Goal: Book appointment/travel/reservation

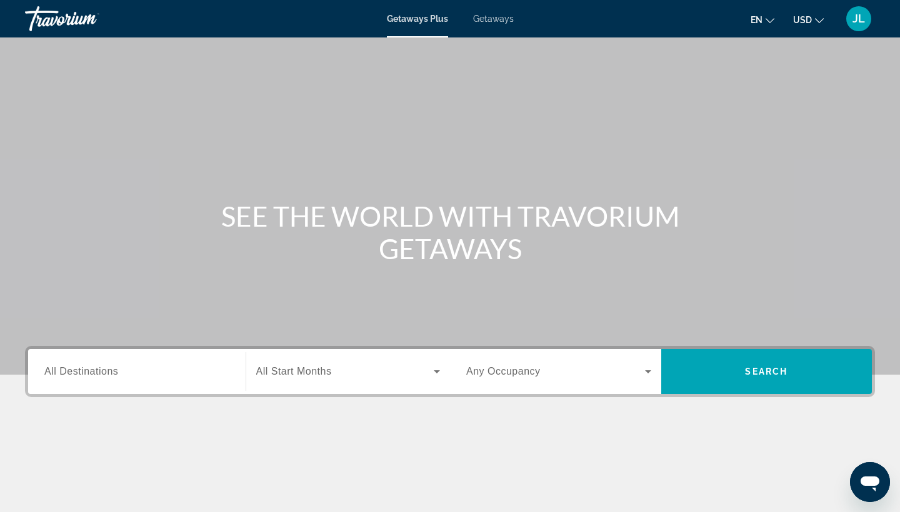
click at [150, 377] on input "Destination All Destinations" at bounding box center [136, 372] width 185 height 15
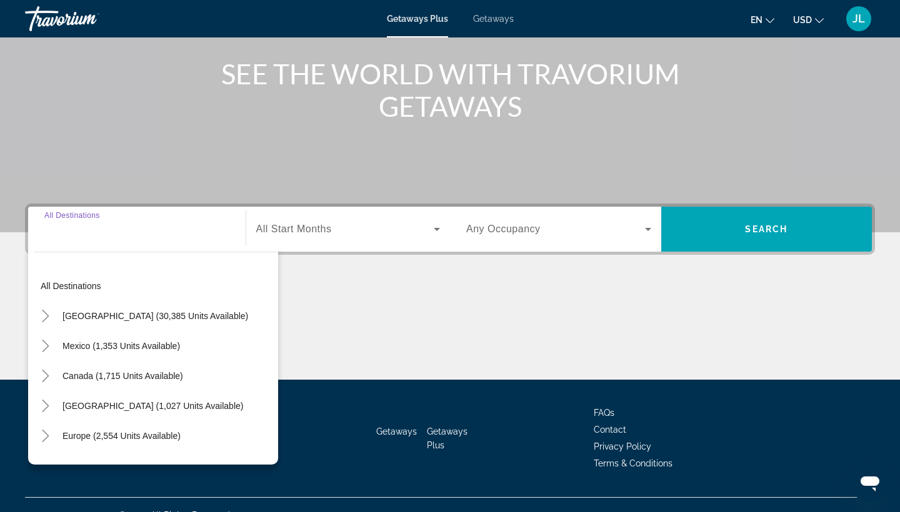
scroll to position [163, 0]
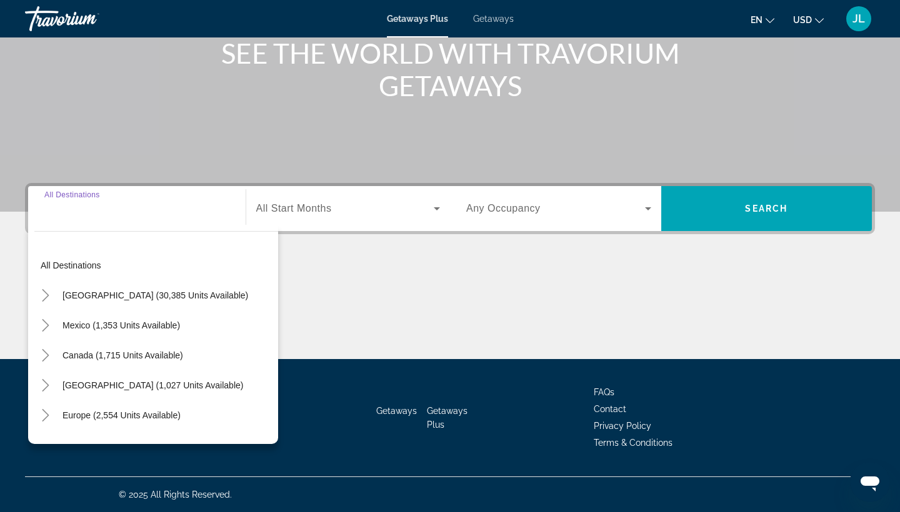
click at [766, 20] on icon "Change language" at bounding box center [769, 20] width 9 height 9
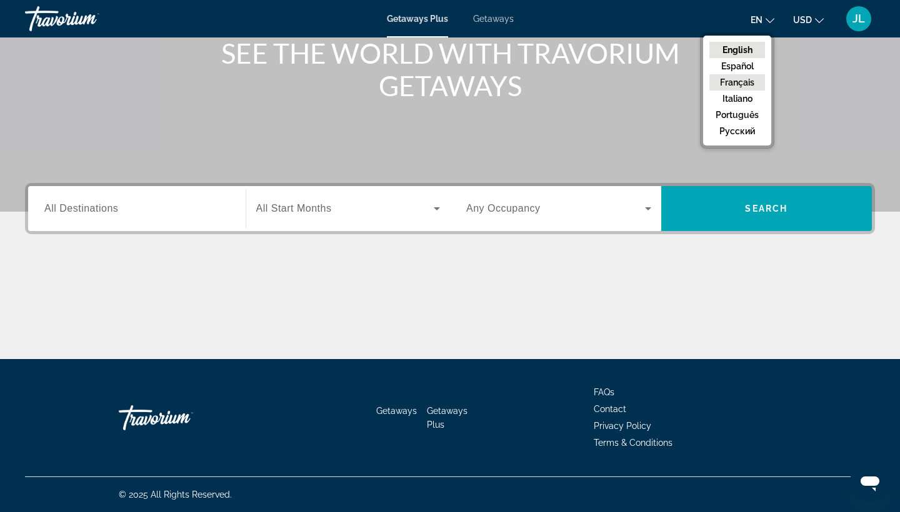
click at [744, 82] on button "Français" at bounding box center [737, 82] width 56 height 16
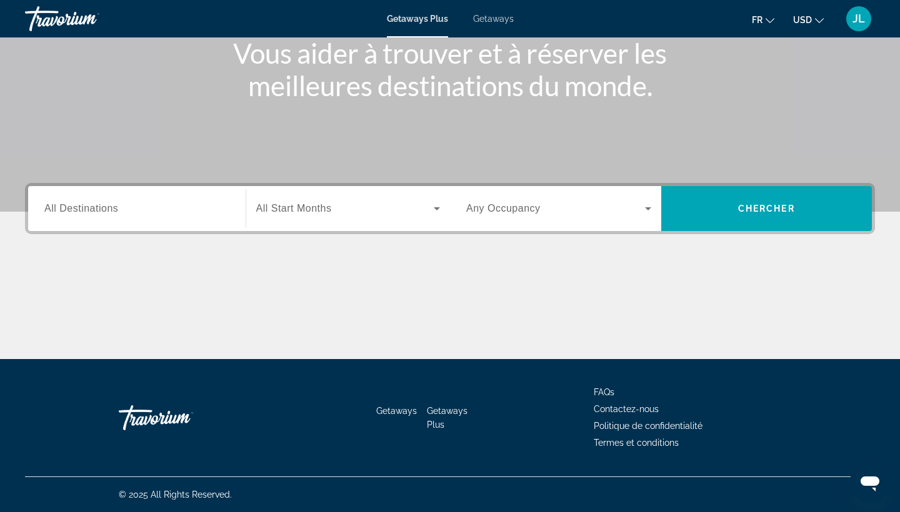
click at [810, 18] on span "USD" at bounding box center [802, 20] width 19 height 10
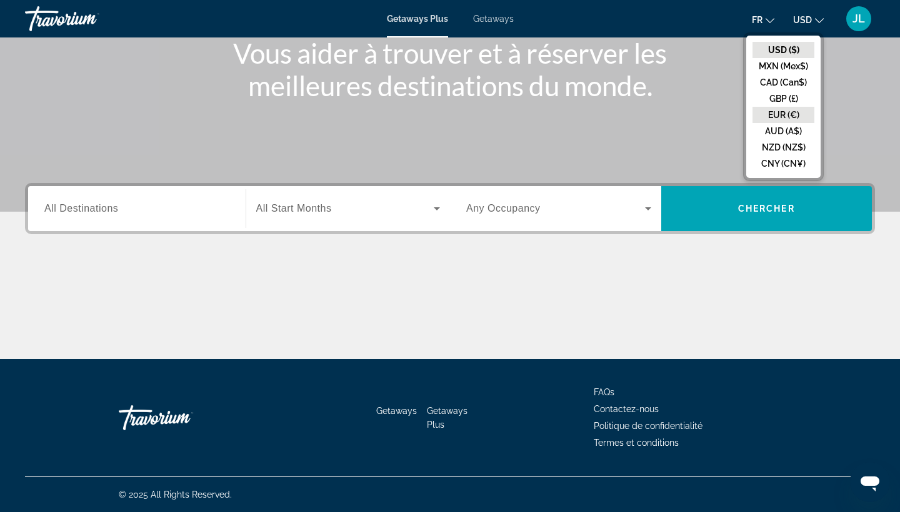
click at [782, 114] on button "EUR (€)" at bounding box center [783, 115] width 62 height 16
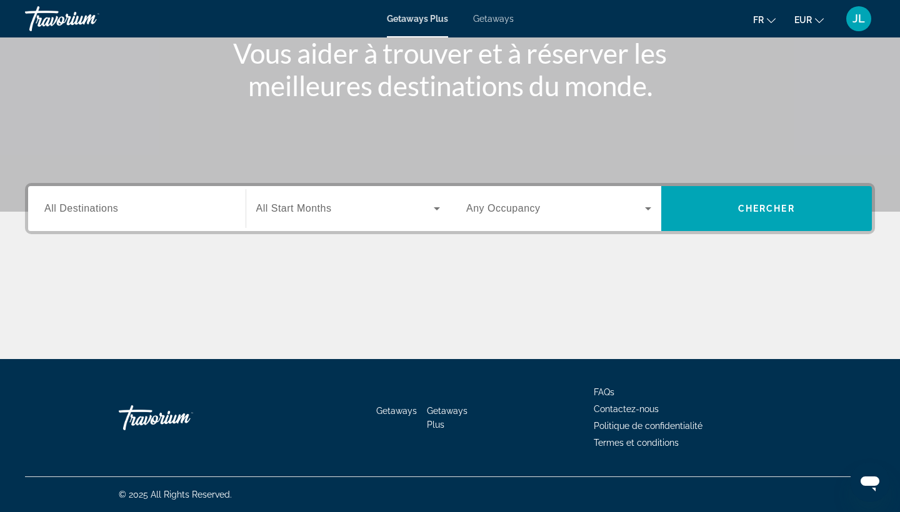
click at [123, 208] on input "Destination All Destinations" at bounding box center [136, 209] width 185 height 15
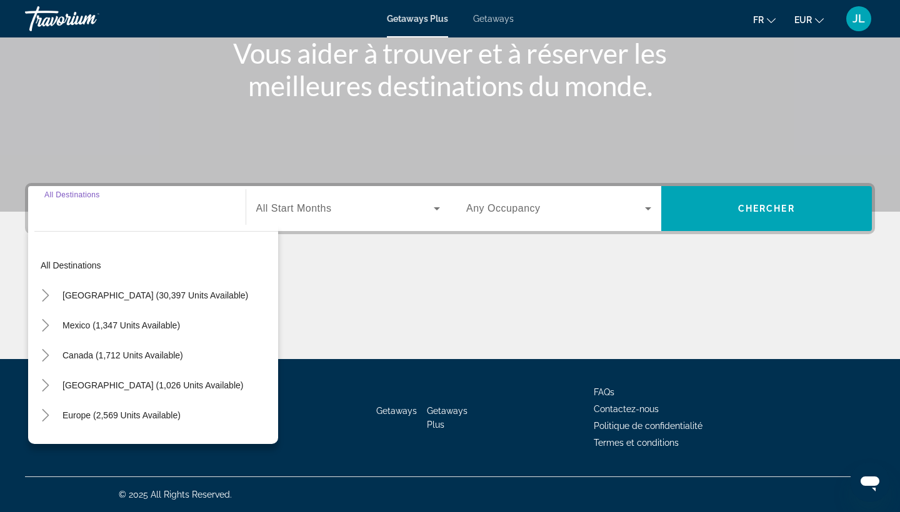
click at [121, 215] on input "Destination All Destinations" at bounding box center [136, 209] width 185 height 15
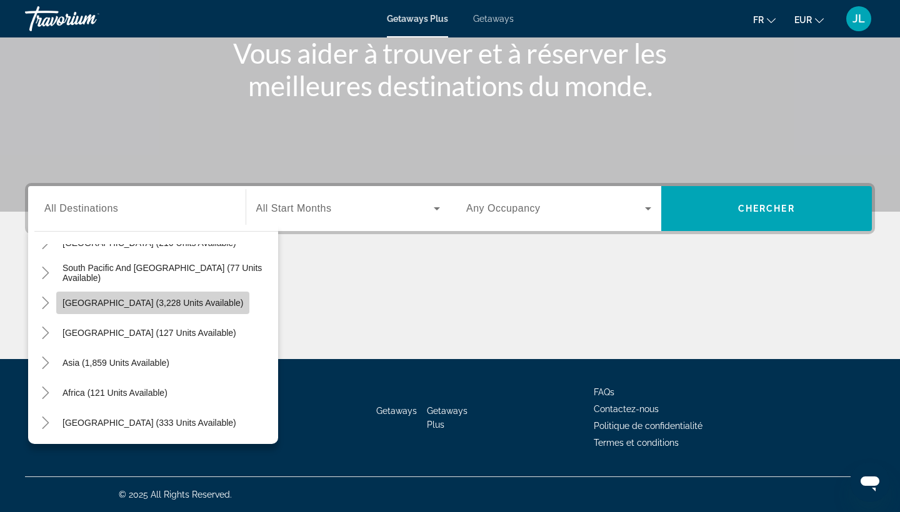
click at [176, 305] on span "[GEOGRAPHIC_DATA] (3,228 units available)" at bounding box center [152, 303] width 181 height 10
type input "**********"
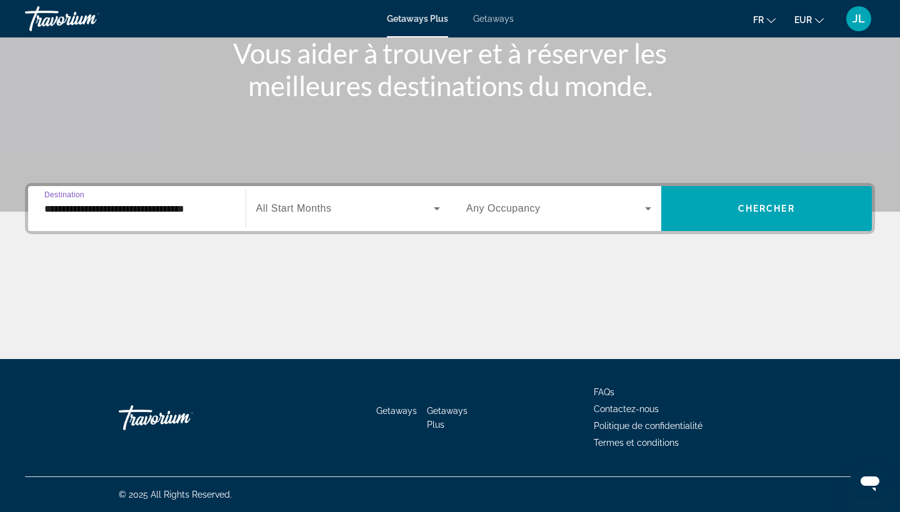
click at [323, 216] on span "Search widget" at bounding box center [345, 208] width 178 height 15
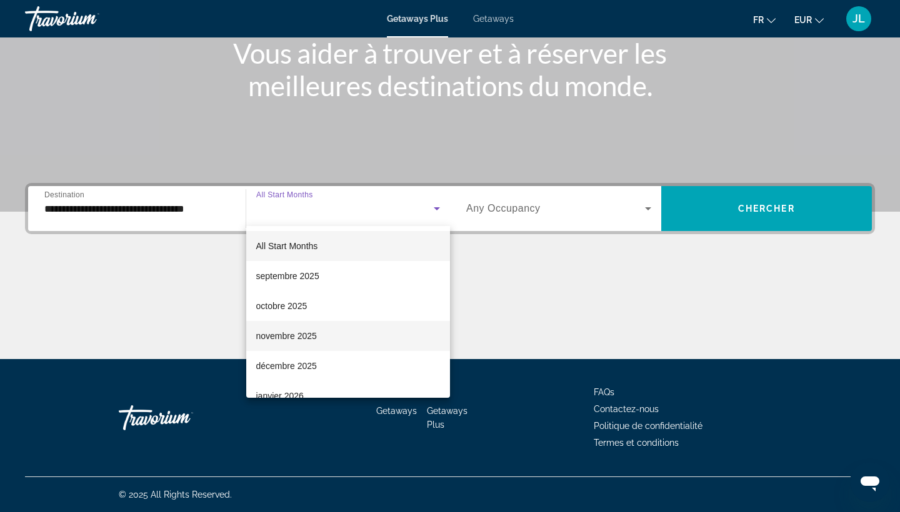
click at [322, 331] on mat-option "novembre 2025" at bounding box center [348, 336] width 204 height 30
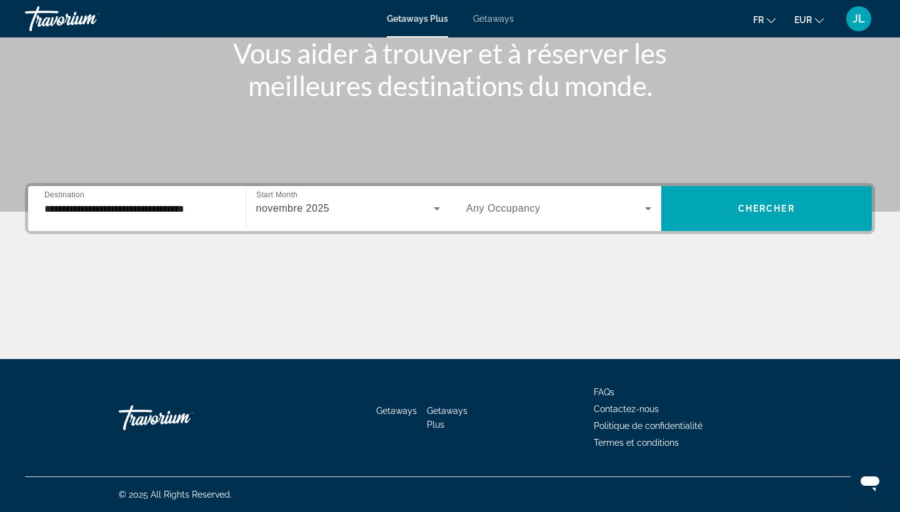
click at [518, 208] on span "Any Occupancy" at bounding box center [503, 208] width 74 height 11
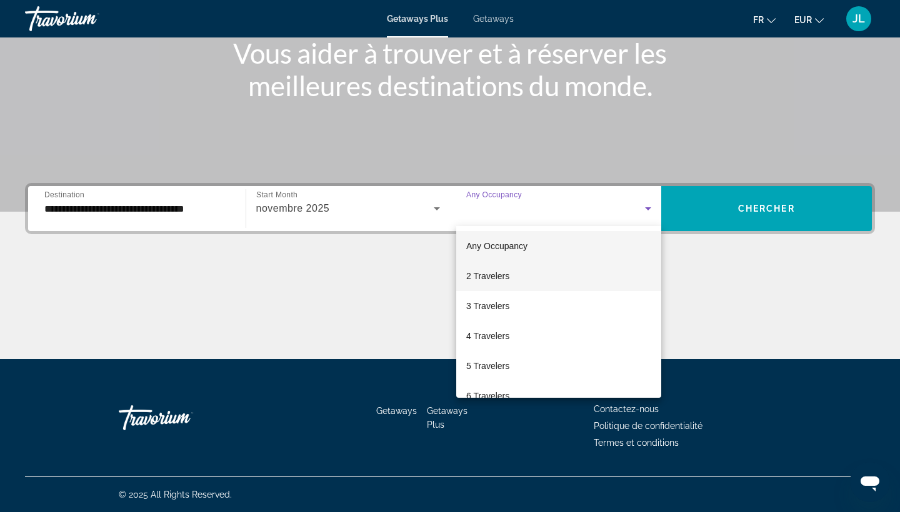
click at [509, 271] on span "2 Travelers" at bounding box center [487, 276] width 43 height 15
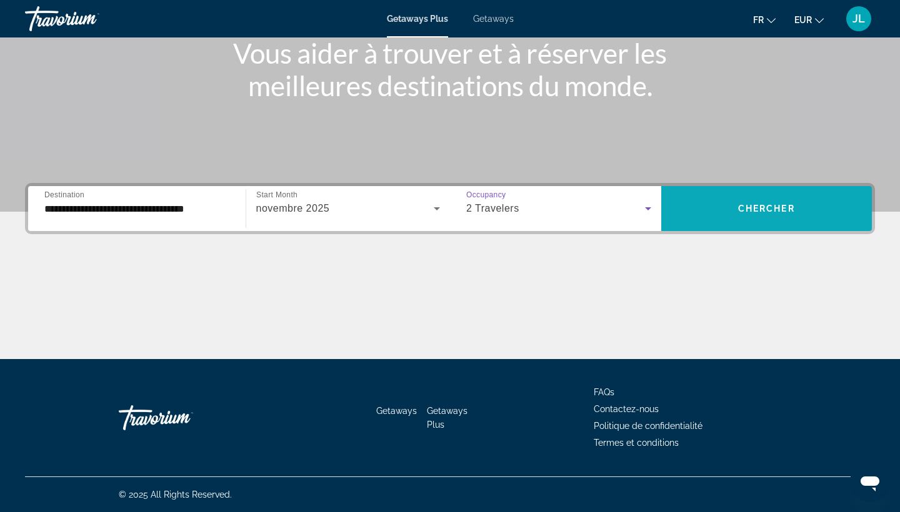
click at [694, 209] on span "Search widget" at bounding box center [766, 209] width 211 height 30
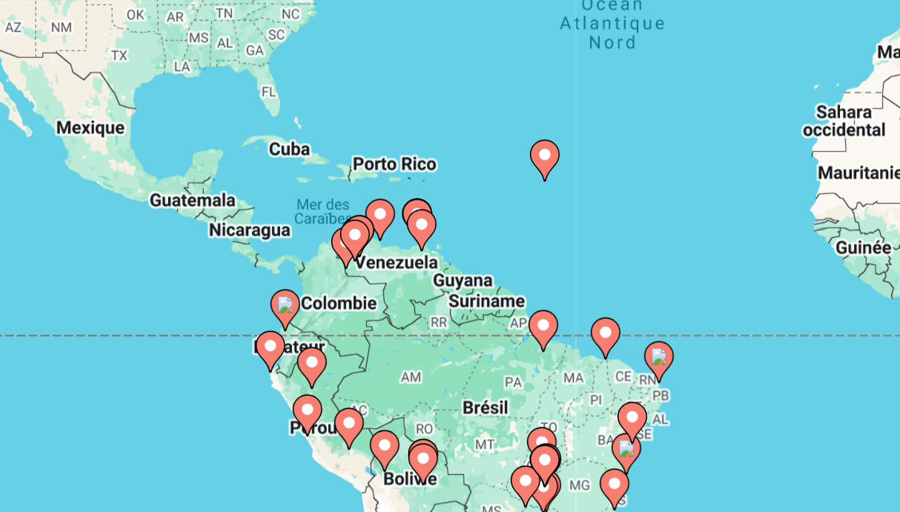
drag, startPoint x: 122, startPoint y: 152, endPoint x: 152, endPoint y: 92, distance: 67.1
click at [152, 92] on div "Pour activer le glissement avec le clavier, appuyez sur Alt+Entrée. Une fois ce…" at bounding box center [450, 274] width 850 height 375
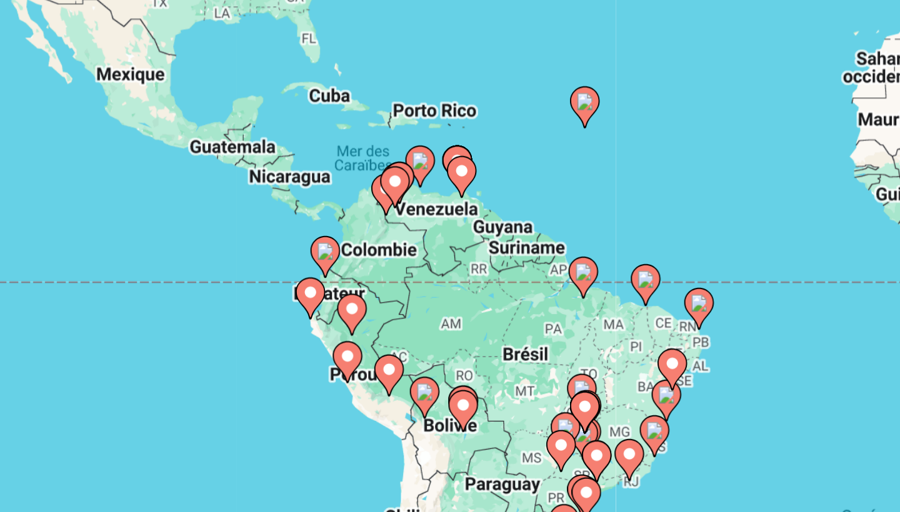
scroll to position [77, 0]
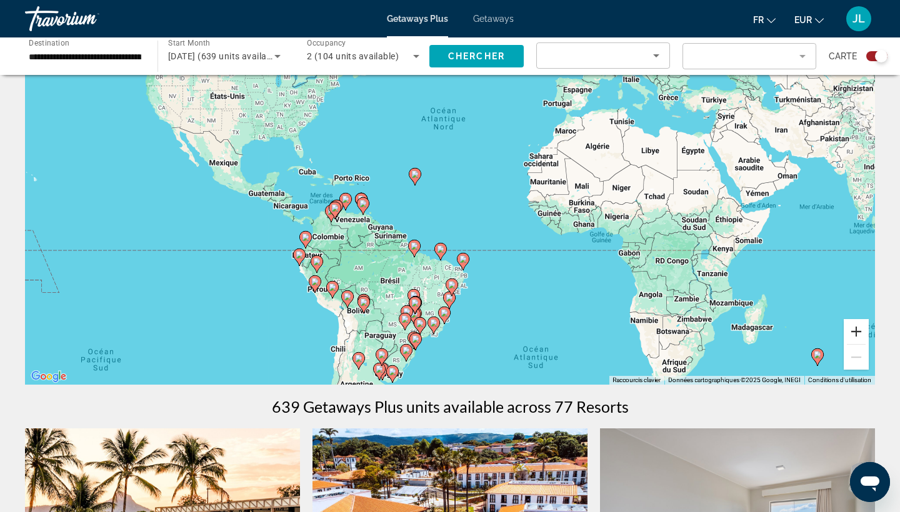
click at [861, 336] on button "Zoom avant" at bounding box center [855, 331] width 25 height 25
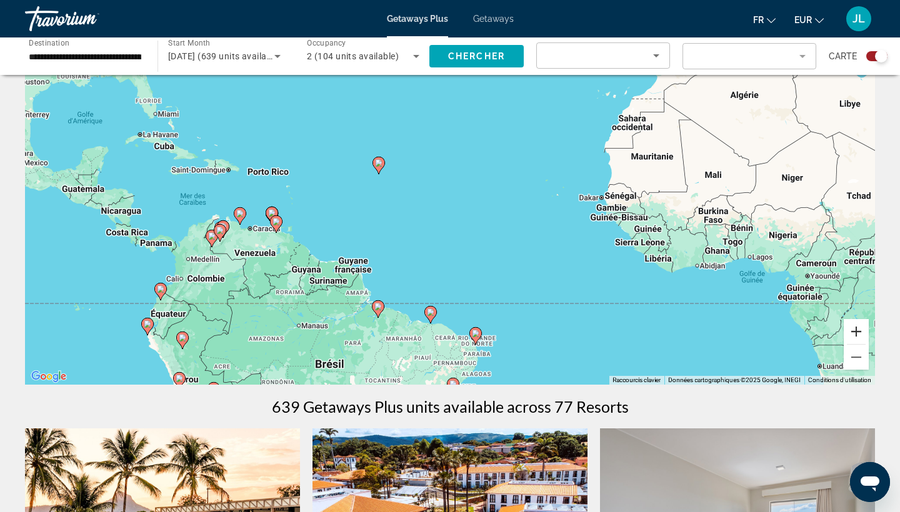
click at [858, 333] on button "Zoom avant" at bounding box center [855, 331] width 25 height 25
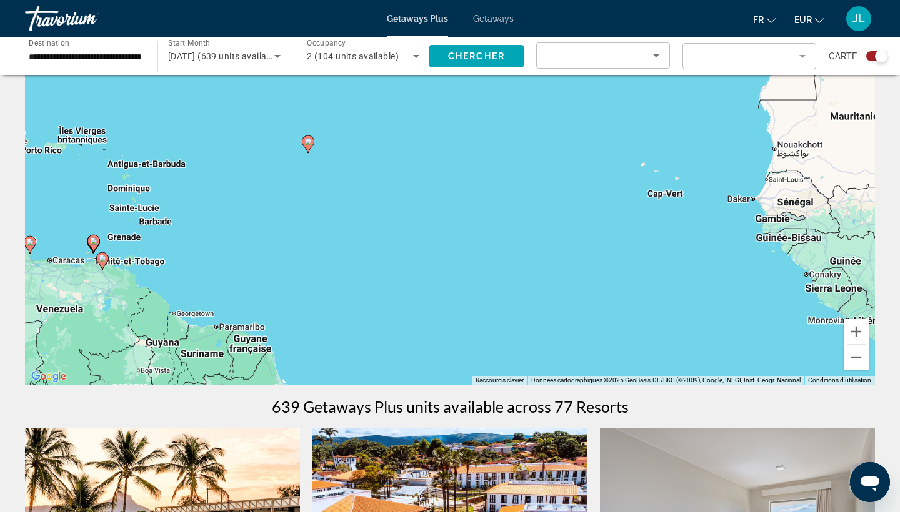
drag, startPoint x: 371, startPoint y: 304, endPoint x: 754, endPoint y: 186, distance: 400.8
click at [753, 186] on div "Pour activer le glissement avec le clavier, appuyez sur Alt+Entrée. Une fois ce…" at bounding box center [450, 197] width 850 height 375
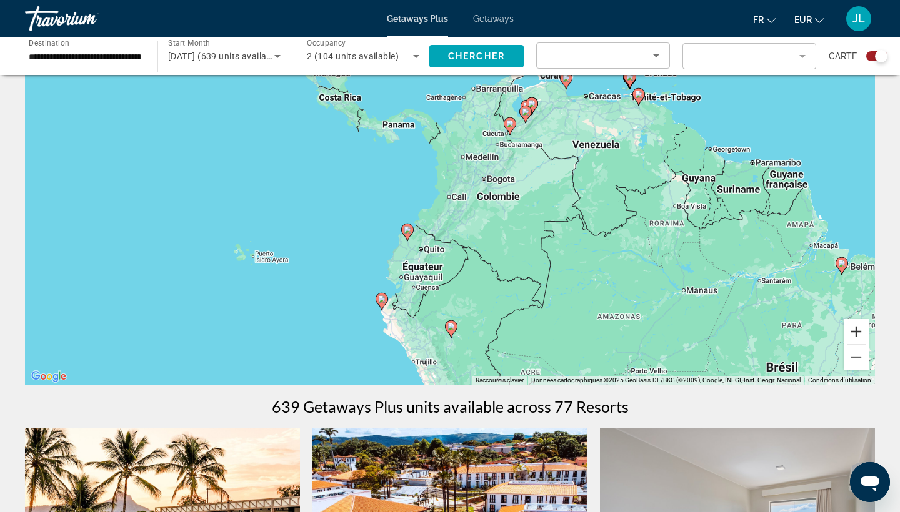
click at [853, 334] on button "Zoom avant" at bounding box center [855, 331] width 25 height 25
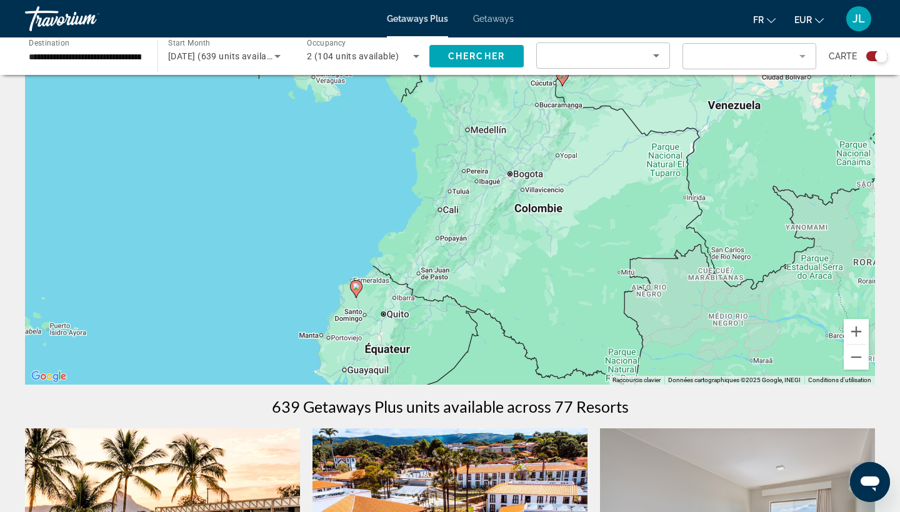
drag, startPoint x: 635, startPoint y: 204, endPoint x: 535, endPoint y: 327, distance: 158.6
click at [535, 327] on div "Pour activer le glissement avec le clavier, appuyez sur Alt+Entrée. Une fois ce…" at bounding box center [450, 197] width 850 height 375
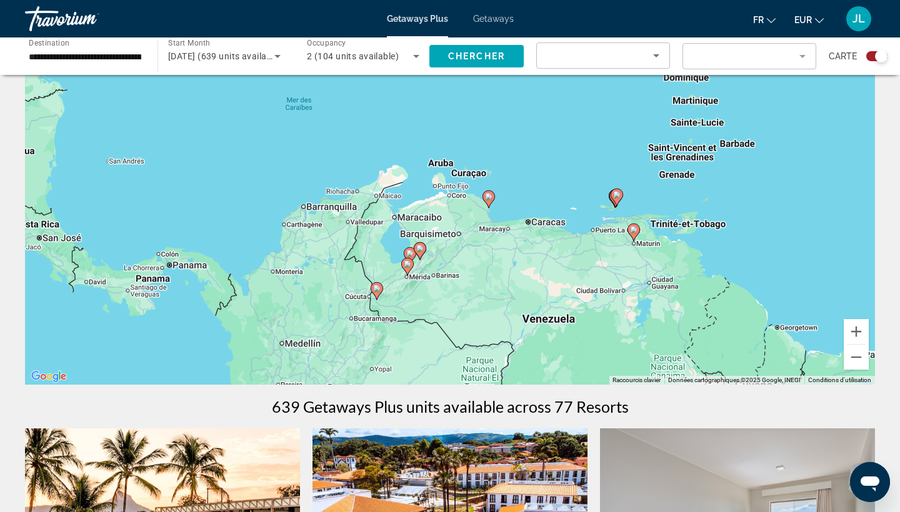
drag, startPoint x: 503, startPoint y: 326, endPoint x: 504, endPoint y: 164, distance: 161.8
click at [505, 164] on div "Pour activer le glissement avec le clavier, appuyez sur Alt+Entrée. Une fois ce…" at bounding box center [450, 197] width 850 height 375
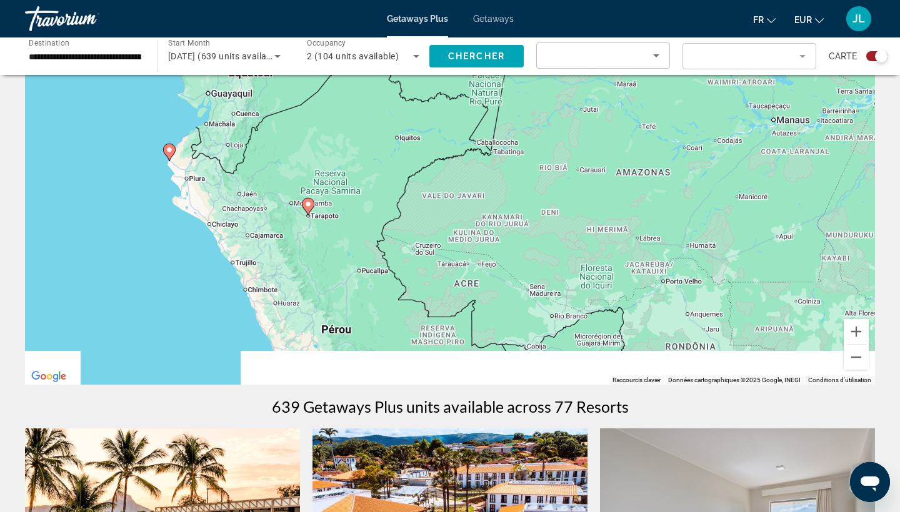
drag, startPoint x: 472, startPoint y: 242, endPoint x: 520, endPoint y: 84, distance: 166.0
click at [521, 84] on div "Pour activer le glissement avec le clavier, appuyez sur Alt+Entrée. Une fois ce…" at bounding box center [450, 197] width 850 height 375
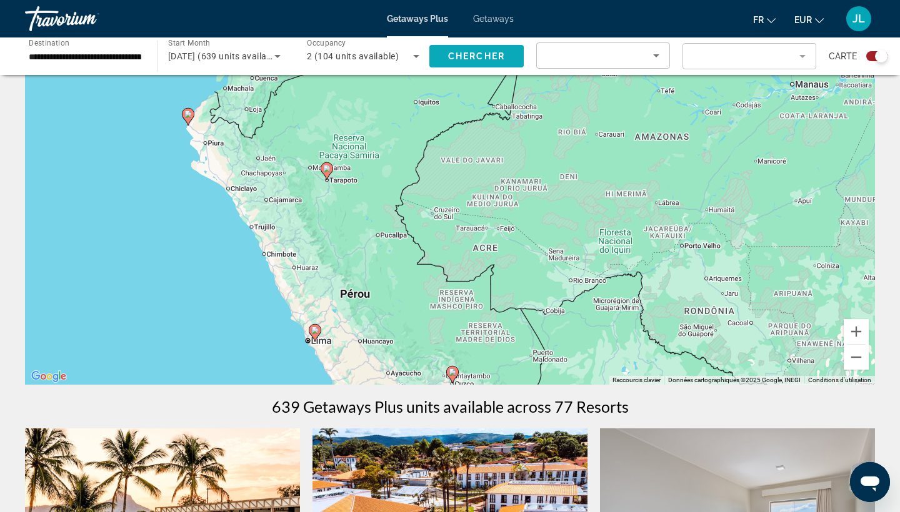
drag, startPoint x: 442, startPoint y: 181, endPoint x: 518, endPoint y: 68, distance: 135.5
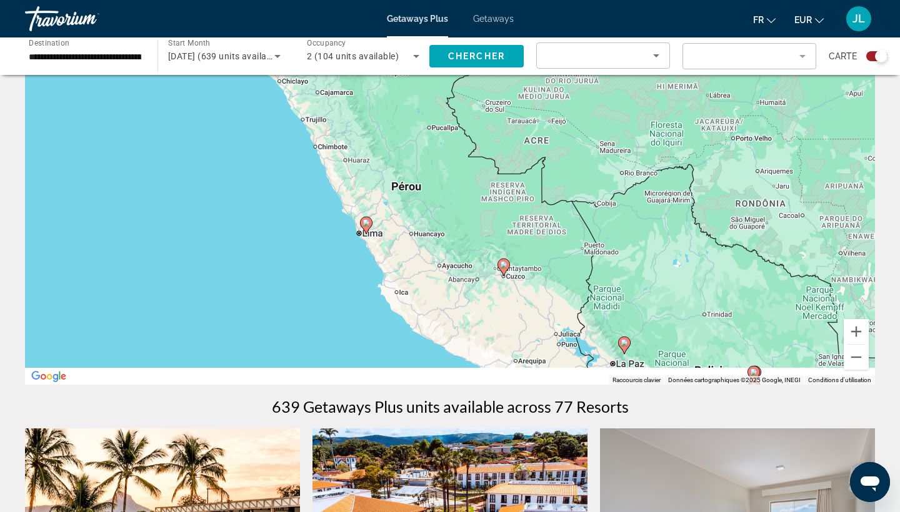
drag, startPoint x: 541, startPoint y: 258, endPoint x: 415, endPoint y: 121, distance: 185.7
click at [416, 122] on div "Pour activer le glissement avec le clavier, appuyez sur Alt+Entrée. Une fois ce…" at bounding box center [450, 197] width 850 height 375
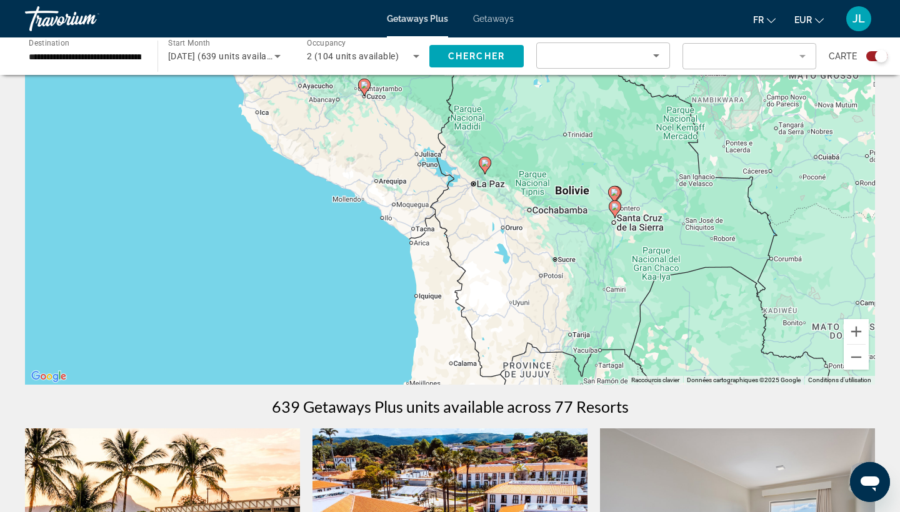
click at [484, 161] on image "Main content" at bounding box center [484, 162] width 7 height 7
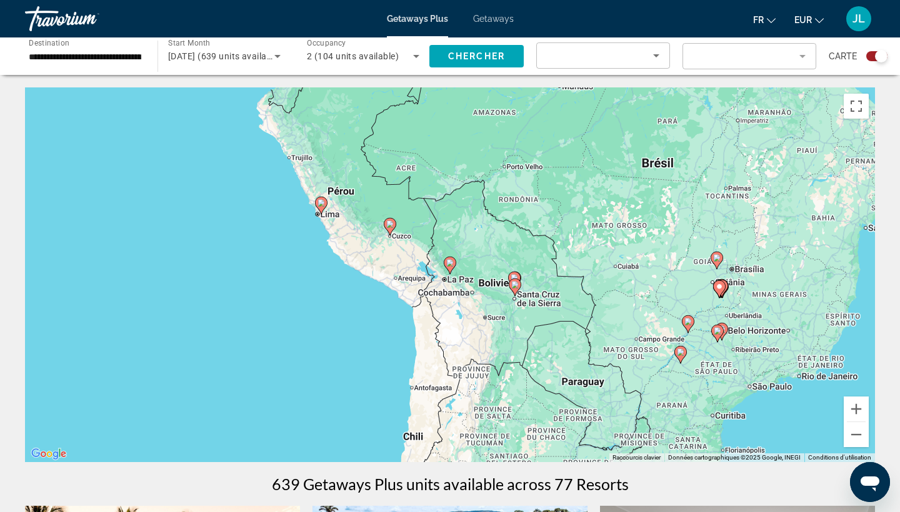
scroll to position [0, 0]
click at [450, 266] on image "Main content" at bounding box center [449, 262] width 7 height 7
type input "**********"
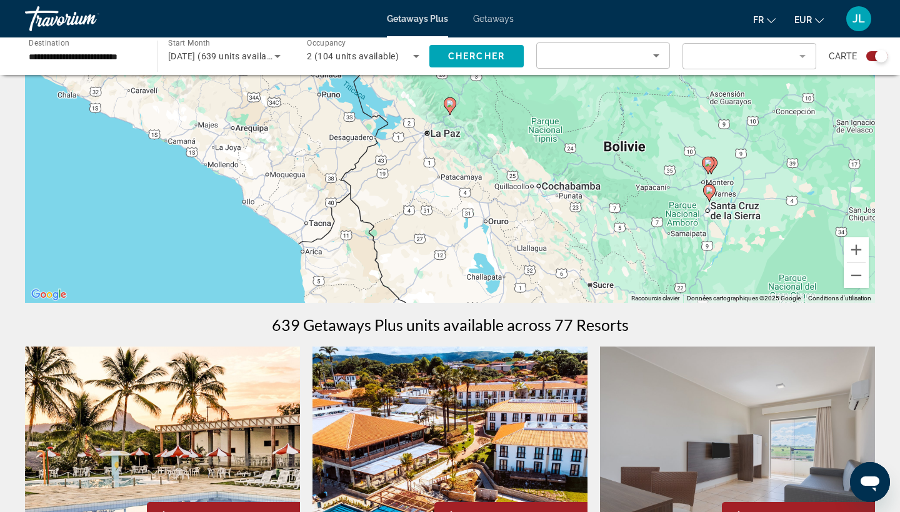
scroll to position [161, 0]
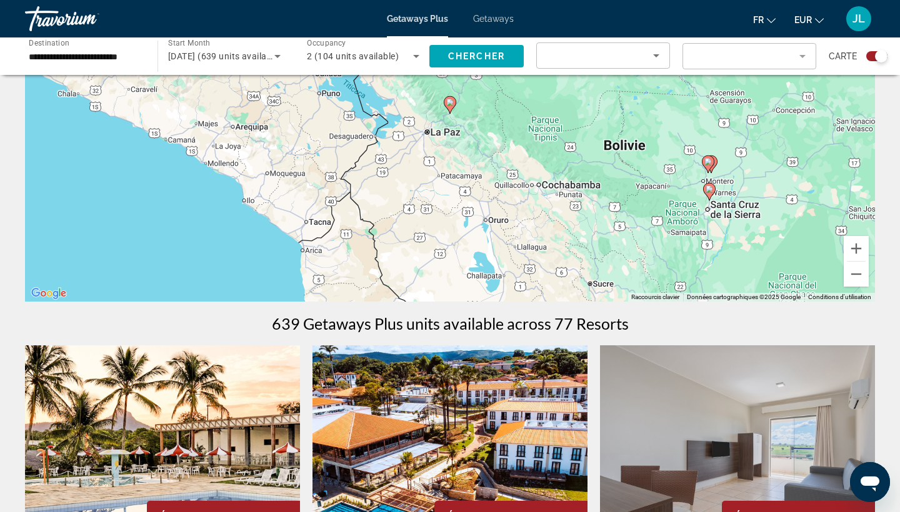
click at [452, 111] on gmp-advanced-marker "Main content" at bounding box center [450, 105] width 12 height 19
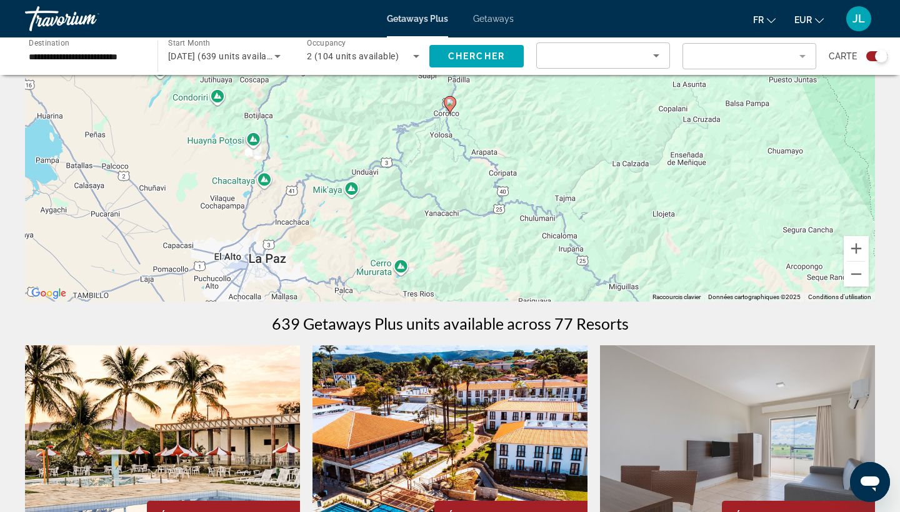
click at [450, 106] on icon "Main content" at bounding box center [449, 105] width 11 height 16
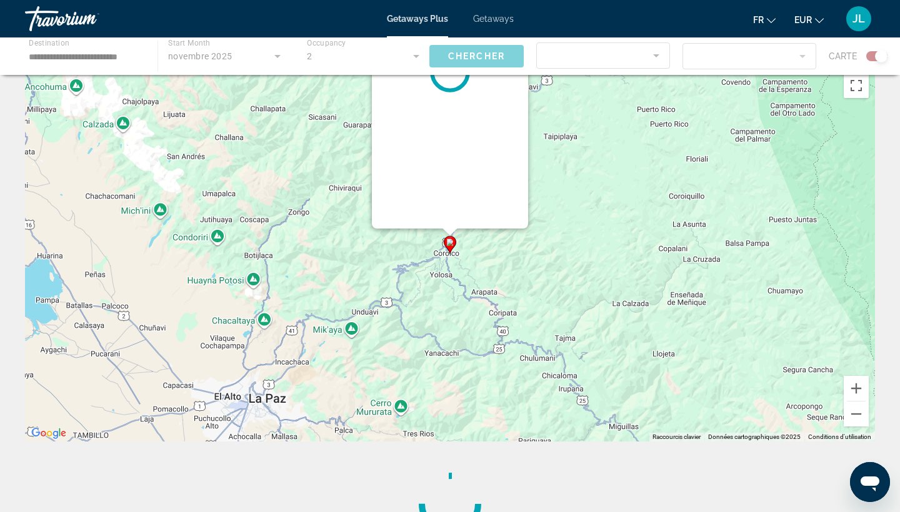
scroll to position [0, 0]
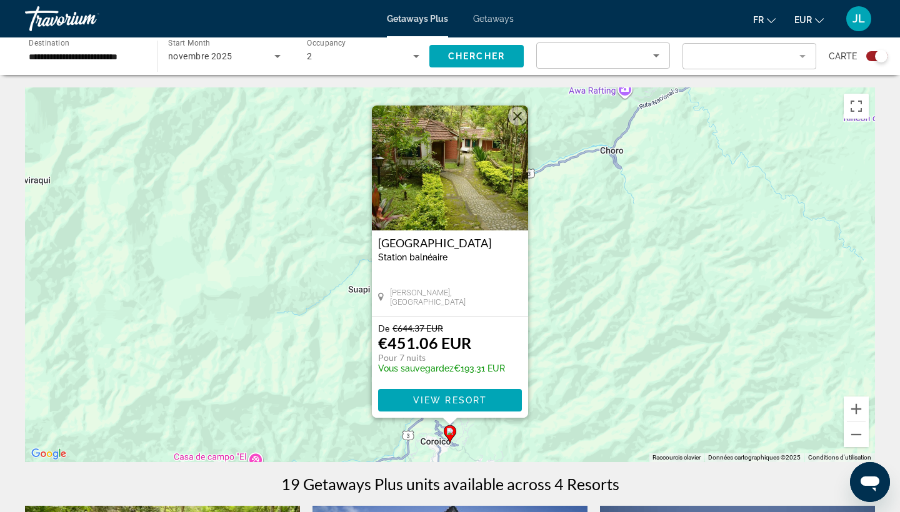
click at [517, 124] on button "Fermer" at bounding box center [517, 116] width 19 height 19
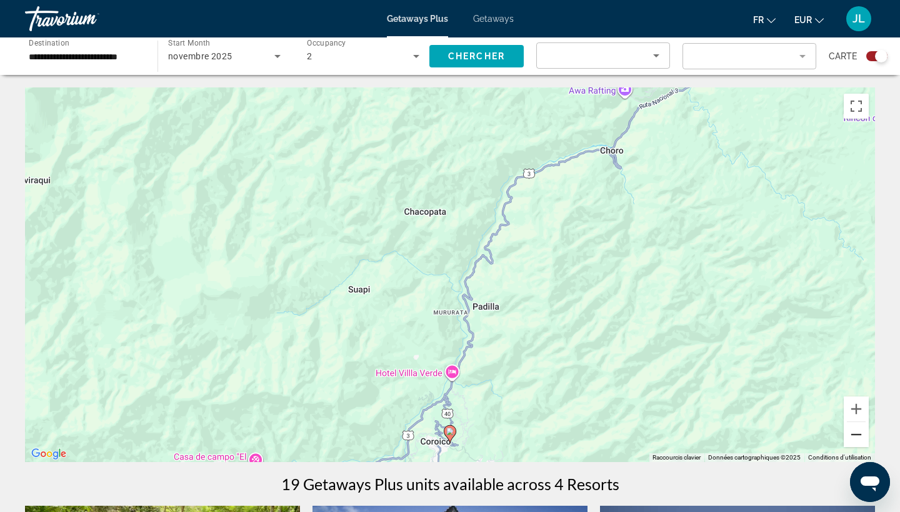
click at [858, 436] on button "Zoom arrière" at bounding box center [855, 434] width 25 height 25
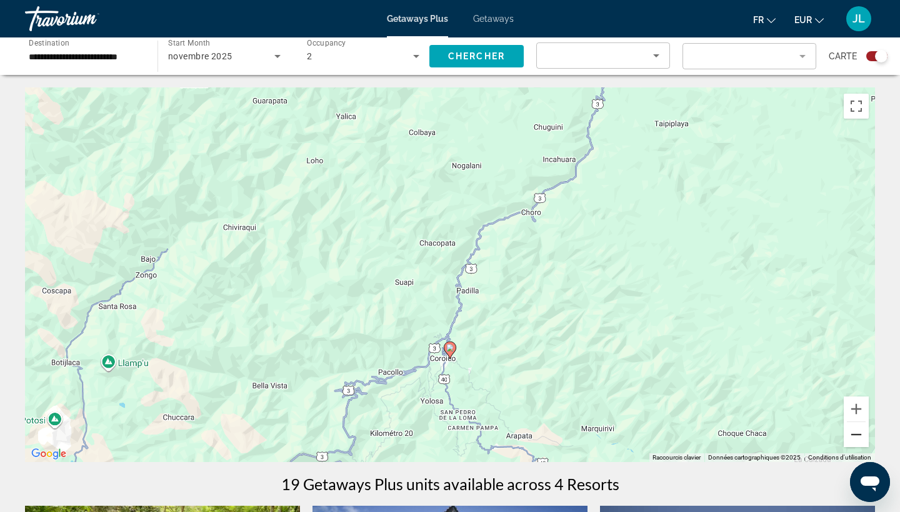
click at [858, 436] on button "Zoom arrière" at bounding box center [855, 434] width 25 height 25
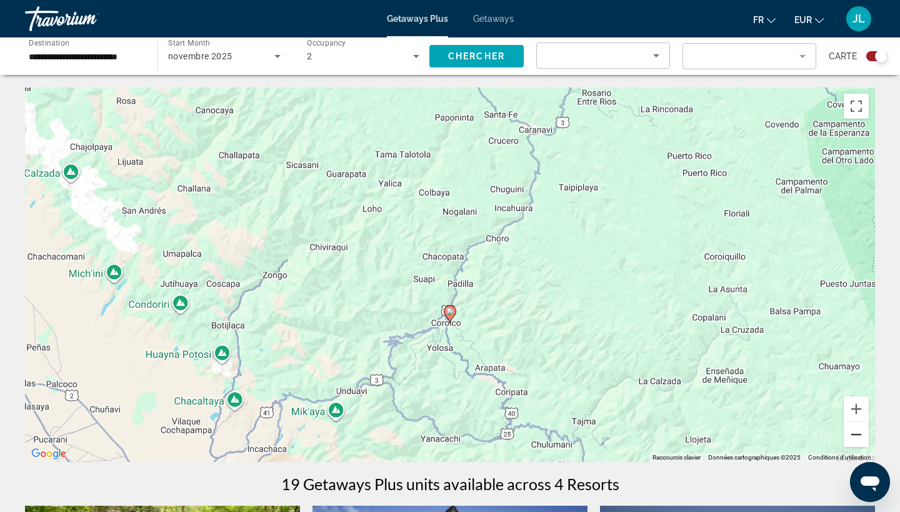
click at [858, 436] on button "Zoom arrière" at bounding box center [855, 434] width 25 height 25
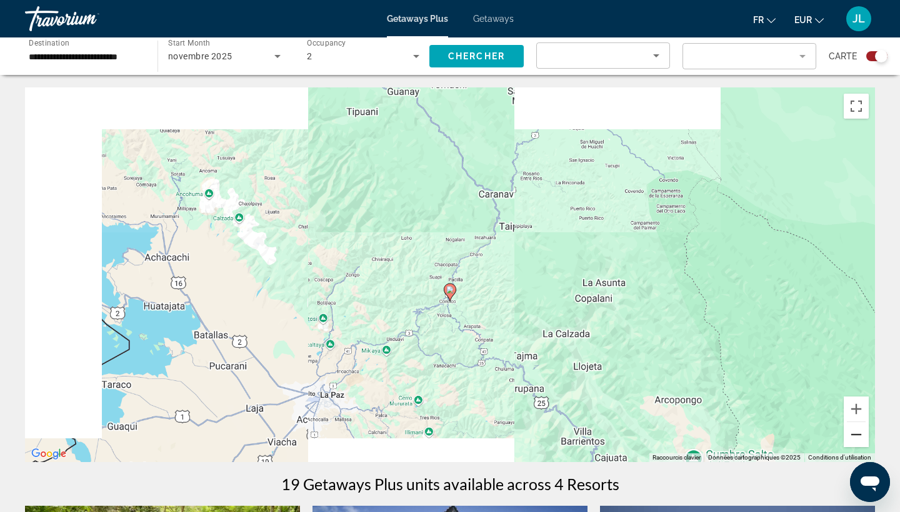
click at [858, 436] on button "Zoom arrière" at bounding box center [855, 434] width 25 height 25
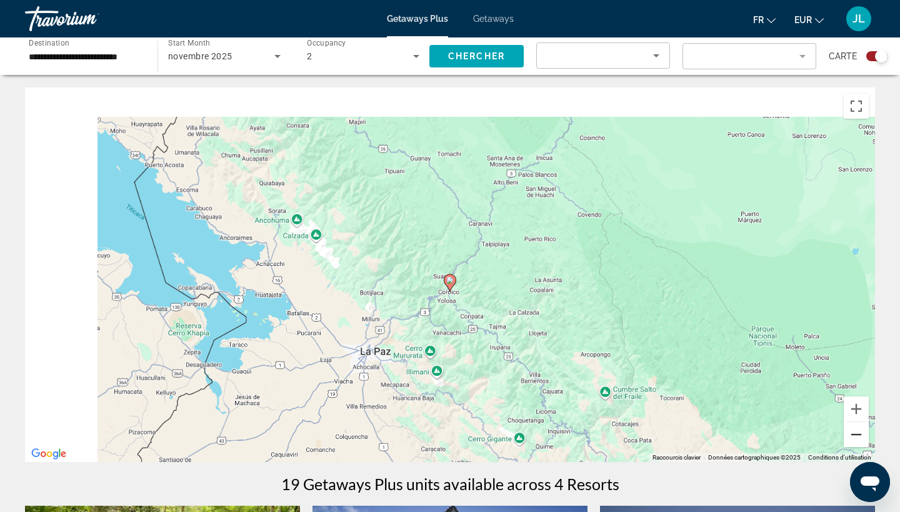
click at [858, 436] on button "Zoom arrière" at bounding box center [855, 434] width 25 height 25
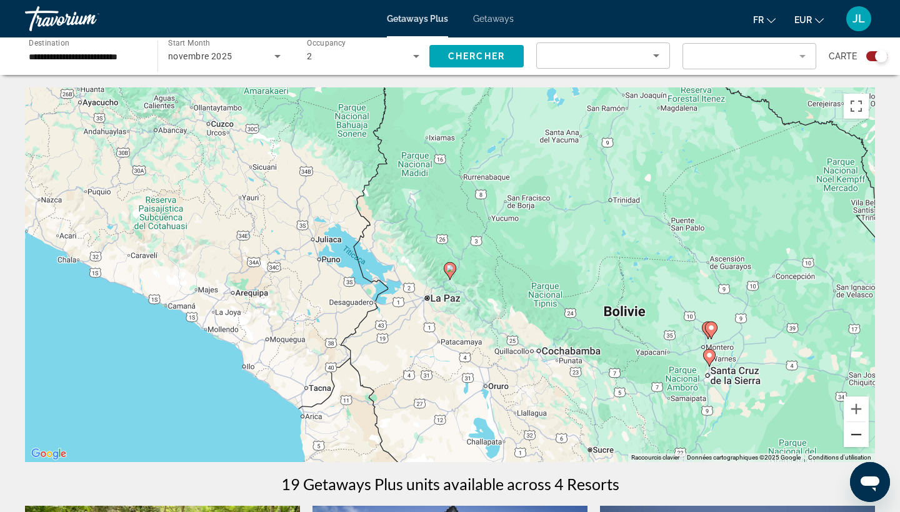
click at [858, 436] on button "Zoom arrière" at bounding box center [855, 434] width 25 height 25
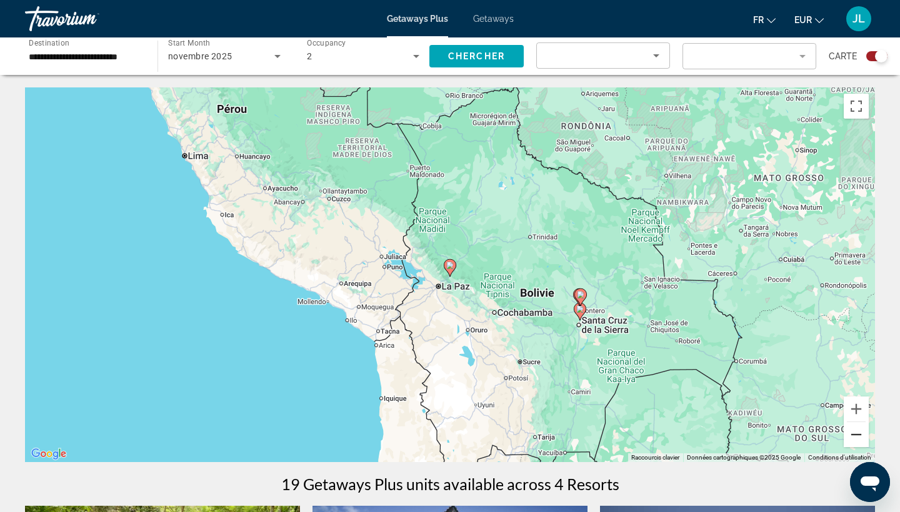
click at [858, 436] on button "Zoom arrière" at bounding box center [855, 434] width 25 height 25
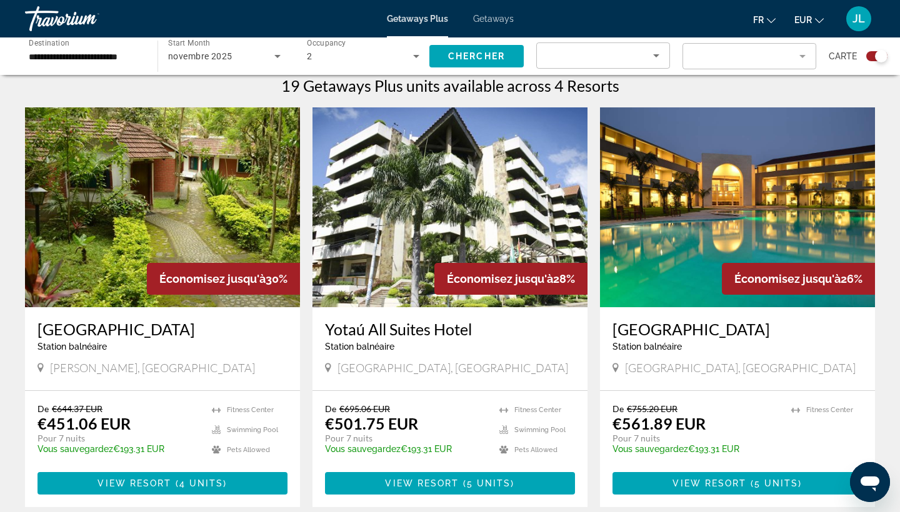
scroll to position [400, 0]
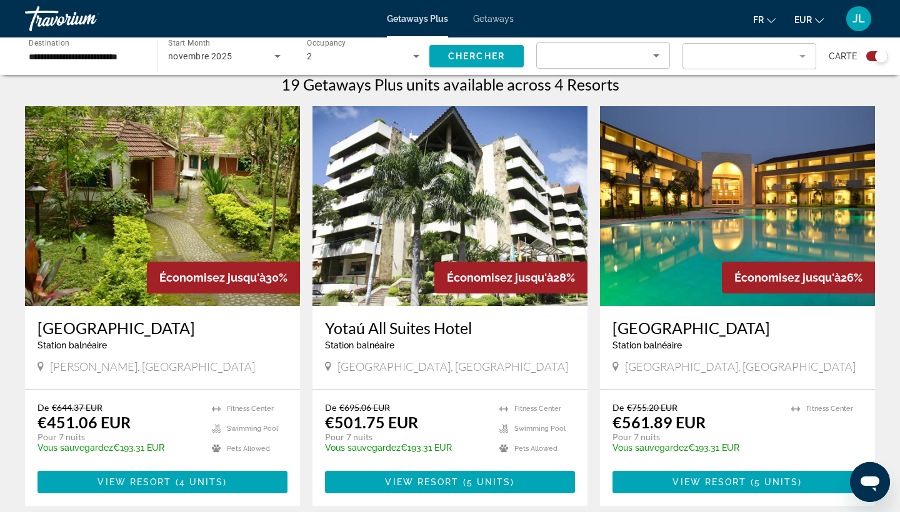
click at [805, 202] on img "Main content" at bounding box center [737, 206] width 275 height 200
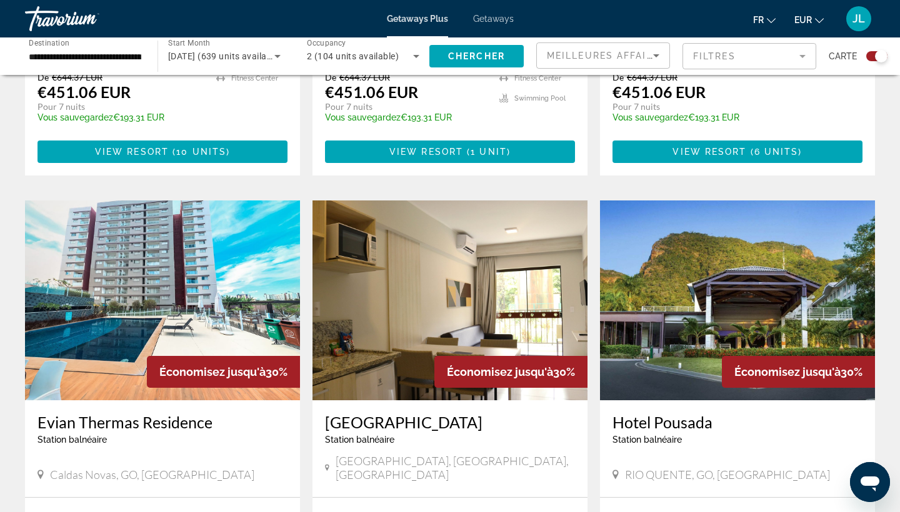
scroll to position [852, 0]
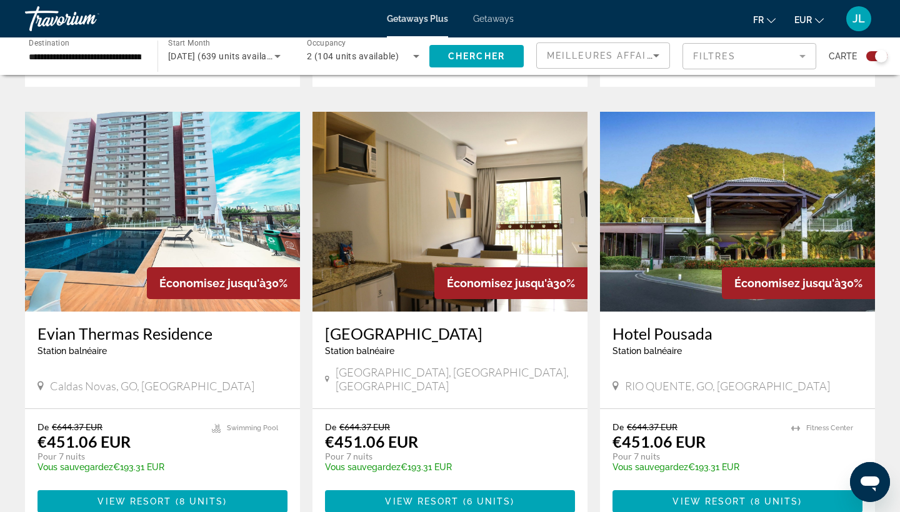
click at [804, 217] on img "Main content" at bounding box center [737, 212] width 275 height 200
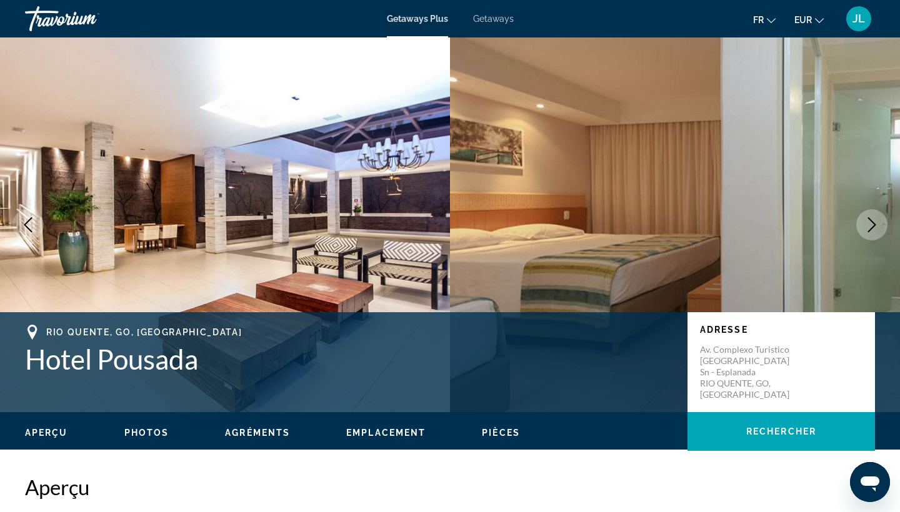
click at [875, 217] on icon "Next image" at bounding box center [871, 224] width 15 height 15
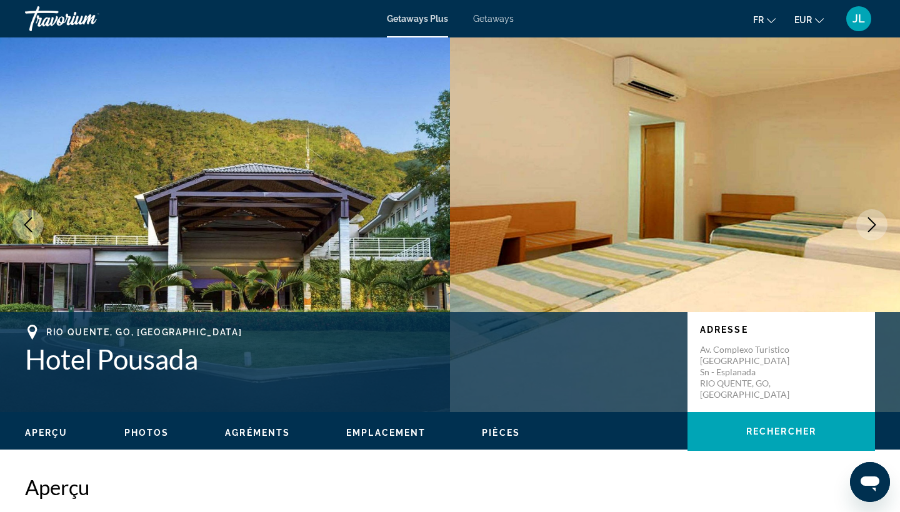
click at [875, 216] on button "Next image" at bounding box center [871, 224] width 31 height 31
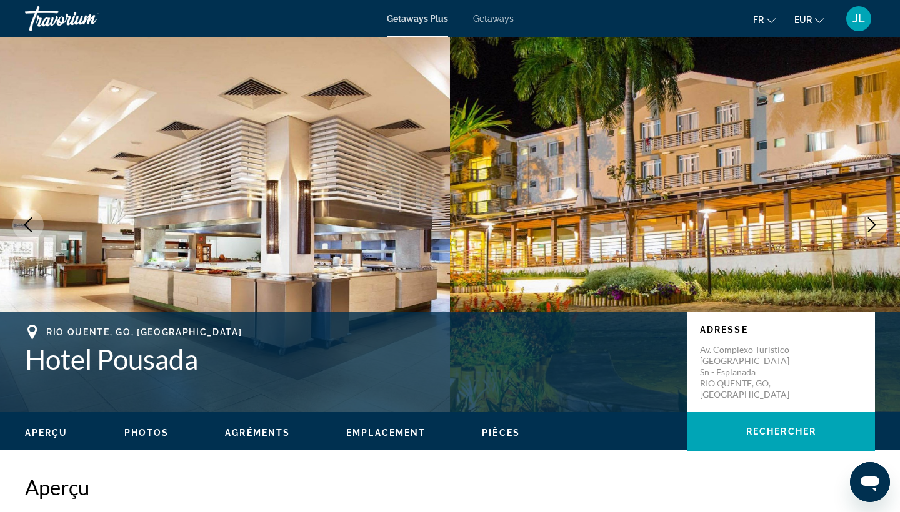
click at [875, 216] on button "Next image" at bounding box center [871, 224] width 31 height 31
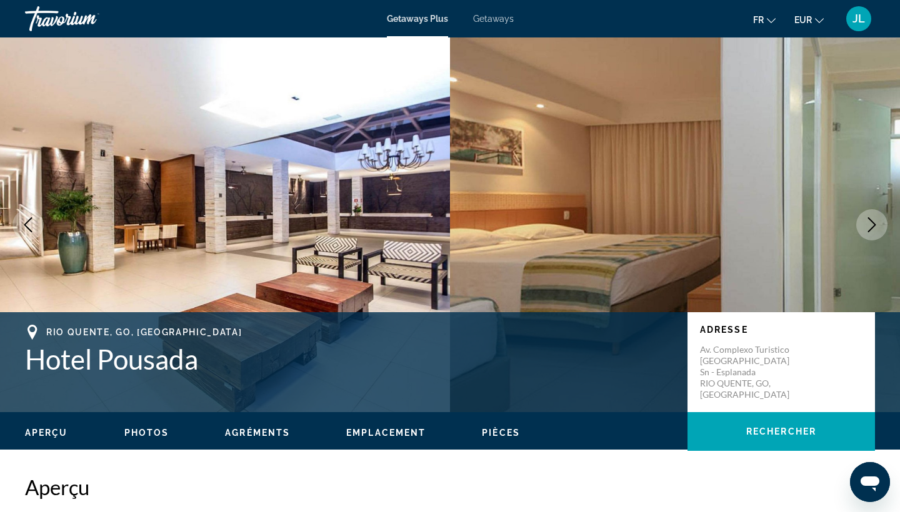
click at [875, 216] on button "Next image" at bounding box center [871, 224] width 31 height 31
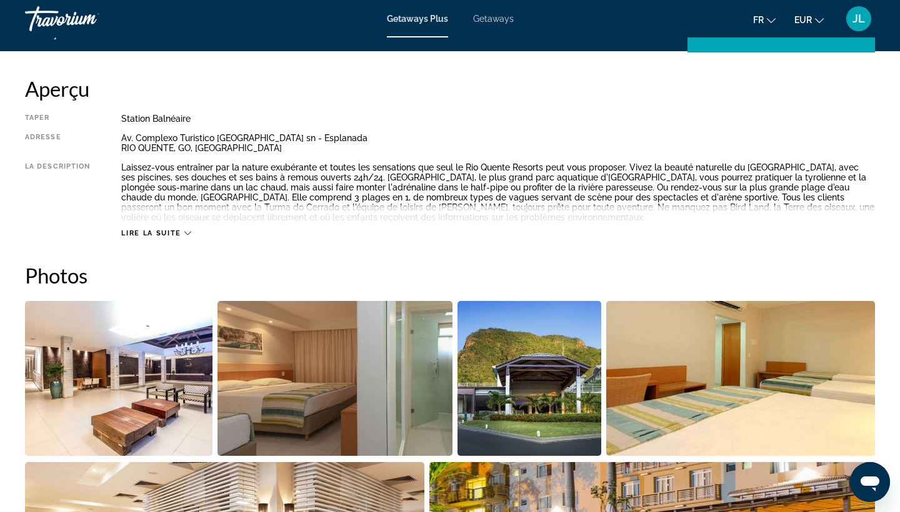
scroll to position [400, 0]
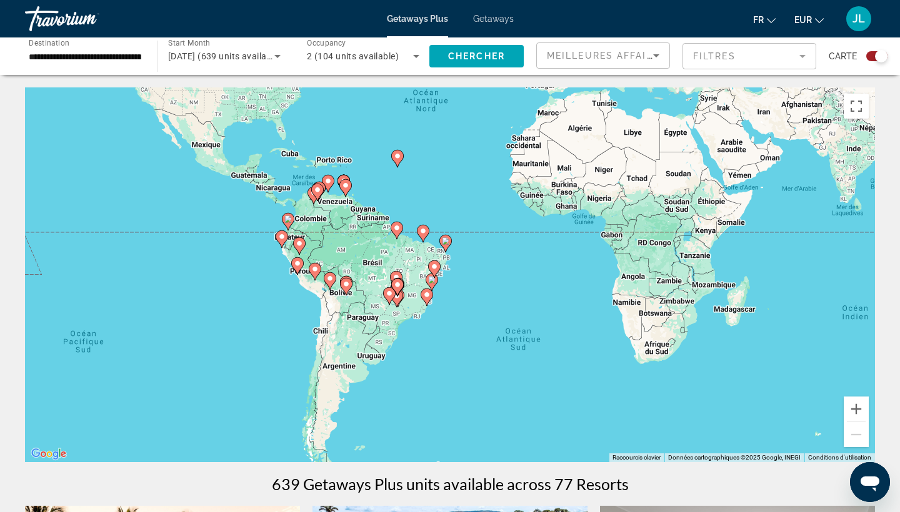
drag, startPoint x: 278, startPoint y: 390, endPoint x: 296, endPoint y: 155, distance: 235.6
click at [302, 155] on div "Pour activer le glissement avec le clavier, appuyez sur Alt+Entrée. Une fois ce…" at bounding box center [450, 274] width 850 height 375
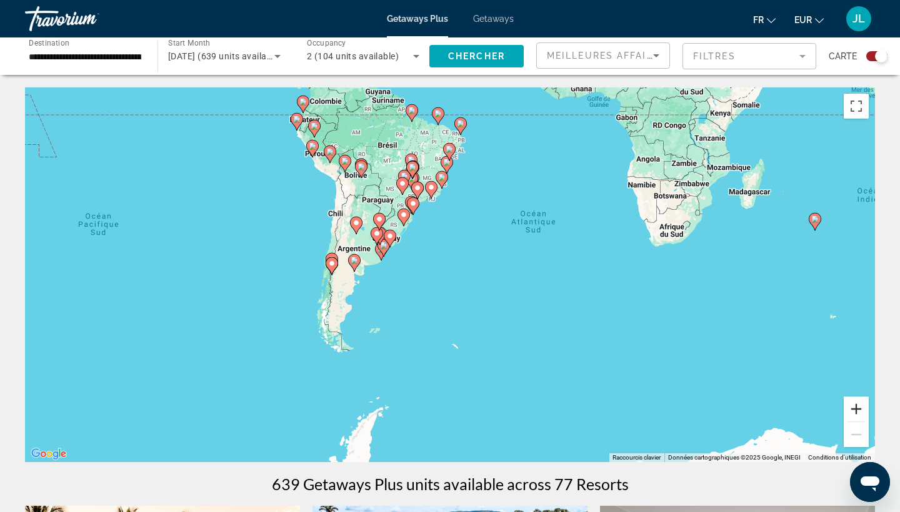
click at [857, 412] on button "Zoom avant" at bounding box center [855, 409] width 25 height 25
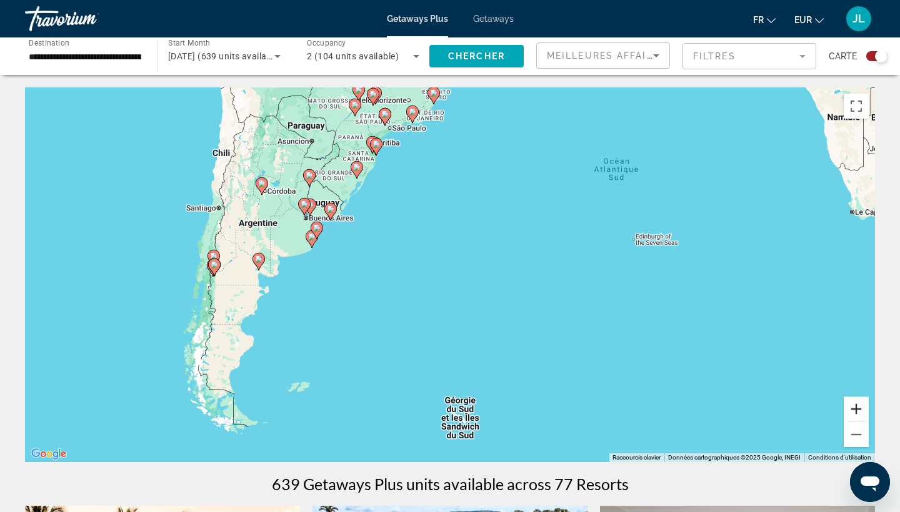
click at [857, 412] on button "Zoom avant" at bounding box center [855, 409] width 25 height 25
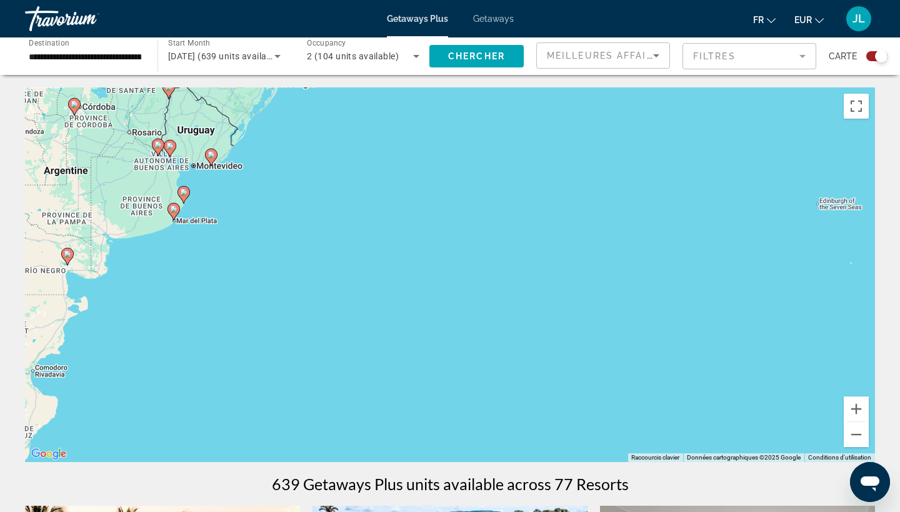
drag, startPoint x: 421, startPoint y: 215, endPoint x: 628, endPoint y: 329, distance: 236.0
click at [627, 328] on div "Pour activer le glissement avec le clavier, appuyez sur Alt+Entrée. Une fois ce…" at bounding box center [450, 274] width 850 height 375
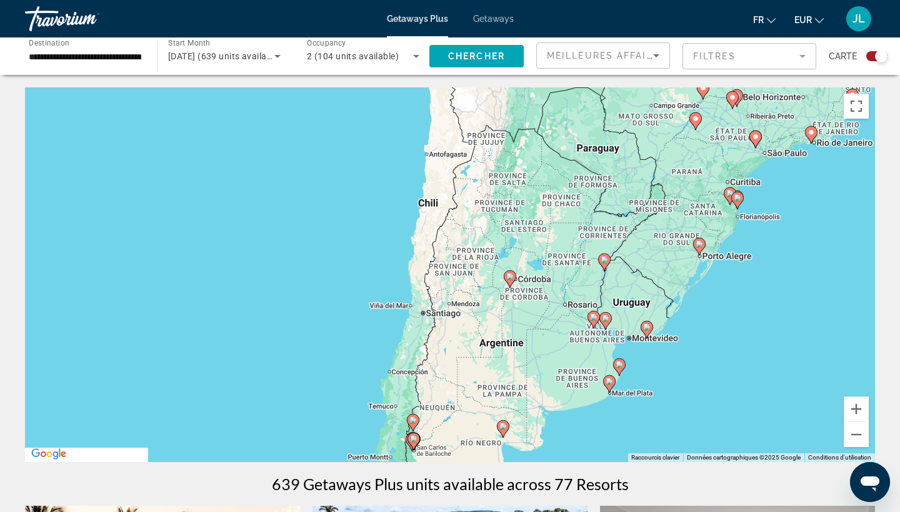
drag, startPoint x: 589, startPoint y: 297, endPoint x: 594, endPoint y: 124, distance: 173.1
click at [594, 126] on div "Pour activer le glissement avec le clavier, appuyez sur Alt+Entrée. Une fois ce…" at bounding box center [450, 274] width 850 height 375
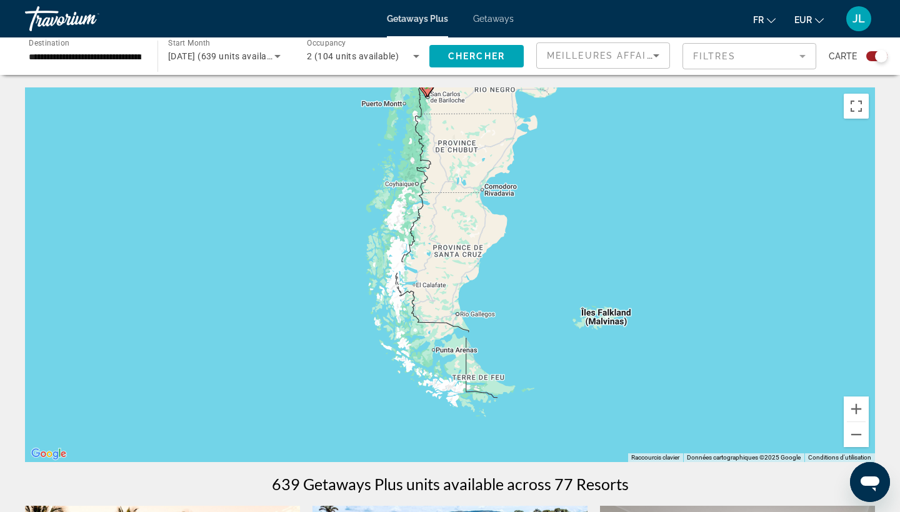
drag, startPoint x: 556, startPoint y: 171, endPoint x: 563, endPoint y: 359, distance: 188.8
click at [562, 354] on div "Pour activer le glissement avec le clavier, appuyez sur Alt+Entrée. Une fois ce…" at bounding box center [450, 274] width 850 height 375
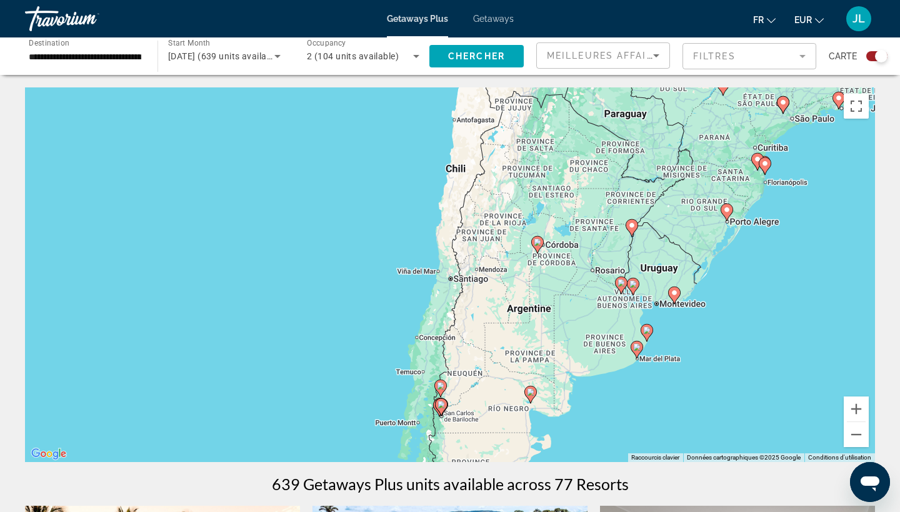
drag, startPoint x: 510, startPoint y: 250, endPoint x: 567, endPoint y: 398, distance: 158.6
click at [567, 398] on div "Pour activer le glissement avec le clavier, appuyez sur Alt+Entrée. Une fois ce…" at bounding box center [450, 274] width 850 height 375
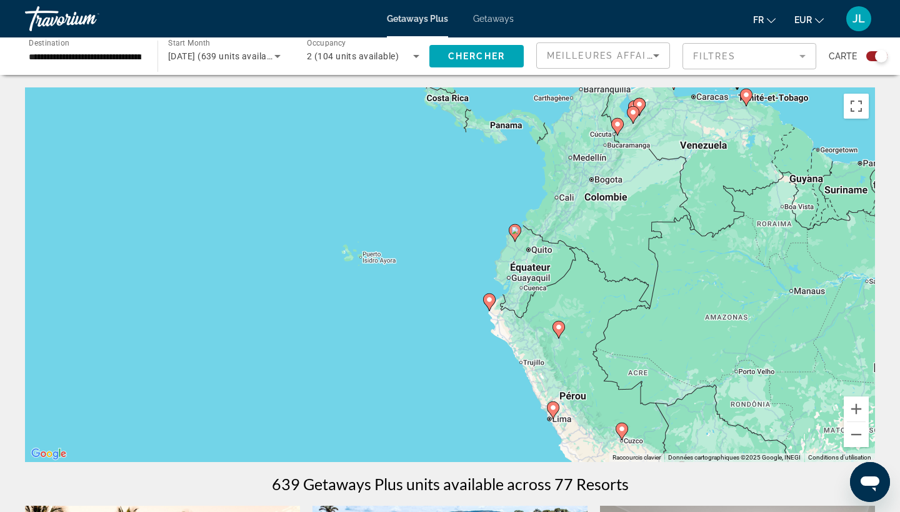
drag, startPoint x: 531, startPoint y: 386, endPoint x: 434, endPoint y: 311, distance: 123.4
click at [436, 314] on div "Pour activer le glissement avec le clavier, appuyez sur Alt+Entrée. Une fois ce…" at bounding box center [450, 274] width 850 height 375
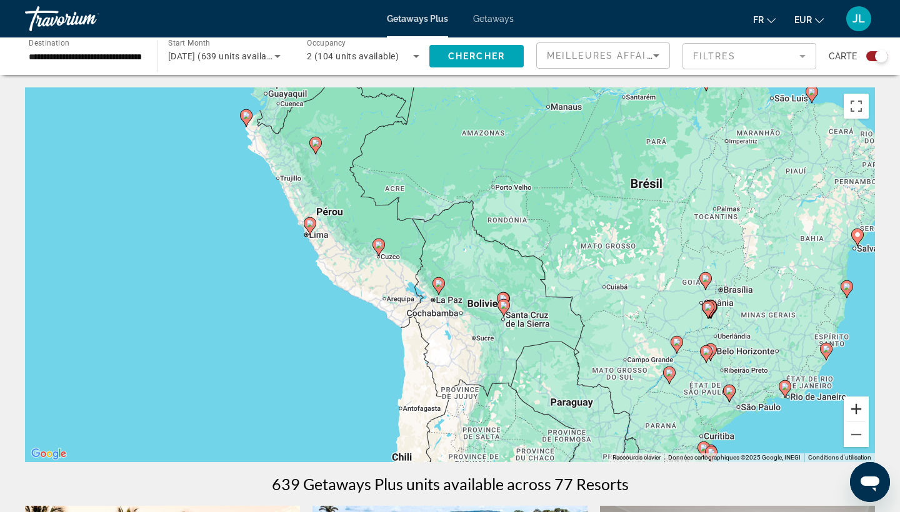
click at [851, 414] on button "Zoom avant" at bounding box center [855, 409] width 25 height 25
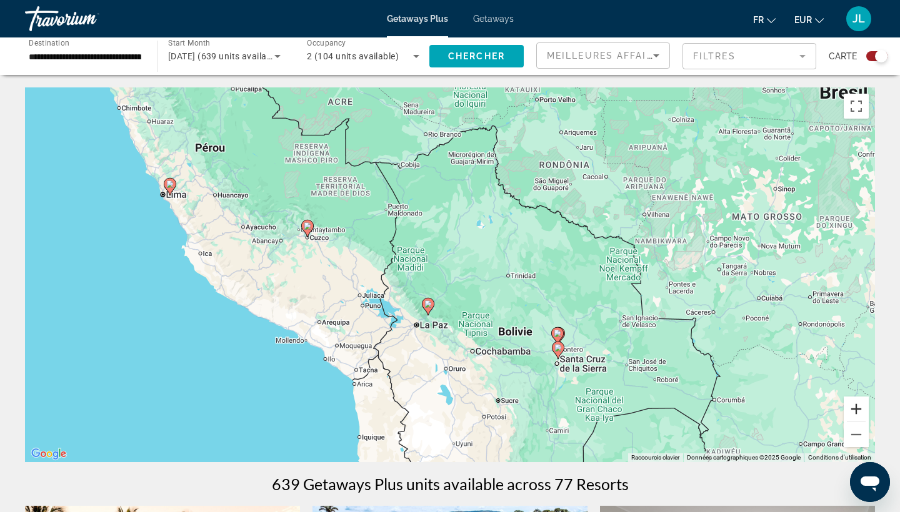
click at [851, 414] on button "Zoom avant" at bounding box center [855, 409] width 25 height 25
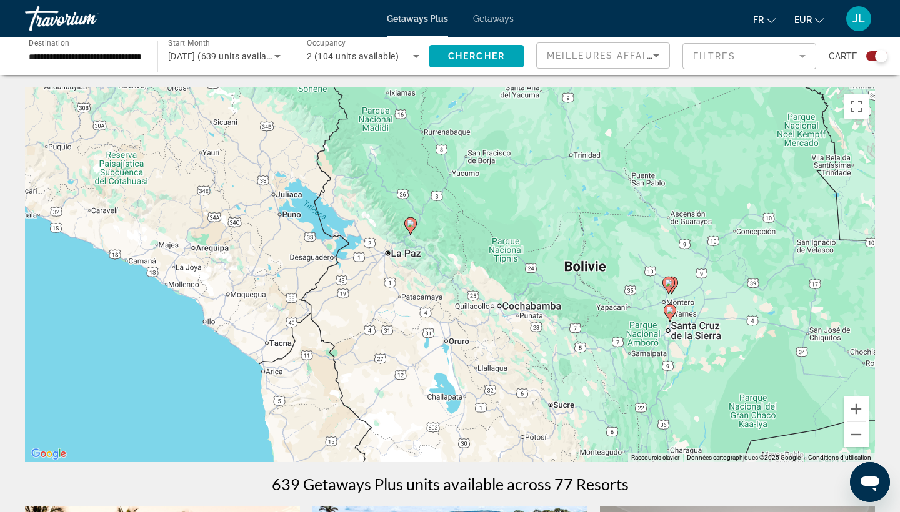
drag, startPoint x: 690, startPoint y: 357, endPoint x: 696, endPoint y: 216, distance: 140.7
click at [696, 216] on div "Pour activer le glissement avec le clavier, appuyez sur Alt+Entrée. Une fois ce…" at bounding box center [450, 274] width 850 height 375
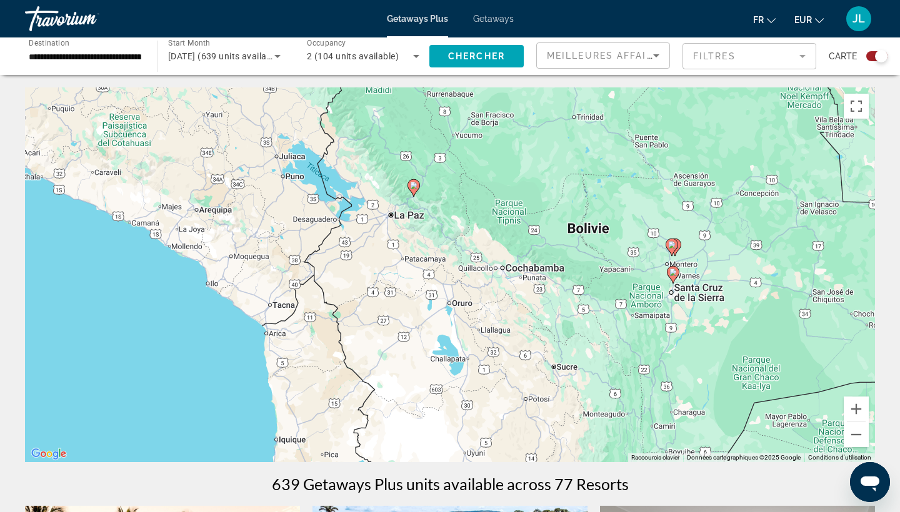
click at [414, 192] on icon "Main content" at bounding box center [413, 188] width 11 height 16
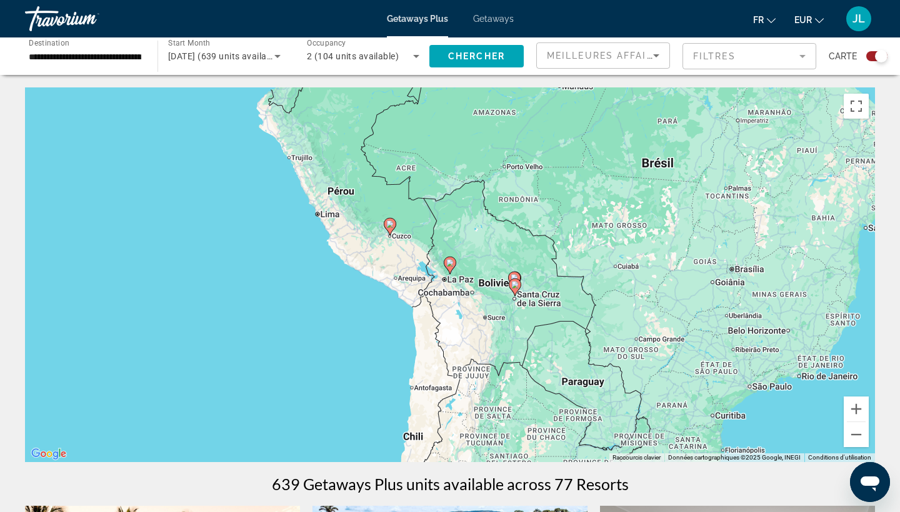
click at [449, 266] on image "Main content" at bounding box center [449, 262] width 7 height 7
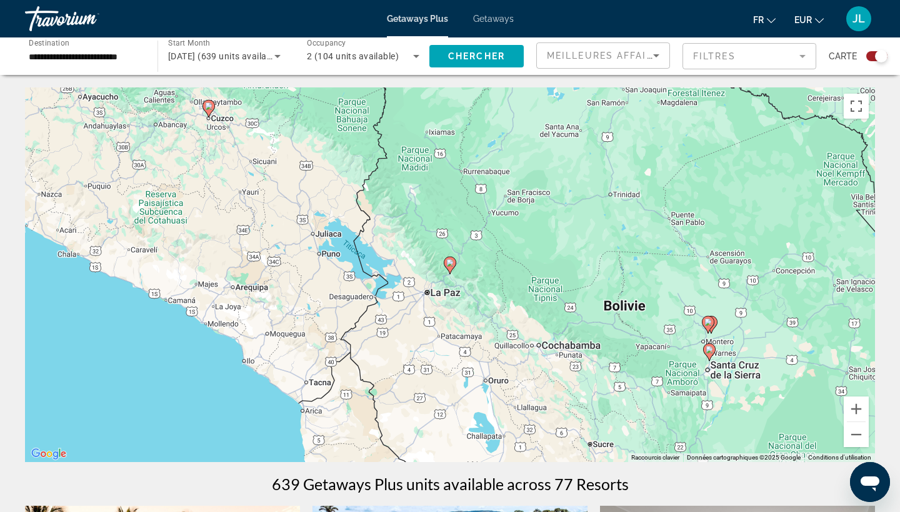
click at [450, 269] on icon "Main content" at bounding box center [449, 265] width 11 height 16
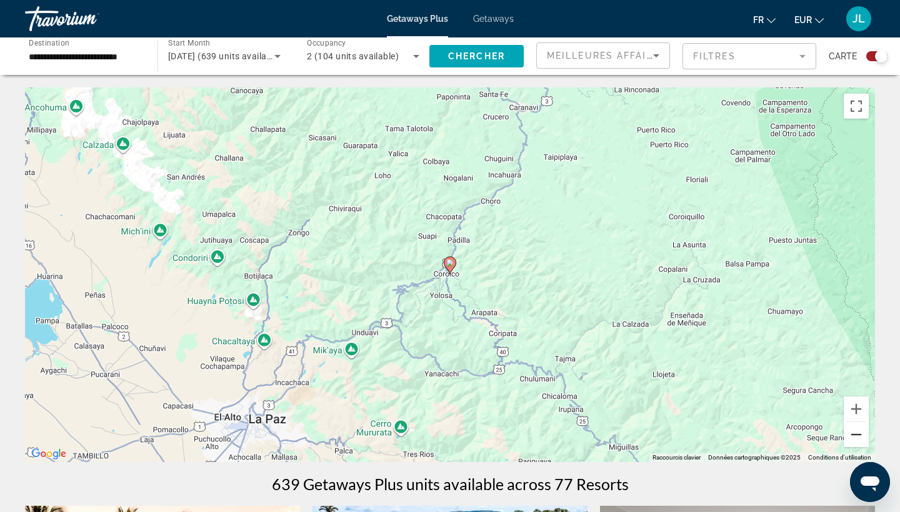
click at [858, 435] on button "Zoom arrière" at bounding box center [855, 434] width 25 height 25
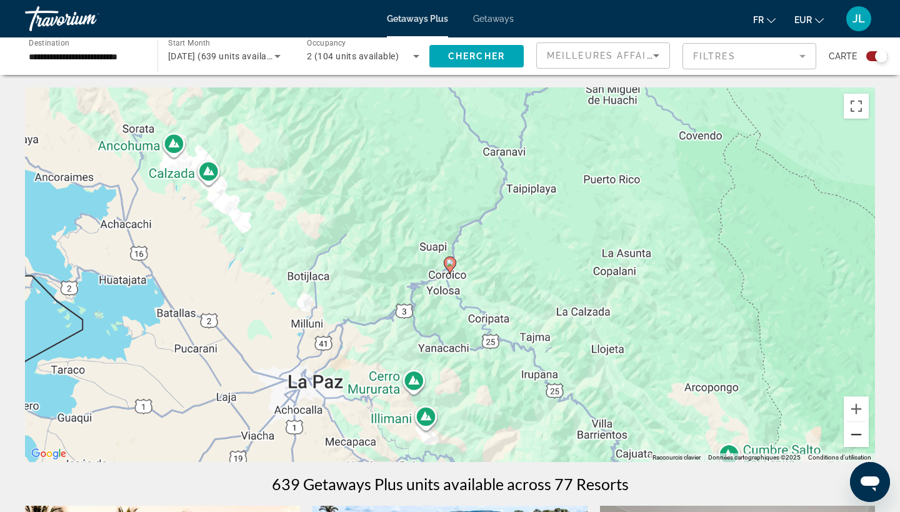
click at [858, 435] on button "Zoom arrière" at bounding box center [855, 434] width 25 height 25
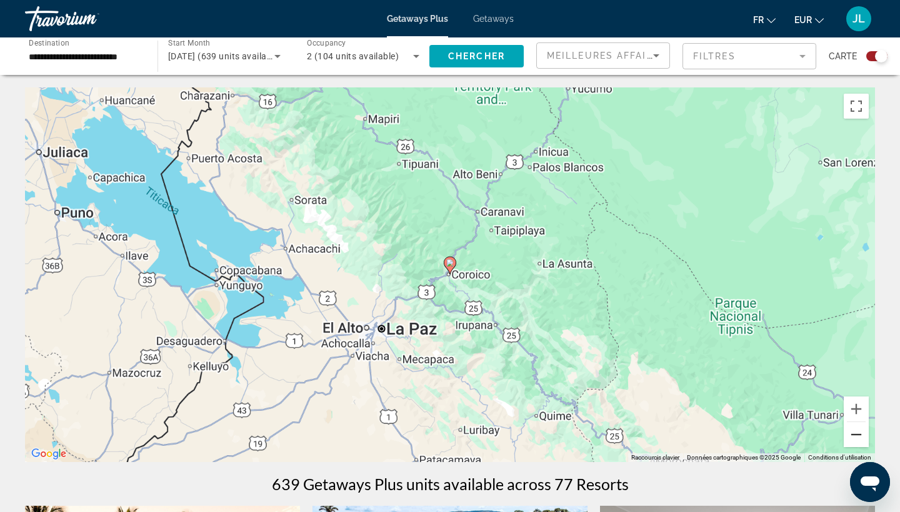
click at [858, 435] on button "Zoom arrière" at bounding box center [855, 434] width 25 height 25
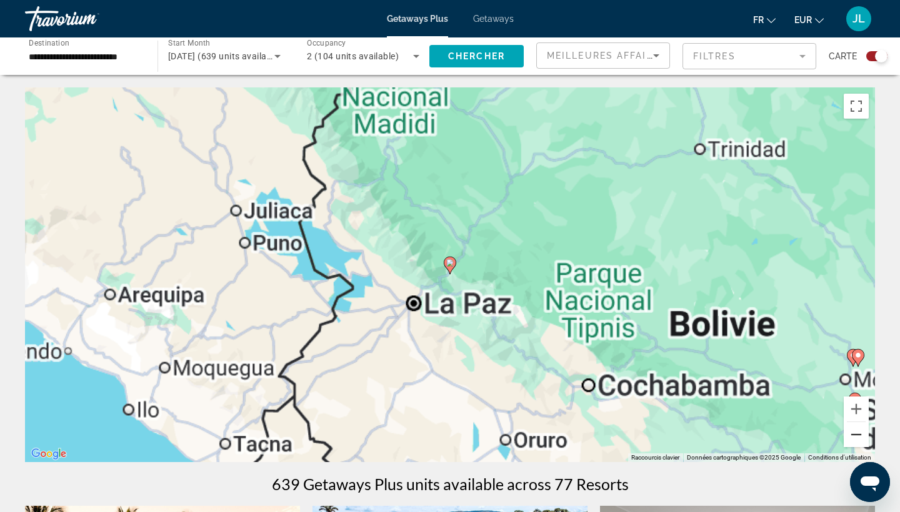
click at [858, 435] on button "Zoom arrière" at bounding box center [855, 434] width 25 height 25
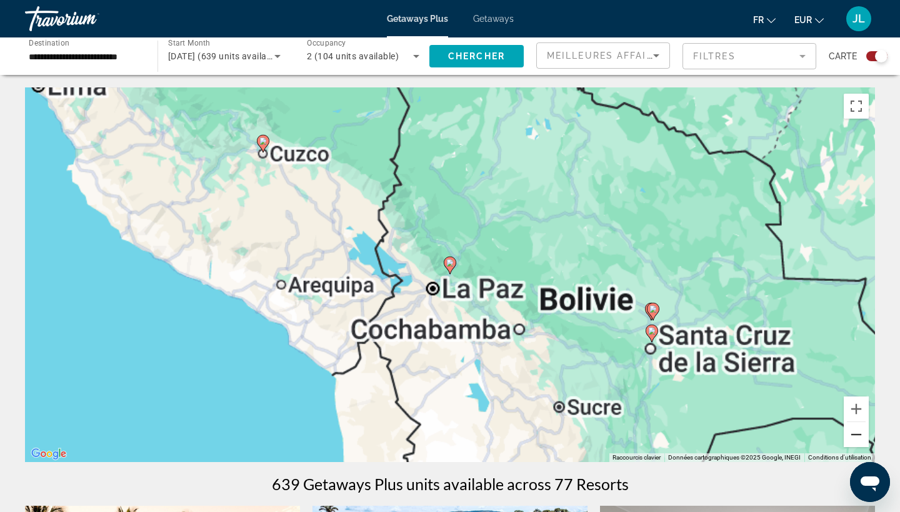
click at [858, 435] on button "Zoom arrière" at bounding box center [855, 434] width 25 height 25
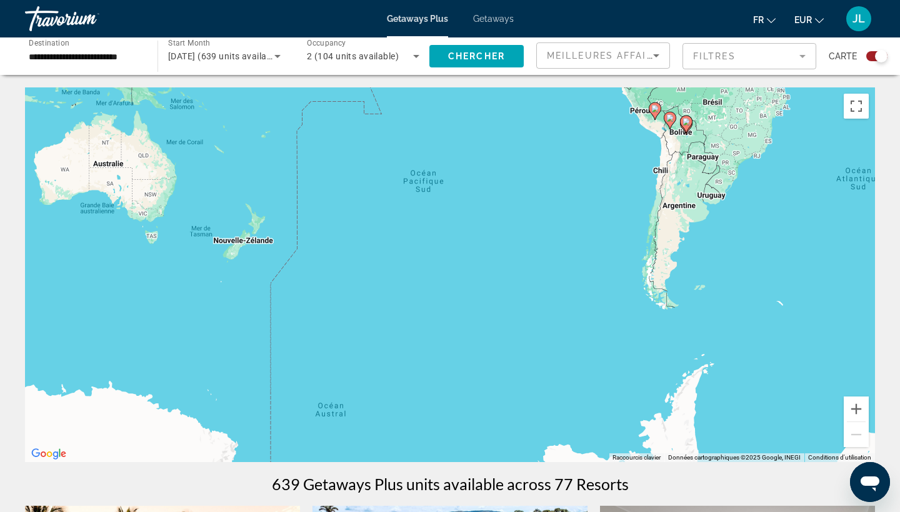
drag, startPoint x: 239, startPoint y: 396, endPoint x: 461, endPoint y: 250, distance: 265.7
click at [461, 250] on div "Pour activer le glissement avec le clavier, appuyez sur Alt+Entrée. Une fois ce…" at bounding box center [450, 274] width 850 height 375
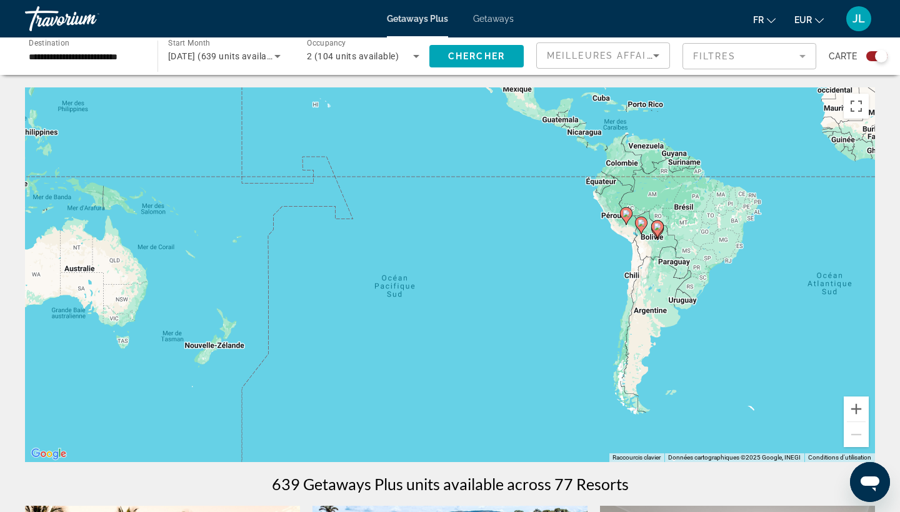
drag, startPoint x: 461, startPoint y: 250, endPoint x: 425, endPoint y: 382, distance: 137.2
click at [425, 382] on div "Pour activer le glissement avec le clavier, appuyez sur Alt+Entrée. Une fois ce…" at bounding box center [450, 274] width 850 height 375
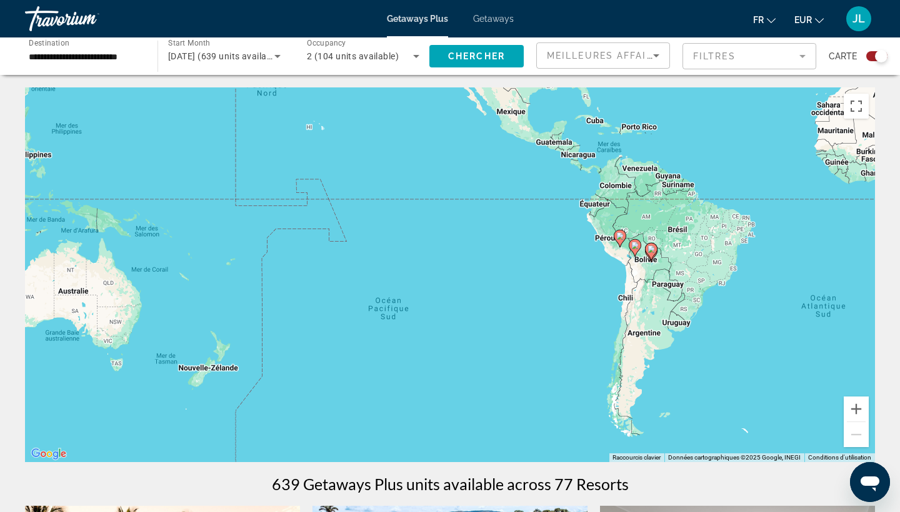
click at [98, 54] on input "**********" at bounding box center [85, 56] width 112 height 15
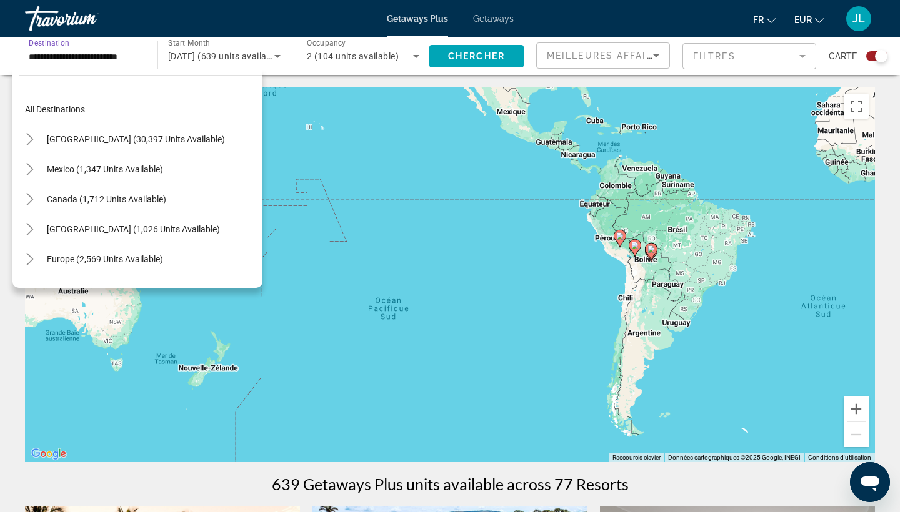
click at [85, 52] on input "**********" at bounding box center [85, 56] width 112 height 15
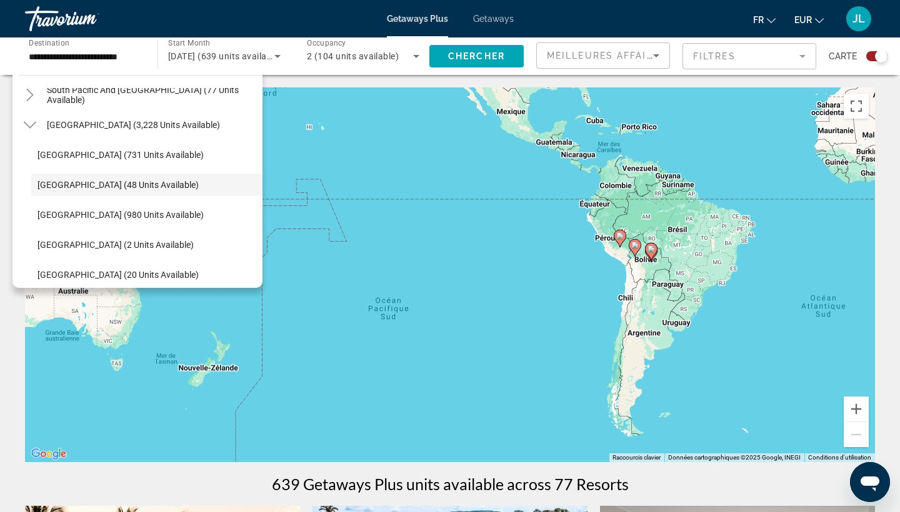
click at [423, 259] on div "Pour activer le glissement avec le clavier, appuyez sur Alt+Entrée. Une fois ce…" at bounding box center [450, 274] width 850 height 375
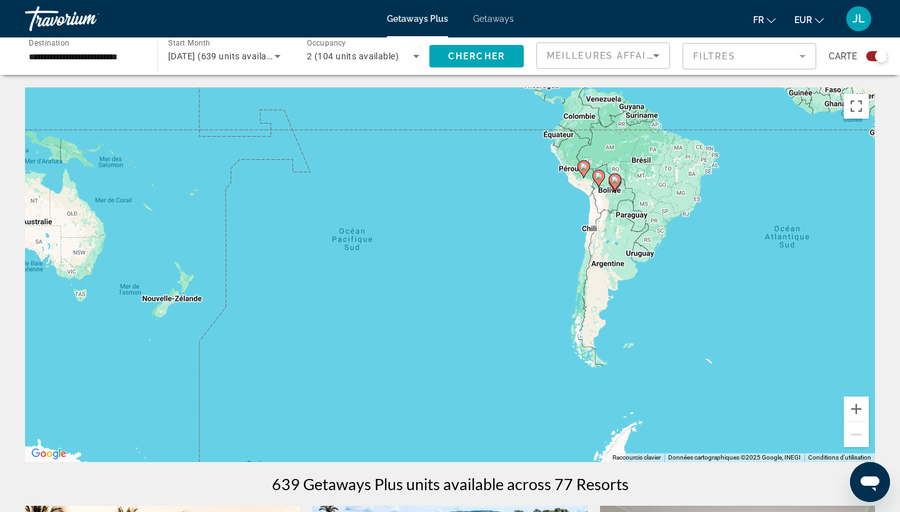
drag, startPoint x: 470, startPoint y: 297, endPoint x: 422, endPoint y: 187, distance: 120.6
click at [422, 186] on div "Pour activer le glissement avec le clavier, appuyez sur Alt+Entrée. Une fois ce…" at bounding box center [450, 274] width 850 height 375
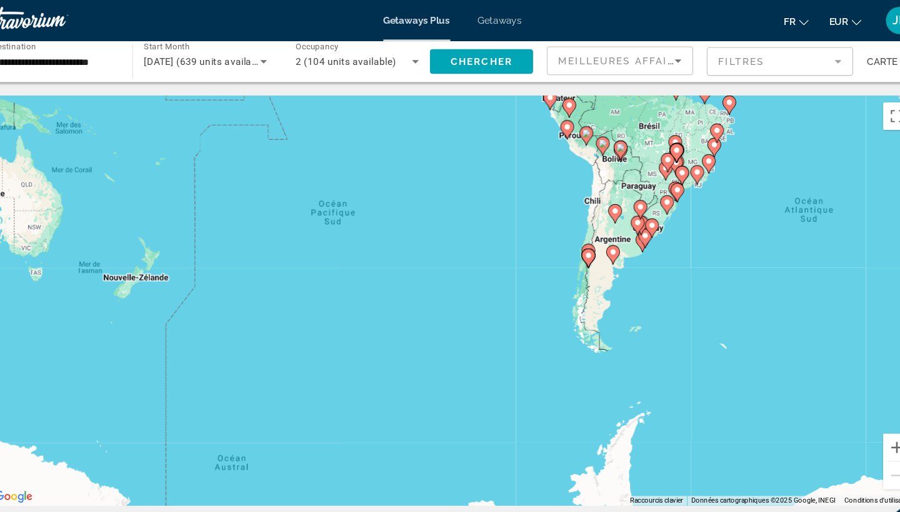
scroll to position [0, 0]
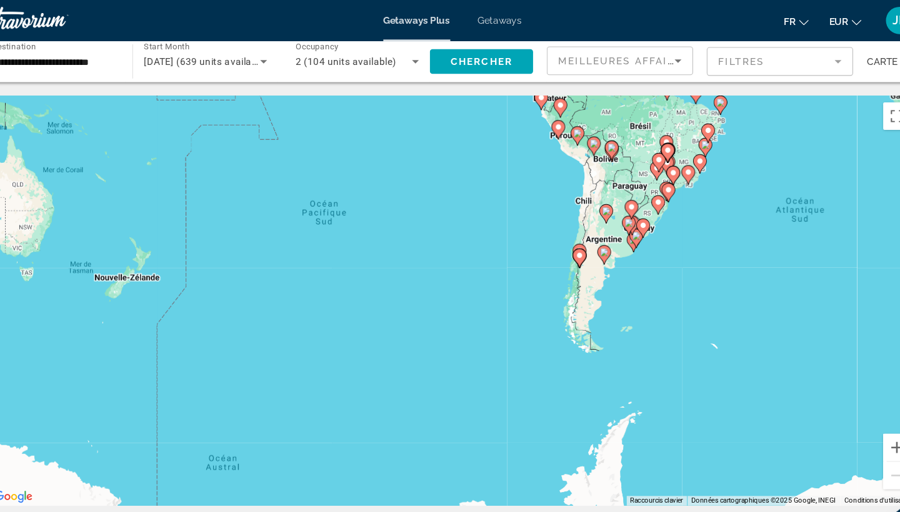
drag, startPoint x: 765, startPoint y: 400, endPoint x: 739, endPoint y: 400, distance: 26.2
click at [739, 400] on div "Pour activer le glissement avec le clavier, appuyez sur Alt+Entrée. Une fois ce…" at bounding box center [450, 274] width 850 height 375
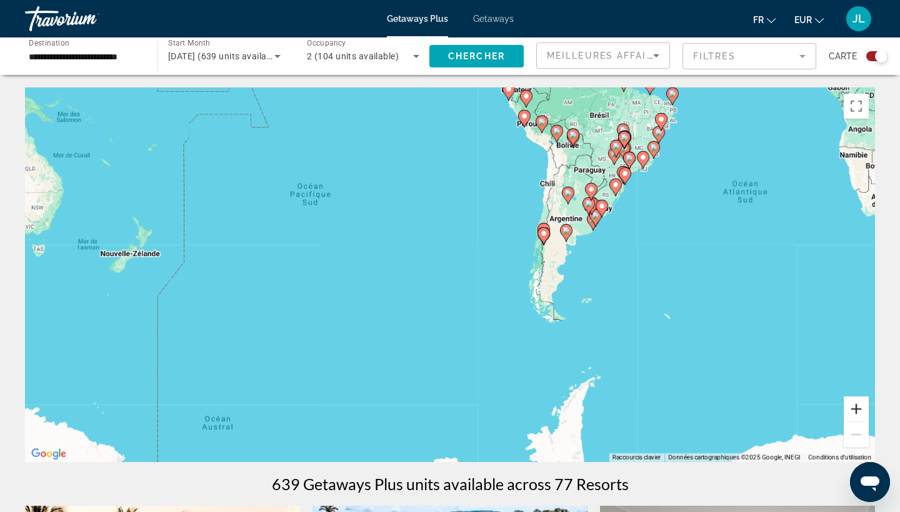
click at [853, 406] on button "Zoom avant" at bounding box center [855, 409] width 25 height 25
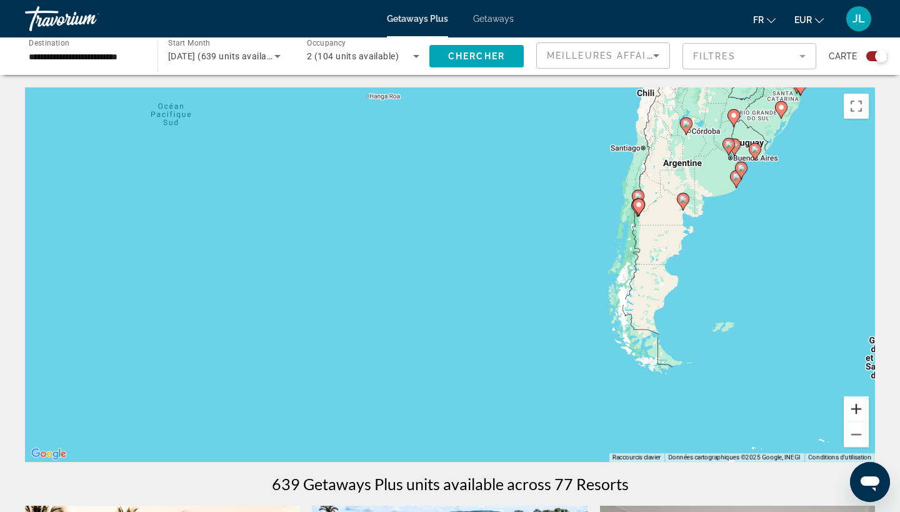
click at [853, 406] on button "Zoom avant" at bounding box center [855, 409] width 25 height 25
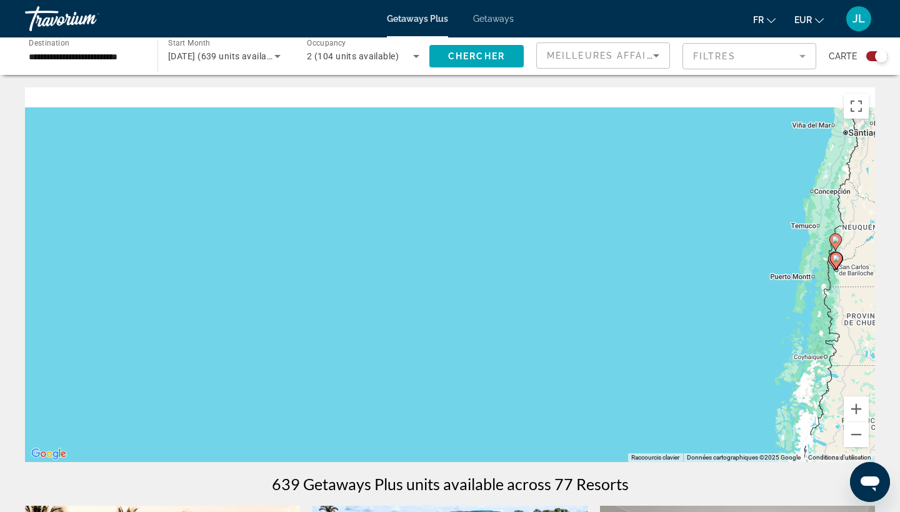
drag, startPoint x: 710, startPoint y: 259, endPoint x: 724, endPoint y: 404, distance: 145.0
click at [724, 401] on div "Pour activer le glissement avec le clavier, appuyez sur Alt+Entrée. Une fois ce…" at bounding box center [450, 274] width 850 height 375
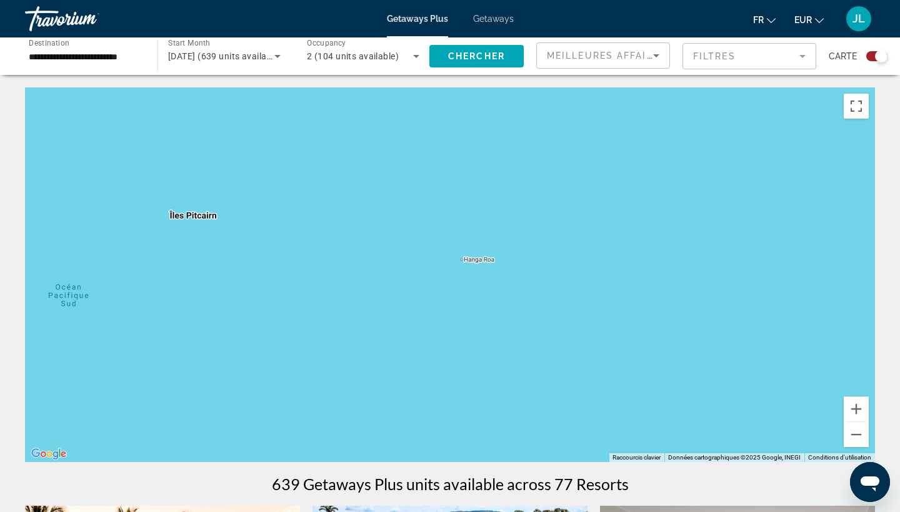
drag, startPoint x: 418, startPoint y: 319, endPoint x: 558, endPoint y: 277, distance: 146.1
click at [559, 277] on div "Pour activer le glissement avec le clavier, appuyez sur Alt+Entrée. Une fois ce…" at bounding box center [450, 274] width 850 height 375
click at [850, 407] on button "Zoom avant" at bounding box center [855, 409] width 25 height 25
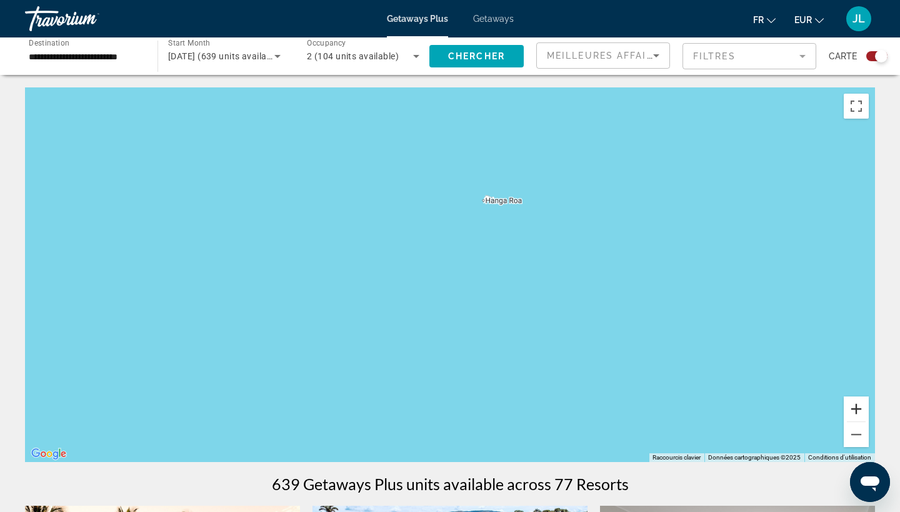
click at [850, 407] on button "Zoom avant" at bounding box center [855, 409] width 25 height 25
drag, startPoint x: 583, startPoint y: 128, endPoint x: 549, endPoint y: 237, distance: 114.4
click at [550, 237] on div "Main content" at bounding box center [450, 274] width 850 height 375
click at [852, 405] on button "Zoom avant" at bounding box center [855, 409] width 25 height 25
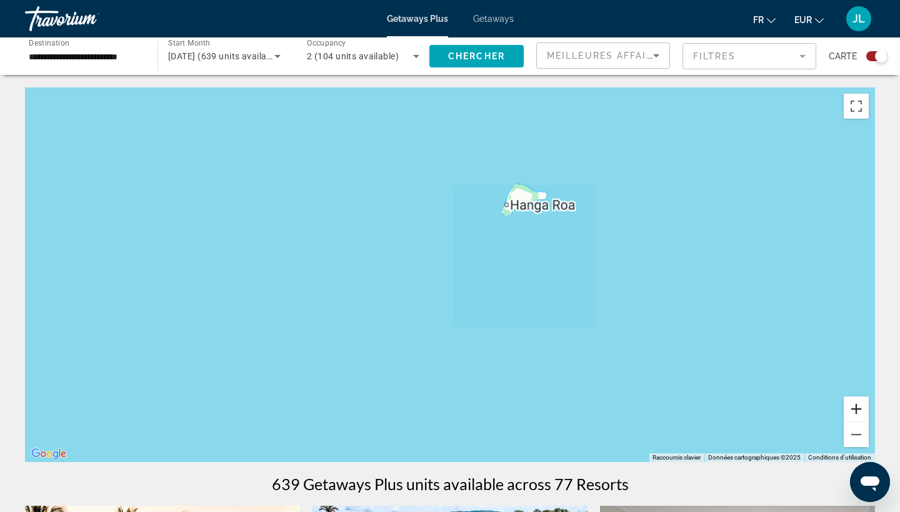
click at [852, 405] on button "Zoom avant" at bounding box center [855, 409] width 25 height 25
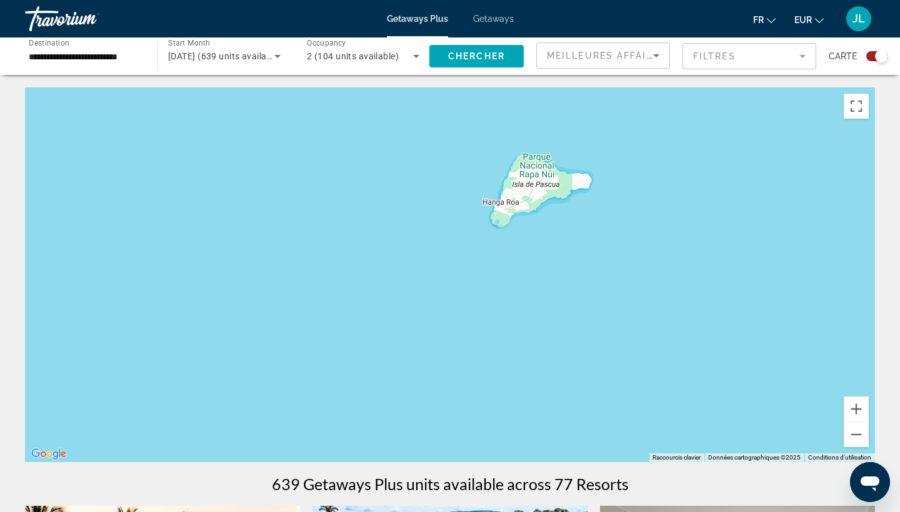
drag, startPoint x: 787, startPoint y: 228, endPoint x: 705, endPoint y: 321, distance: 124.0
click at [707, 320] on div "Main content" at bounding box center [450, 274] width 850 height 375
click at [855, 443] on button "Zoom arrière" at bounding box center [855, 434] width 25 height 25
click at [855, 439] on button "Zoom arrière" at bounding box center [855, 434] width 25 height 25
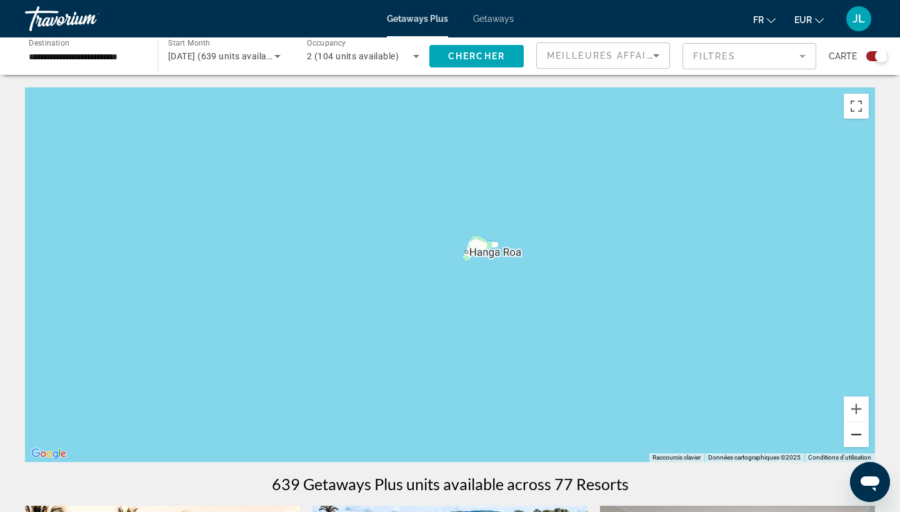
click at [855, 439] on button "Zoom arrière" at bounding box center [855, 434] width 25 height 25
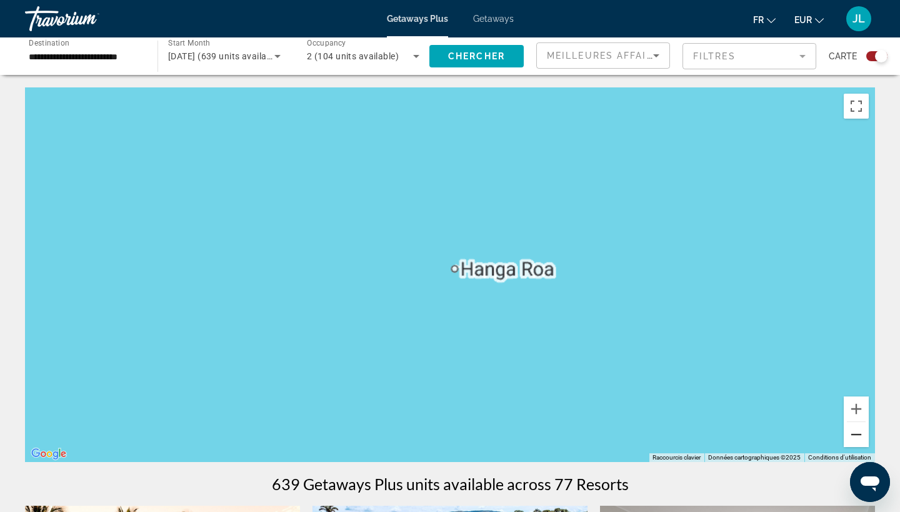
click at [855, 439] on button "Zoom arrière" at bounding box center [855, 434] width 25 height 25
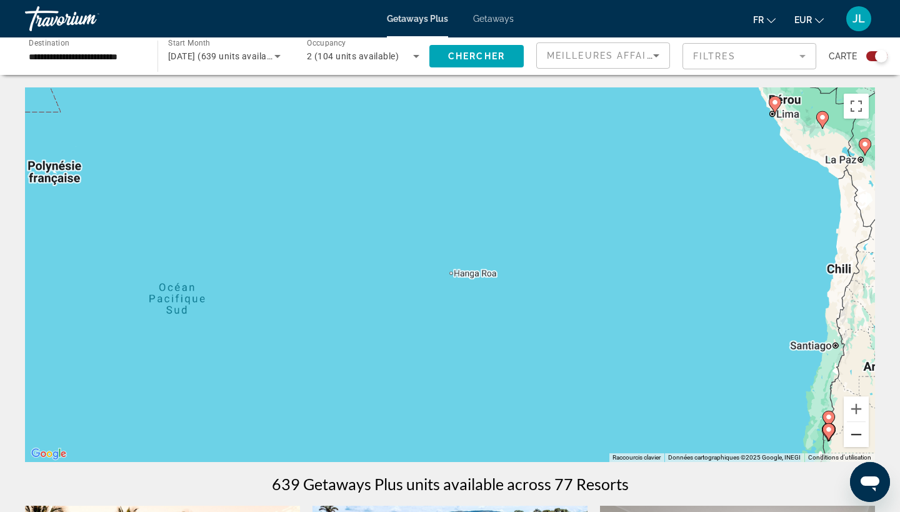
click at [855, 439] on button "Zoom arrière" at bounding box center [855, 434] width 25 height 25
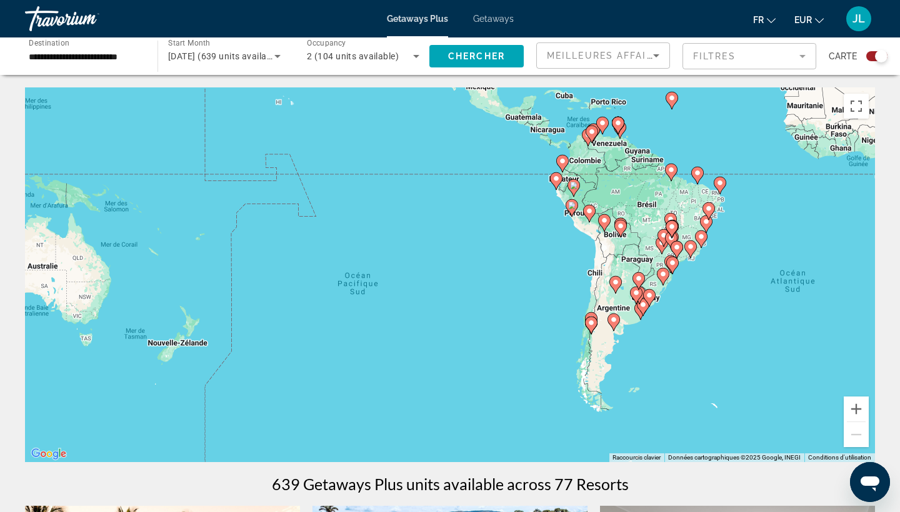
drag, startPoint x: 381, startPoint y: 324, endPoint x: 427, endPoint y: 324, distance: 46.2
click at [427, 324] on div "Pour activer le glissement avec le clavier, appuyez sur Alt+Entrée. Une fois ce…" at bounding box center [450, 274] width 850 height 375
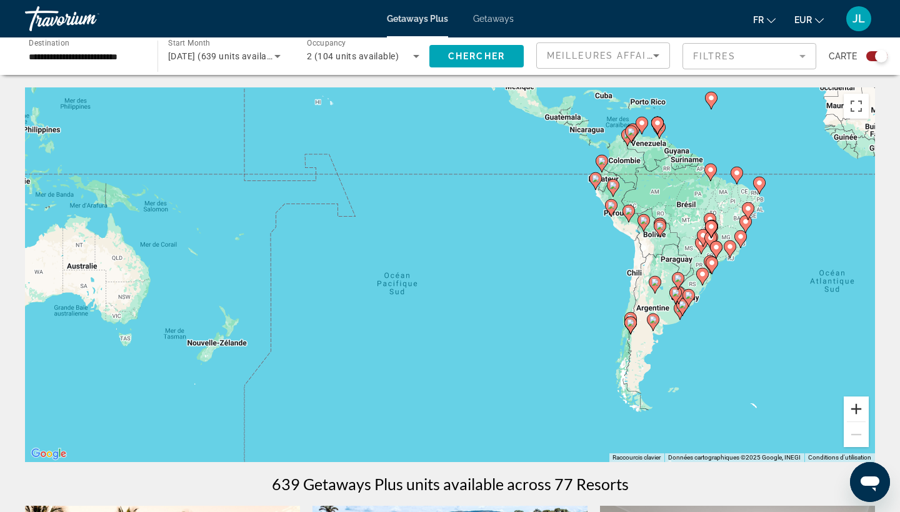
click at [850, 409] on button "Zoom avant" at bounding box center [855, 409] width 25 height 25
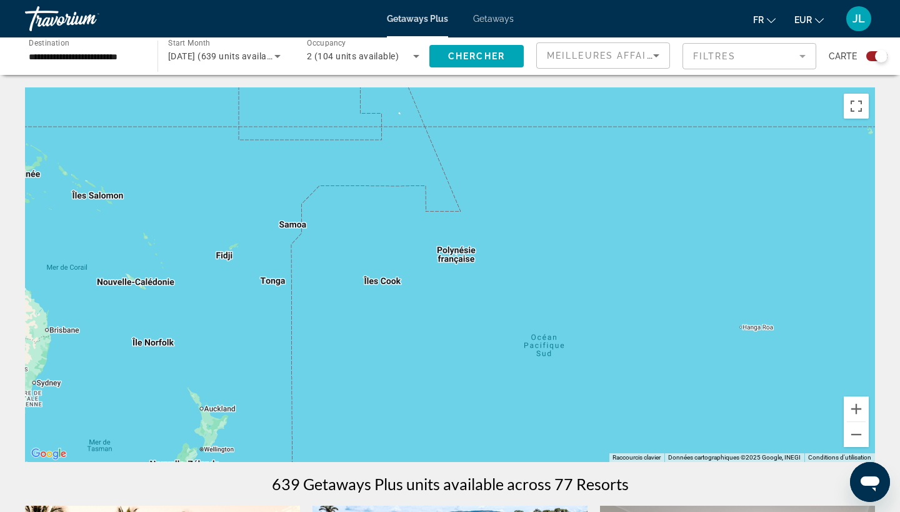
drag, startPoint x: 332, startPoint y: 182, endPoint x: 532, endPoint y: 236, distance: 207.6
click at [533, 236] on div "Pour activer le glissement avec le clavier, appuyez sur Alt+Entrée. Une fois ce…" at bounding box center [450, 274] width 850 height 375
click at [853, 404] on button "Zoom avant" at bounding box center [855, 409] width 25 height 25
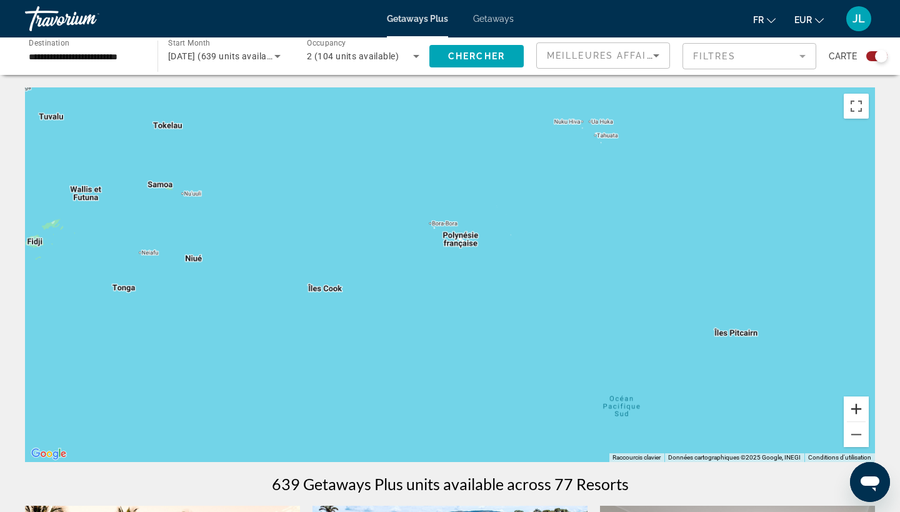
click at [853, 404] on button "Zoom avant" at bounding box center [855, 409] width 25 height 25
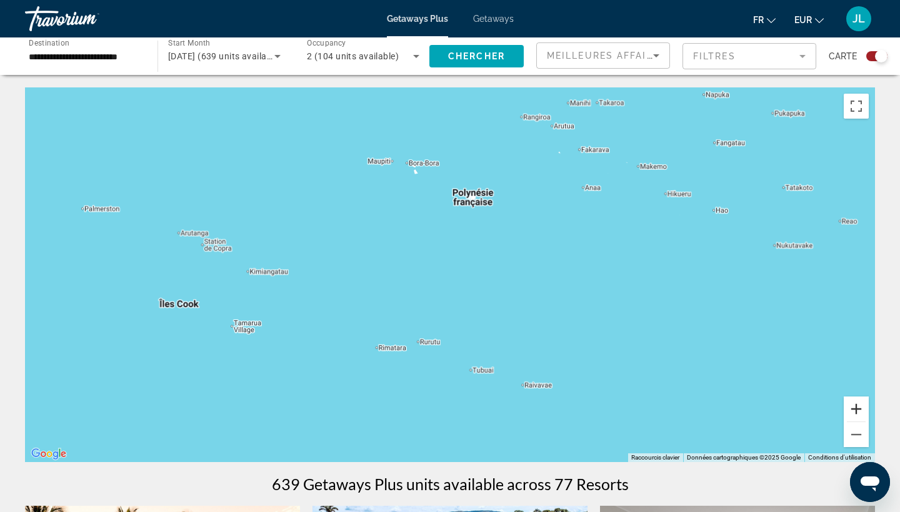
click at [853, 404] on button "Zoom avant" at bounding box center [855, 409] width 25 height 25
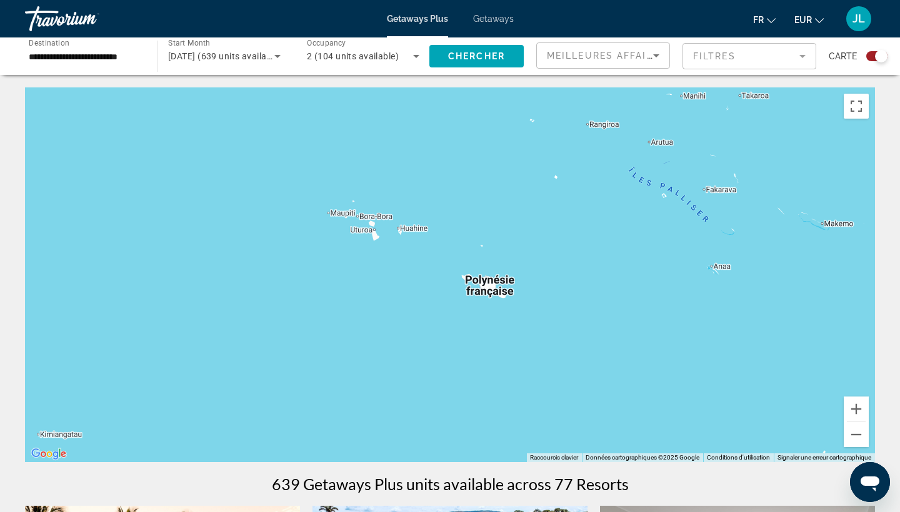
drag, startPoint x: 545, startPoint y: 186, endPoint x: 539, endPoint y: 367, distance: 181.9
click at [539, 367] on div "Main content" at bounding box center [450, 274] width 850 height 375
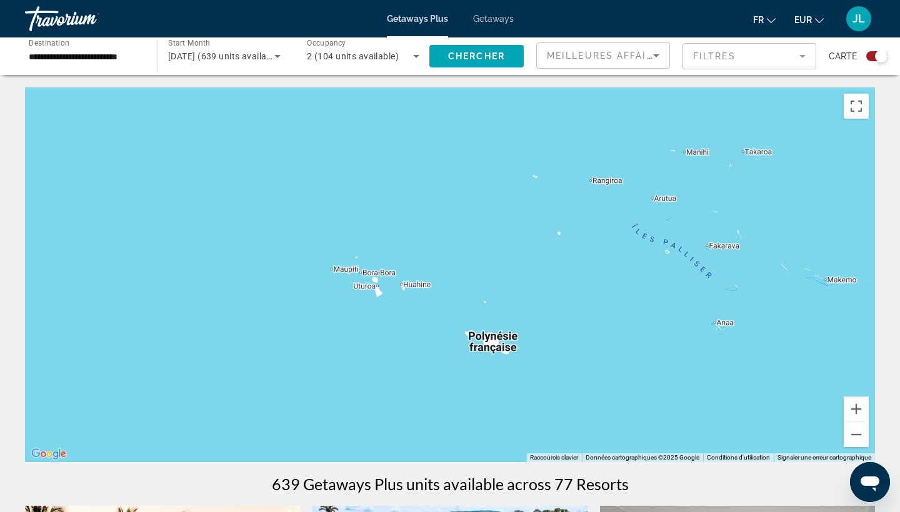
drag, startPoint x: 531, startPoint y: 360, endPoint x: 503, endPoint y: 342, distance: 33.1
click at [503, 342] on div "Main content" at bounding box center [450, 274] width 850 height 375
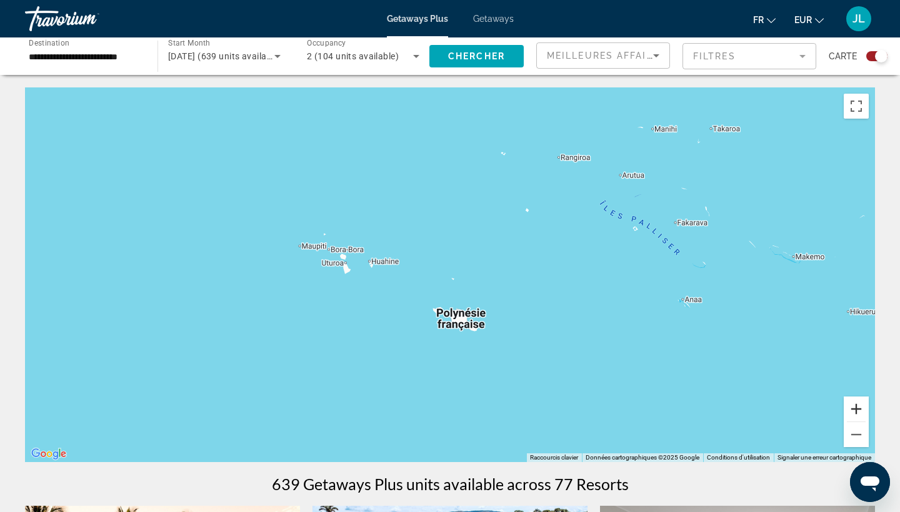
click at [846, 414] on button "Zoom avant" at bounding box center [855, 409] width 25 height 25
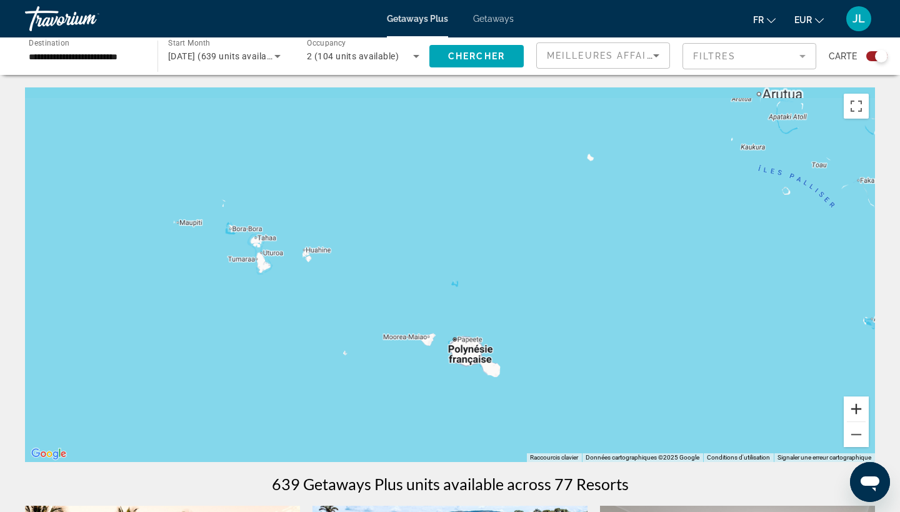
click at [846, 414] on button "Zoom avant" at bounding box center [855, 409] width 25 height 25
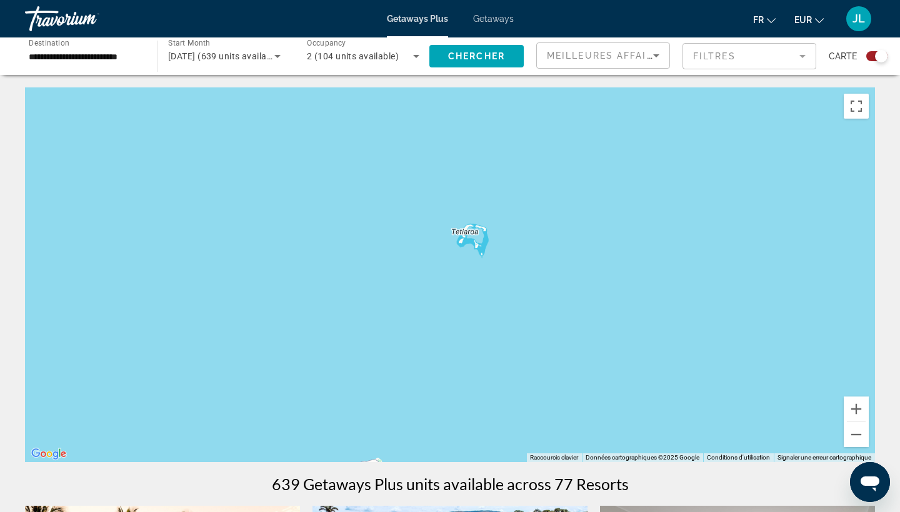
drag, startPoint x: 658, startPoint y: 387, endPoint x: 649, endPoint y: 205, distance: 182.0
click at [650, 206] on div "Main content" at bounding box center [450, 274] width 850 height 375
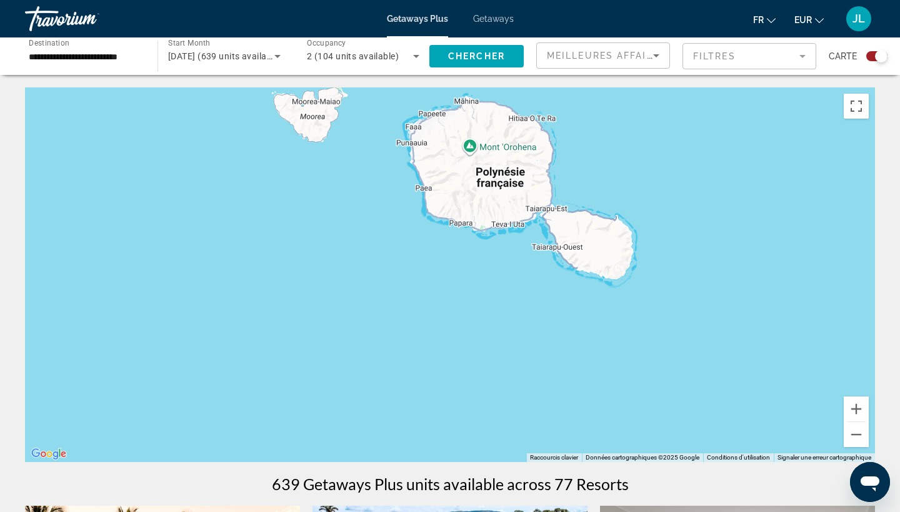
drag, startPoint x: 649, startPoint y: 205, endPoint x: 618, endPoint y: 329, distance: 127.6
click at [618, 329] on div "Main content" at bounding box center [450, 274] width 850 height 375
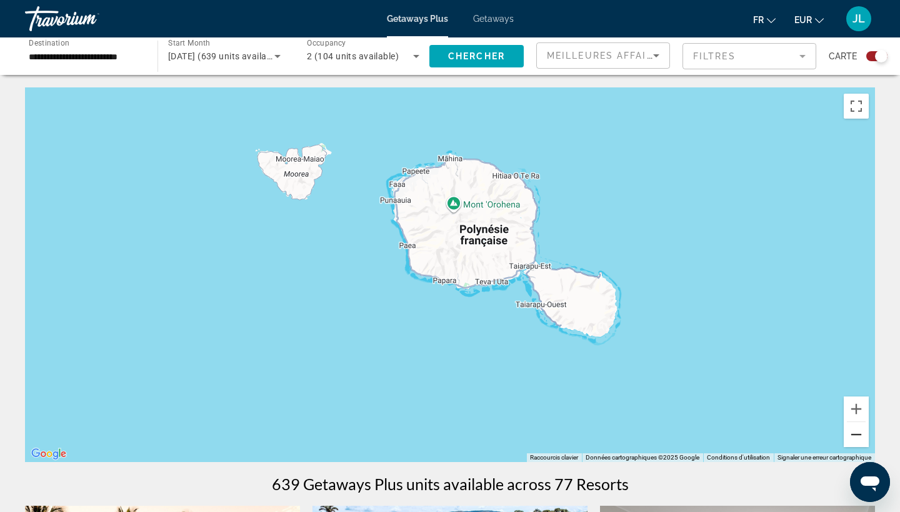
click at [855, 436] on button "Zoom arrière" at bounding box center [855, 434] width 25 height 25
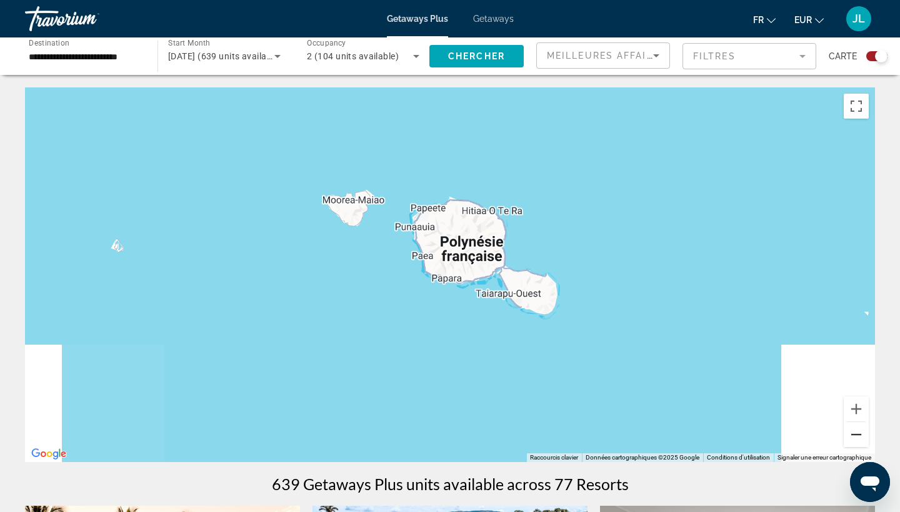
click at [855, 436] on button "Zoom arrière" at bounding box center [855, 434] width 25 height 25
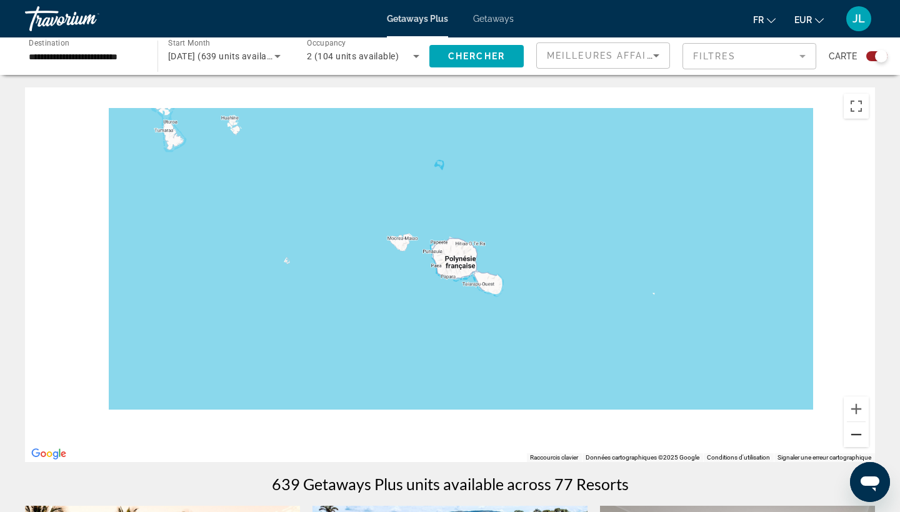
click at [855, 436] on button "Zoom arrière" at bounding box center [855, 434] width 25 height 25
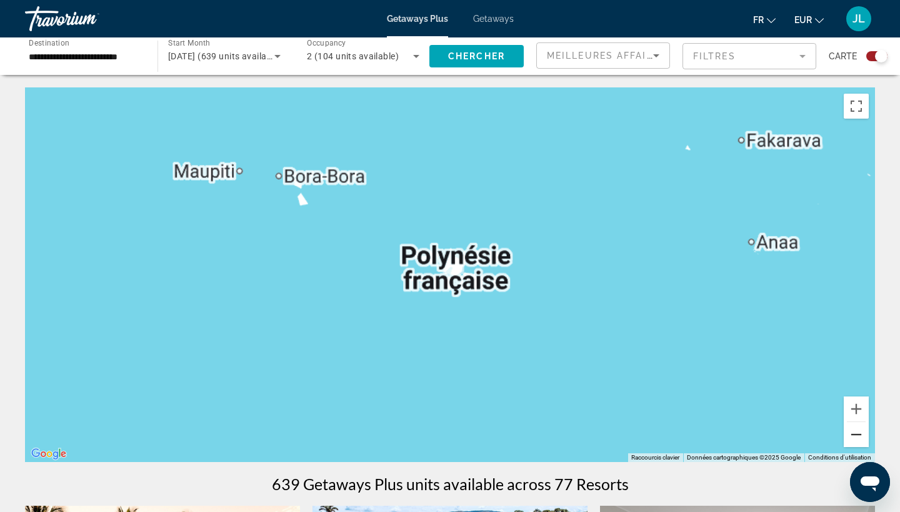
click at [855, 436] on button "Zoom arrière" at bounding box center [855, 434] width 25 height 25
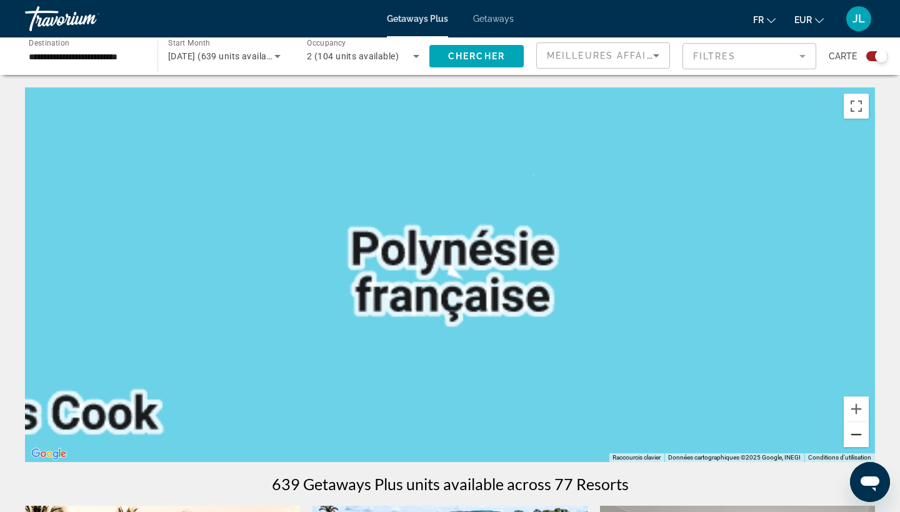
click at [855, 436] on button "Zoom arrière" at bounding box center [855, 434] width 25 height 25
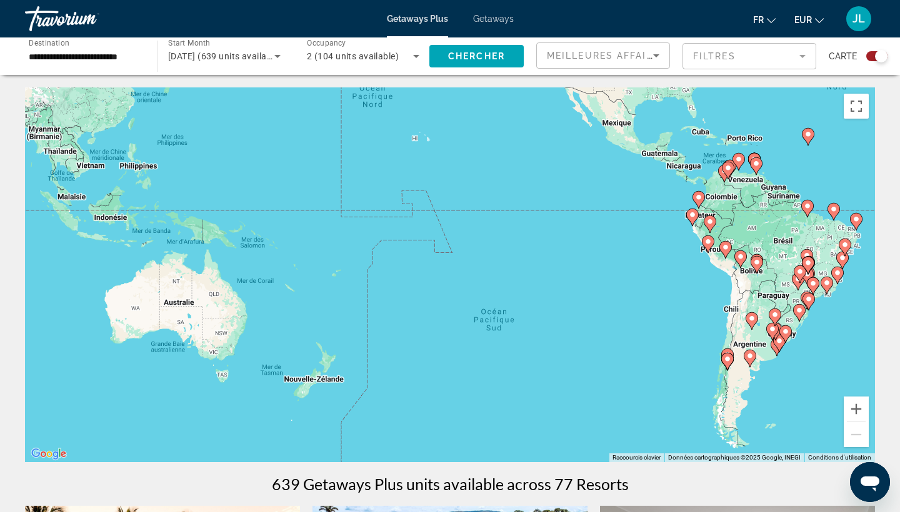
drag, startPoint x: 738, startPoint y: 316, endPoint x: 582, endPoint y: 339, distance: 157.9
click at [585, 334] on div "Pour activer le glissement avec le clavier, appuyez sur Alt+Entrée. Une fois ce…" at bounding box center [450, 274] width 850 height 375
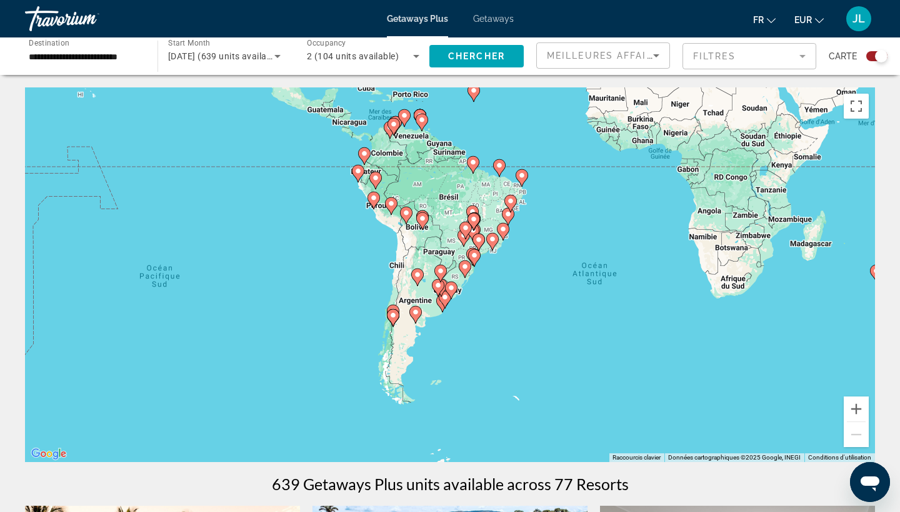
drag, startPoint x: 496, startPoint y: 327, endPoint x: 580, endPoint y: 221, distance: 135.2
click at [580, 221] on div "Pour activer le glissement avec le clavier, appuyez sur Alt+Entrée. Une fois ce…" at bounding box center [450, 274] width 850 height 375
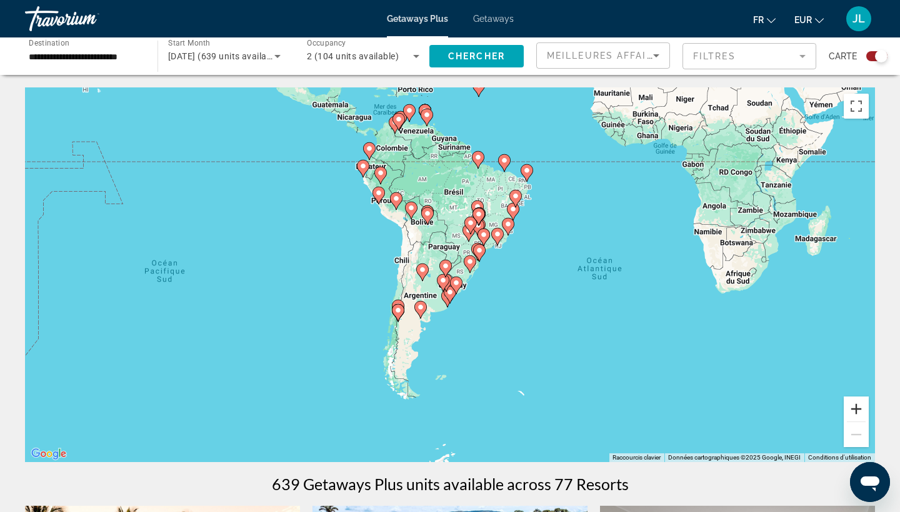
click at [852, 404] on button "Zoom avant" at bounding box center [855, 409] width 25 height 25
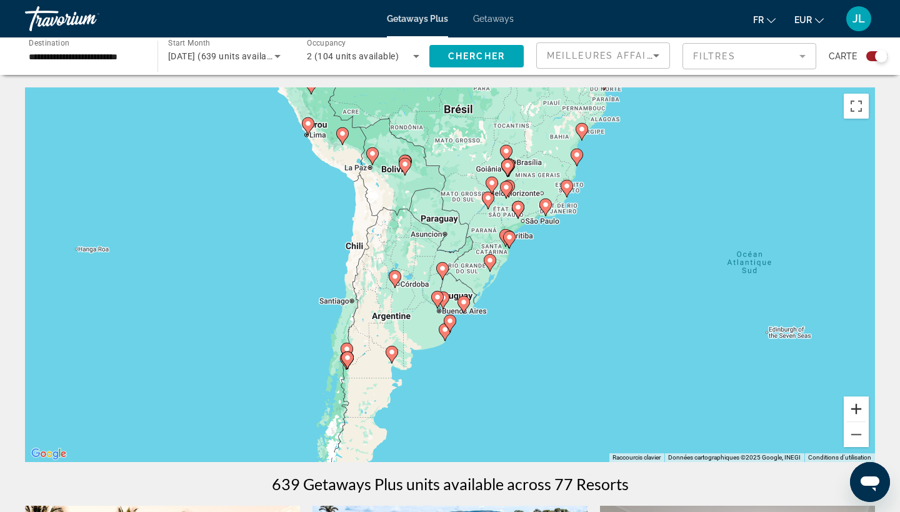
click at [852, 404] on button "Zoom avant" at bounding box center [855, 409] width 25 height 25
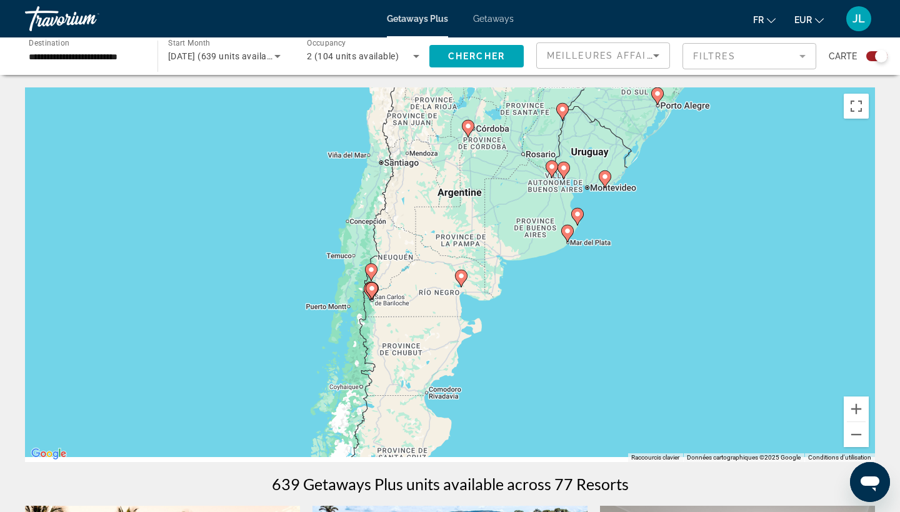
drag, startPoint x: 612, startPoint y: 416, endPoint x: 742, endPoint y: 236, distance: 222.0
click at [742, 236] on div "Pour activer le glissement avec le clavier, appuyez sur Alt+Entrée. Une fois ce…" at bounding box center [450, 274] width 850 height 375
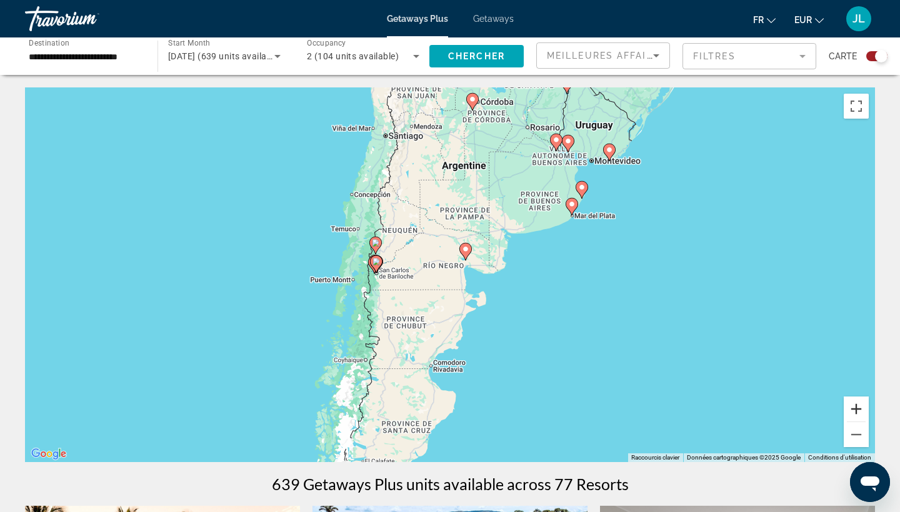
click at [849, 407] on button "Zoom avant" at bounding box center [855, 409] width 25 height 25
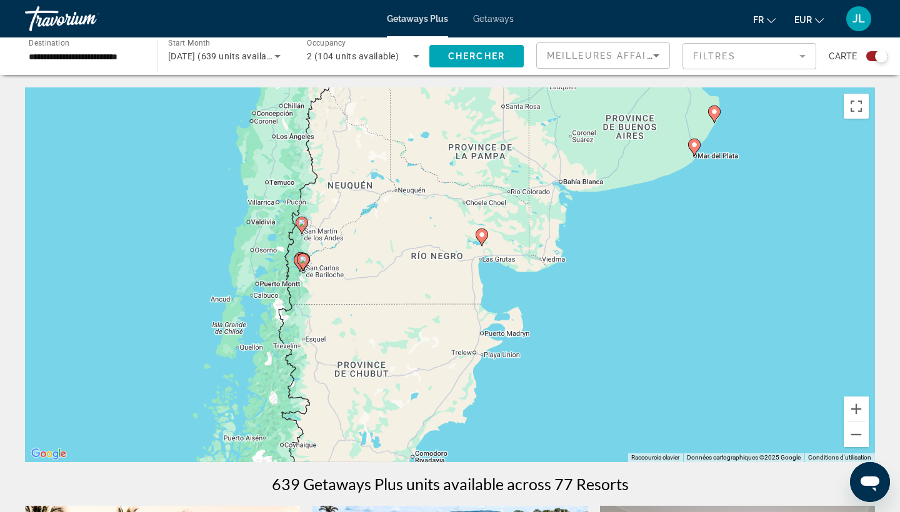
click at [301, 224] on image "Main content" at bounding box center [301, 222] width 7 height 7
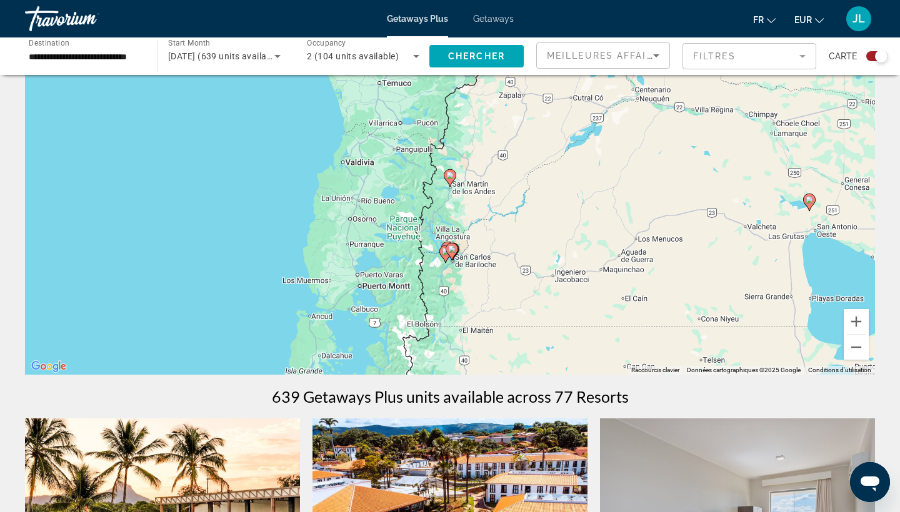
scroll to position [84, 0]
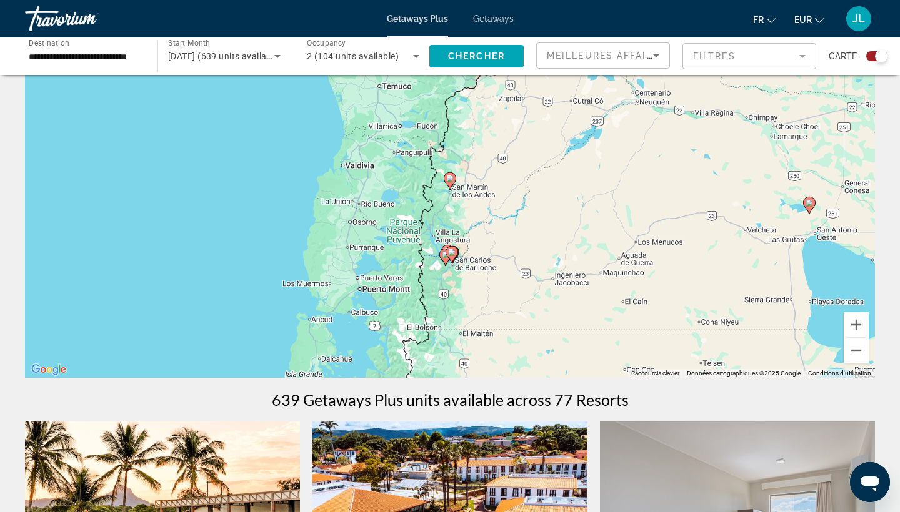
click at [465, 191] on div "Pour naviguer, appuyez sur les touches fléchées. Pour activer le glissement ave…" at bounding box center [450, 190] width 850 height 375
click at [445, 184] on gmp-advanced-marker "Main content" at bounding box center [450, 181] width 12 height 19
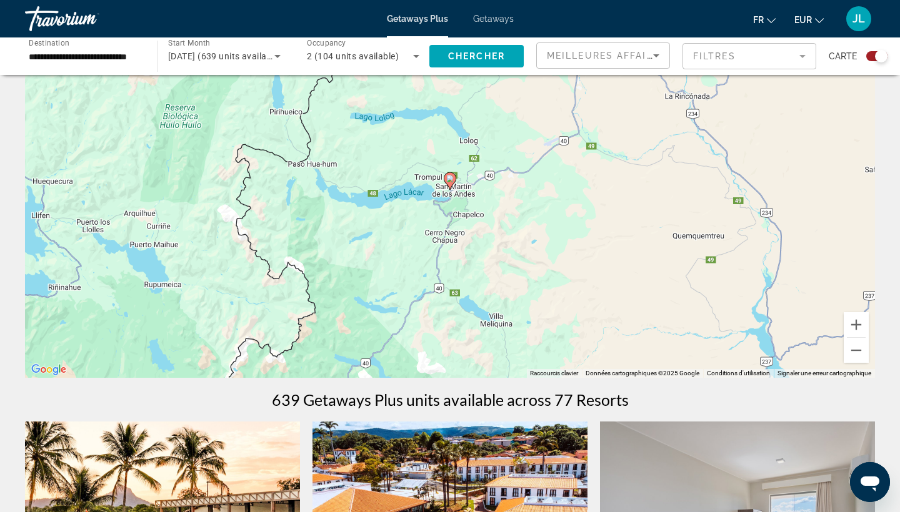
click at [451, 180] on image "Main content" at bounding box center [449, 178] width 7 height 7
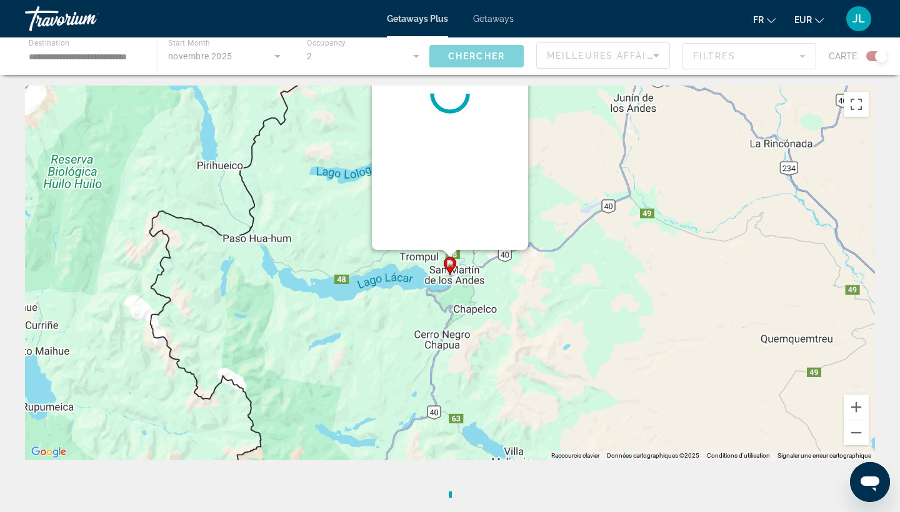
scroll to position [0, 0]
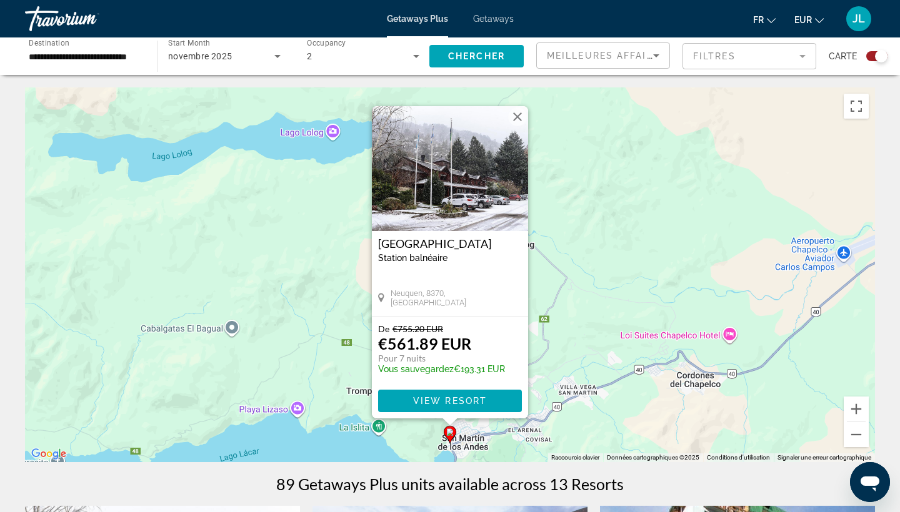
click at [513, 119] on button "Fermer" at bounding box center [517, 116] width 19 height 19
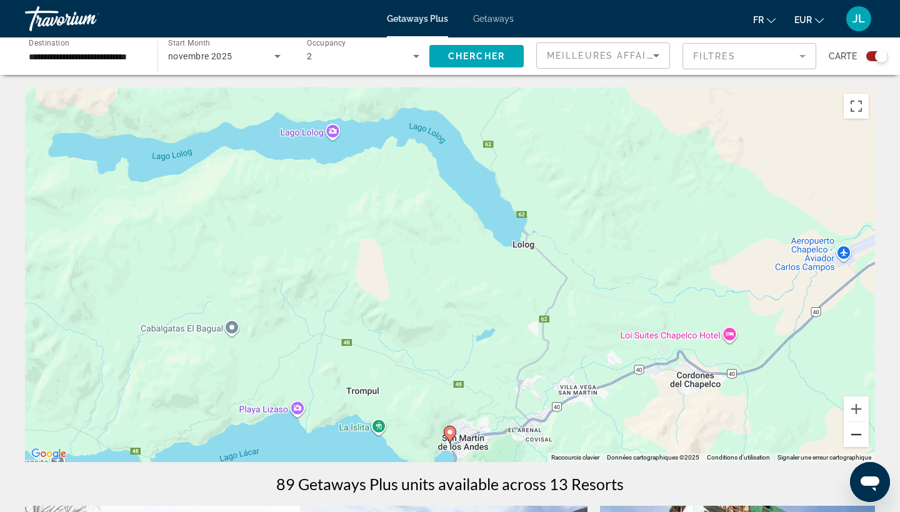
click at [849, 440] on button "Zoom arrière" at bounding box center [855, 434] width 25 height 25
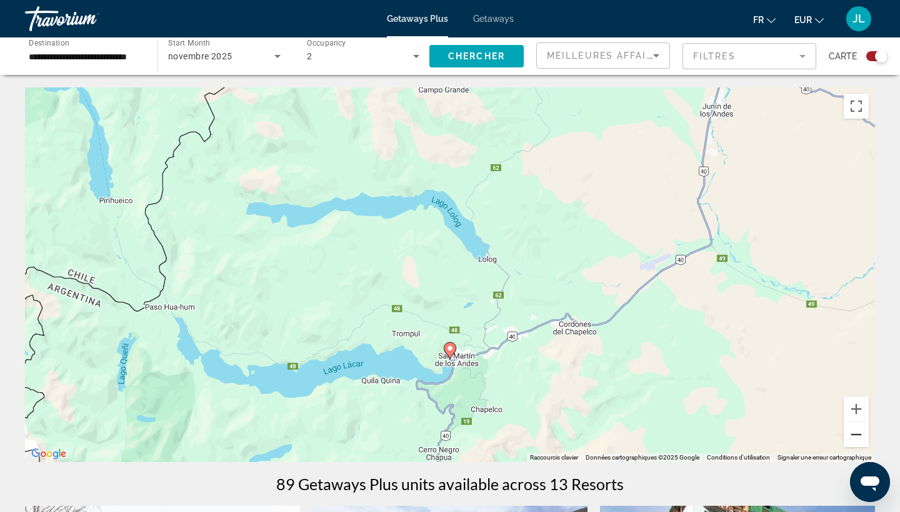
click at [849, 440] on button "Zoom arrière" at bounding box center [855, 434] width 25 height 25
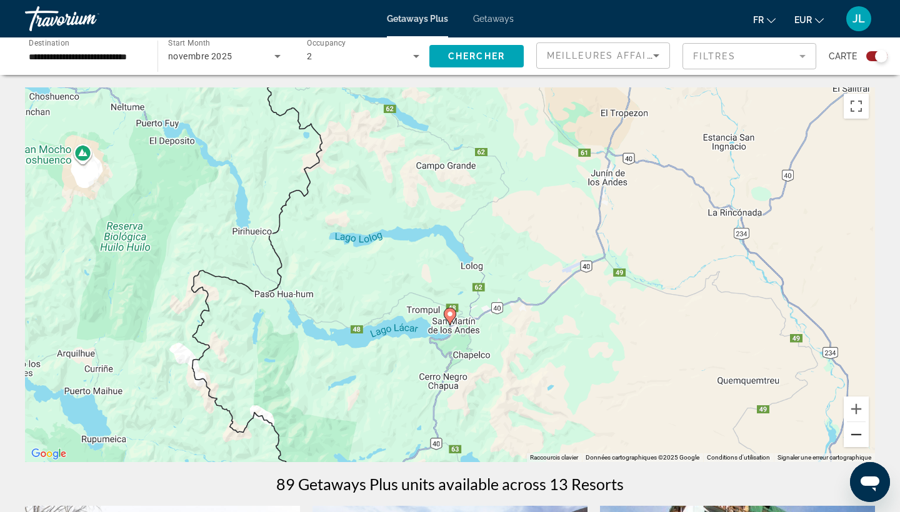
click at [849, 440] on button "Zoom arrière" at bounding box center [855, 434] width 25 height 25
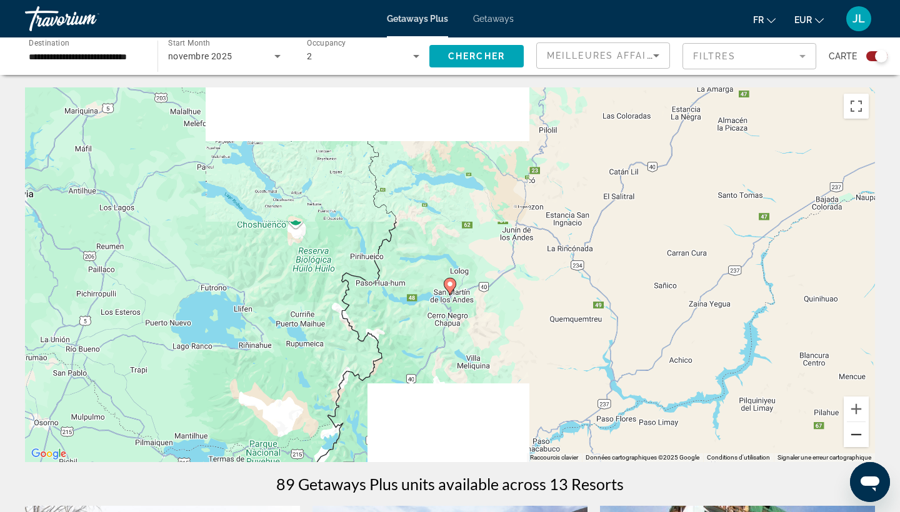
click at [849, 440] on button "Zoom arrière" at bounding box center [855, 434] width 25 height 25
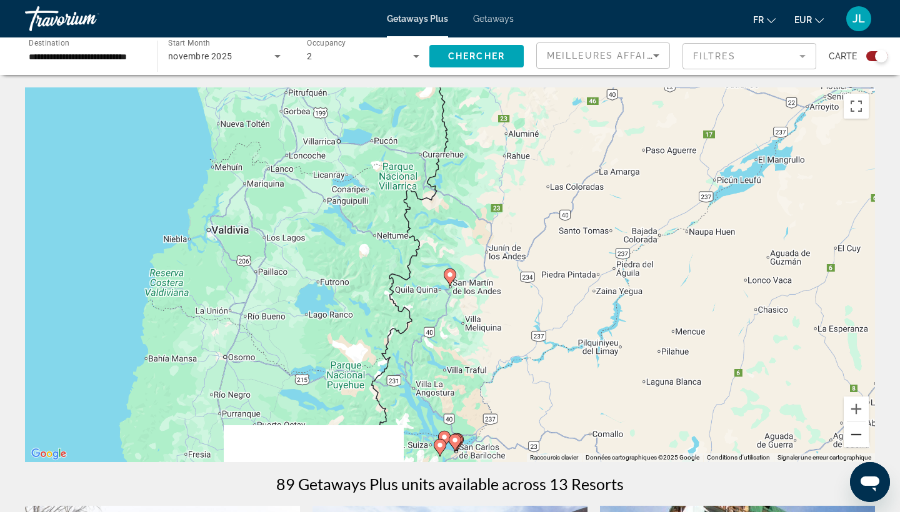
click at [849, 440] on button "Zoom arrière" at bounding box center [855, 434] width 25 height 25
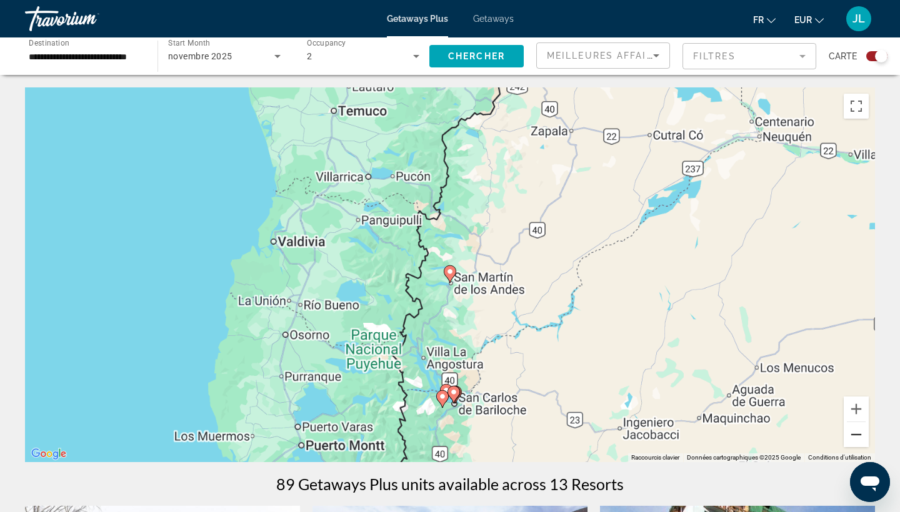
click at [849, 440] on button "Zoom arrière" at bounding box center [855, 434] width 25 height 25
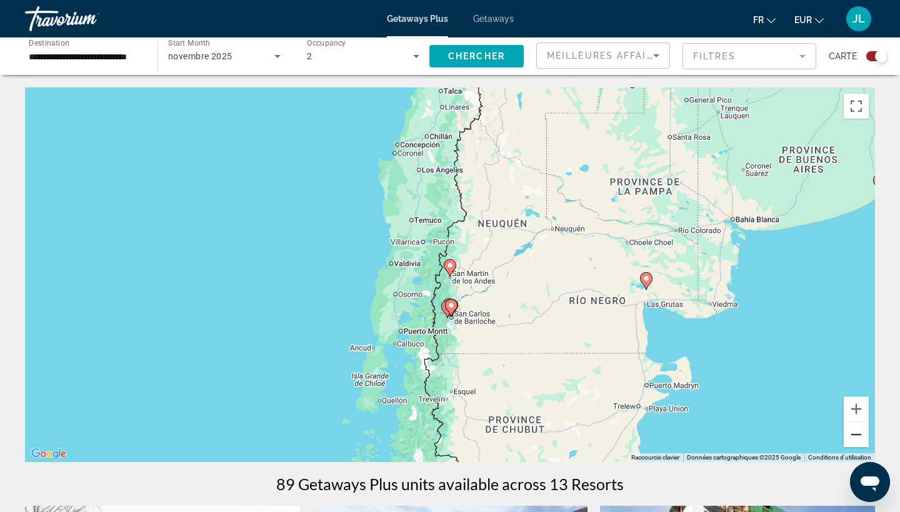
click at [849, 440] on button "Zoom arrière" at bounding box center [855, 434] width 25 height 25
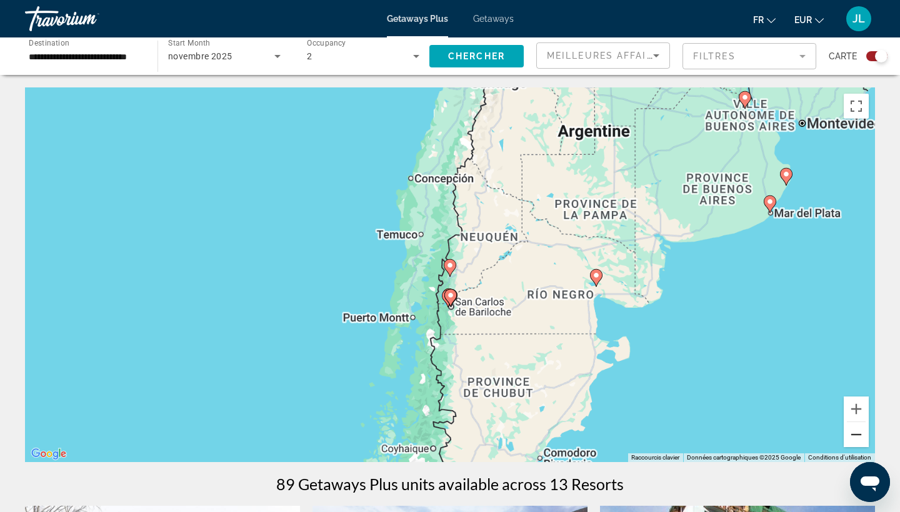
click at [849, 440] on button "Zoom arrière" at bounding box center [855, 434] width 25 height 25
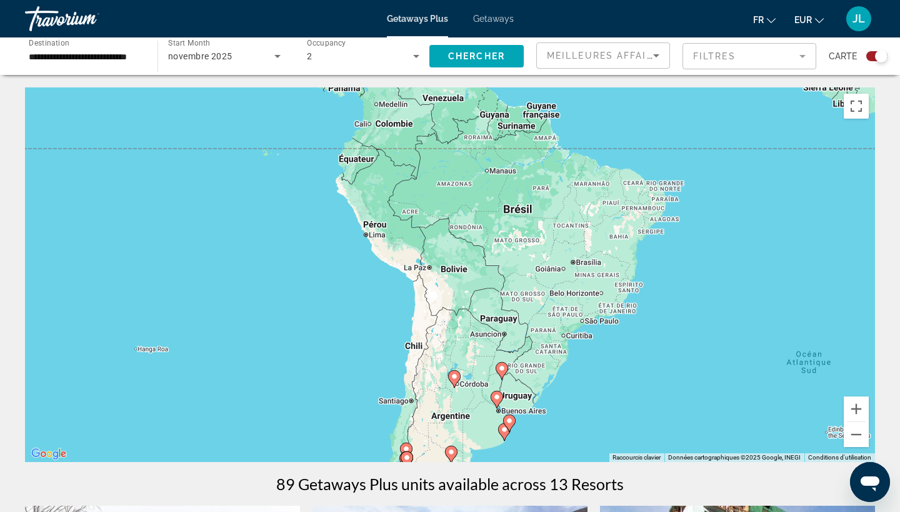
drag, startPoint x: 701, startPoint y: 179, endPoint x: 652, endPoint y: 419, distance: 244.2
click at [653, 417] on div "Pour activer le glissement avec le clavier, appuyez sur Alt+Entrée. Une fois ce…" at bounding box center [450, 274] width 850 height 375
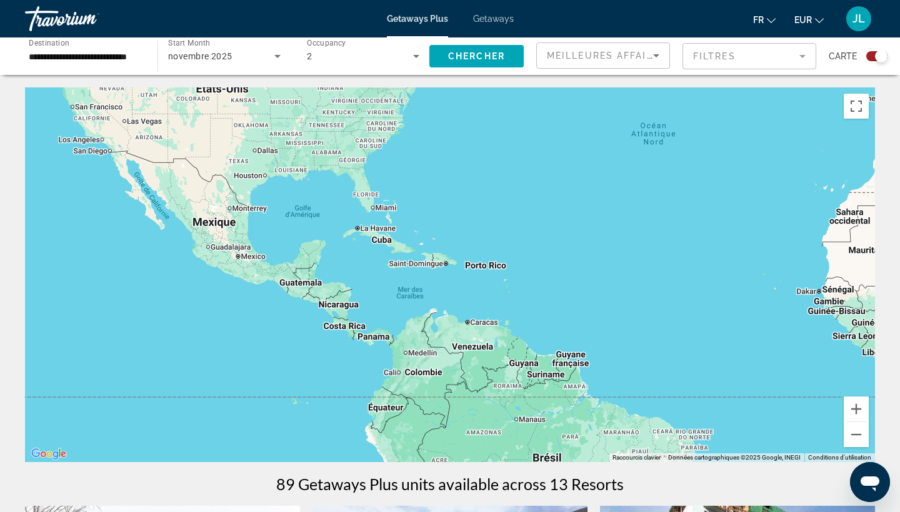
drag, startPoint x: 410, startPoint y: 298, endPoint x: 490, endPoint y: 307, distance: 81.1
click at [490, 307] on div "Main content" at bounding box center [450, 274] width 850 height 375
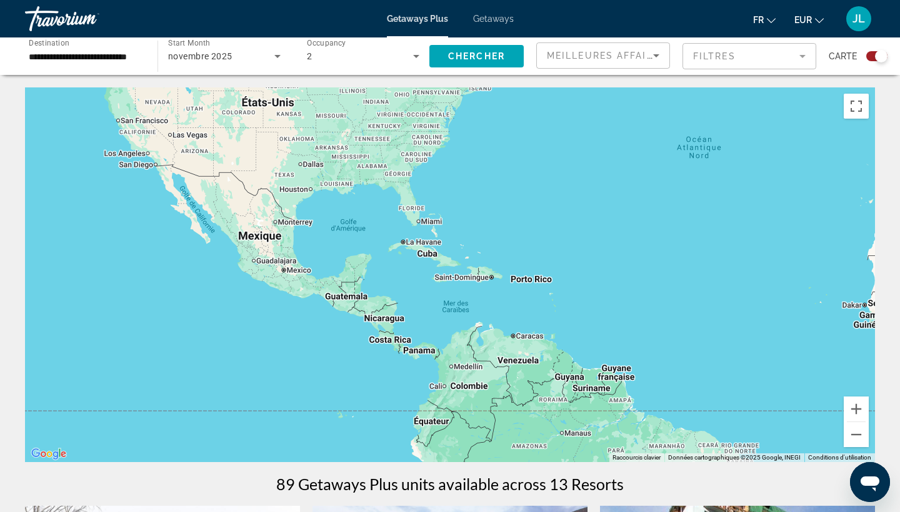
click at [842, 409] on div "Main content" at bounding box center [450, 274] width 850 height 375
click at [854, 409] on button "Zoom avant" at bounding box center [855, 409] width 25 height 25
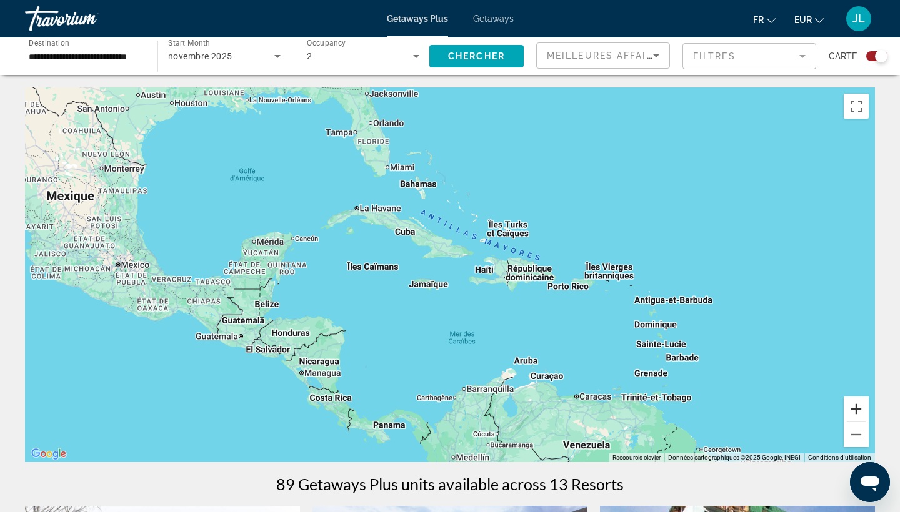
click at [854, 409] on button "Zoom avant" at bounding box center [855, 409] width 25 height 25
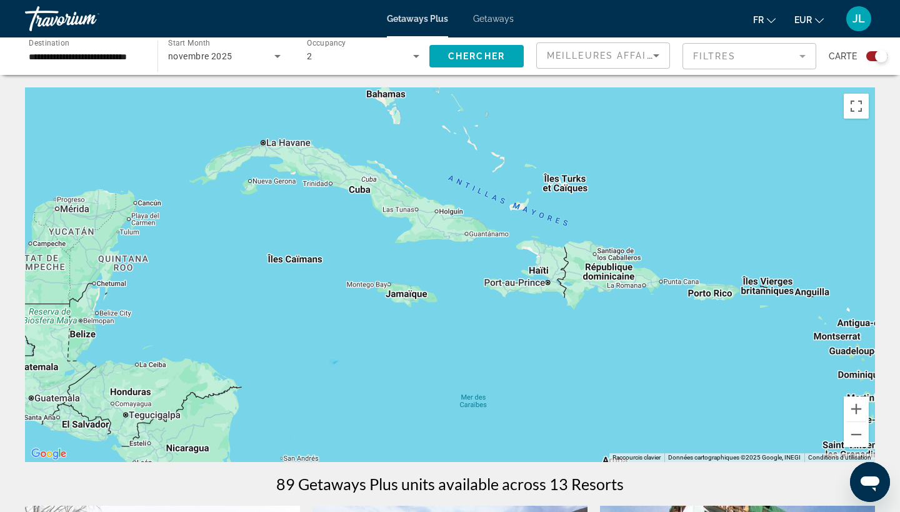
drag, startPoint x: 327, startPoint y: 257, endPoint x: 344, endPoint y: 318, distance: 63.1
click at [344, 318] on div "Main content" at bounding box center [450, 274] width 850 height 375
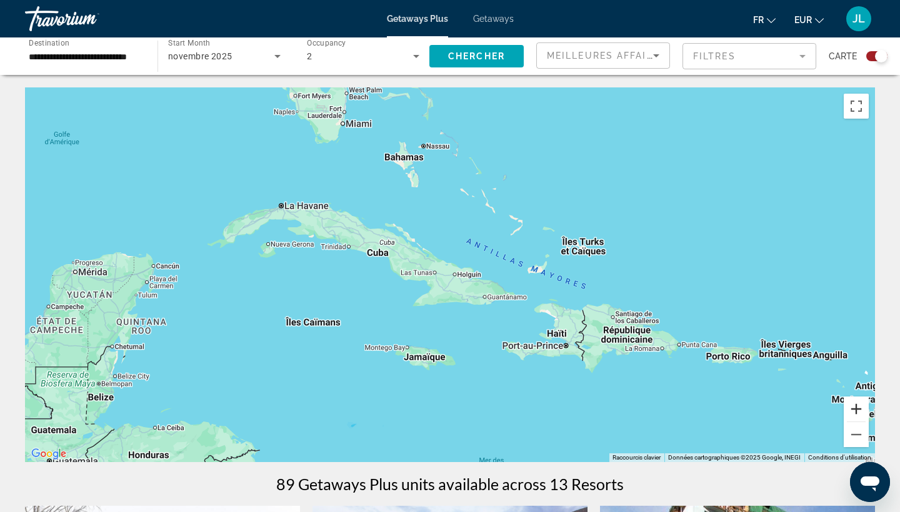
click at [850, 406] on button "Zoom avant" at bounding box center [855, 409] width 25 height 25
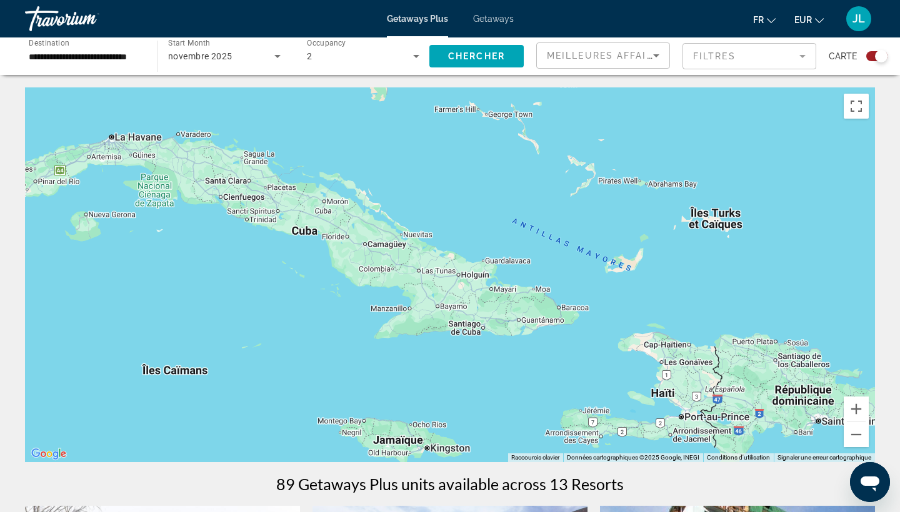
click at [306, 232] on div "Main content" at bounding box center [450, 274] width 850 height 375
click at [855, 440] on button "Zoom arrière" at bounding box center [855, 434] width 25 height 25
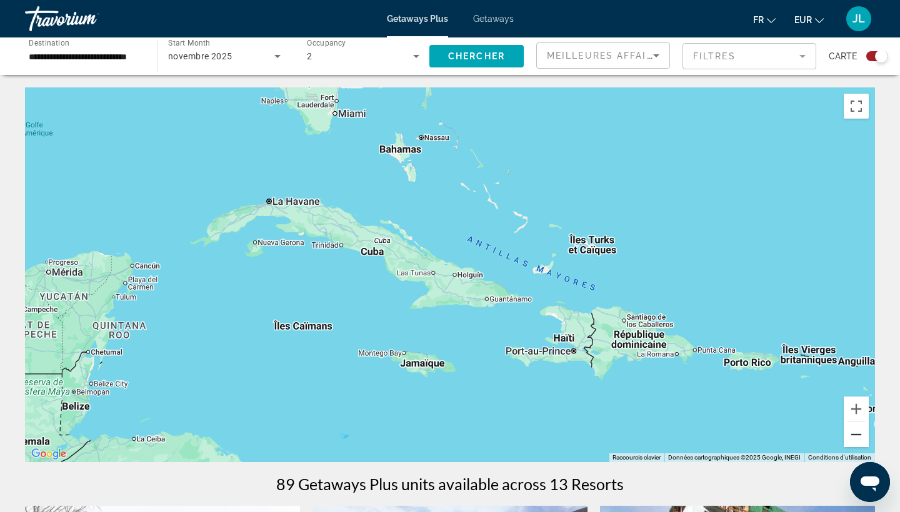
click at [855, 440] on button "Zoom arrière" at bounding box center [855, 434] width 25 height 25
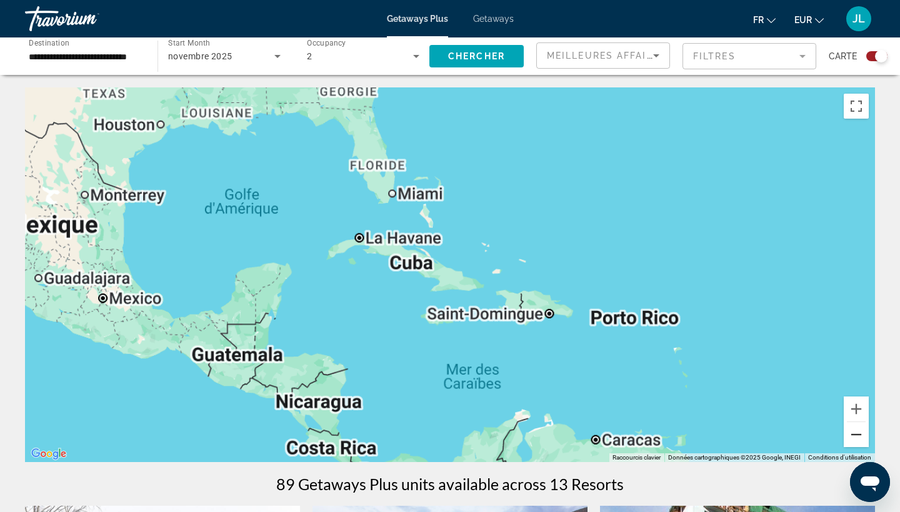
click at [855, 440] on button "Zoom arrière" at bounding box center [855, 434] width 25 height 25
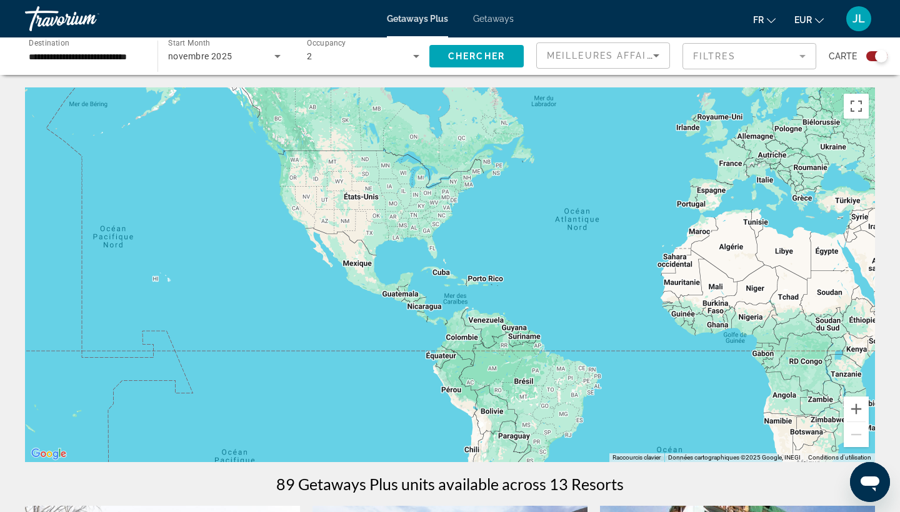
drag, startPoint x: 705, startPoint y: 379, endPoint x: 655, endPoint y: 245, distance: 143.3
click at [655, 246] on div "Main content" at bounding box center [450, 274] width 850 height 375
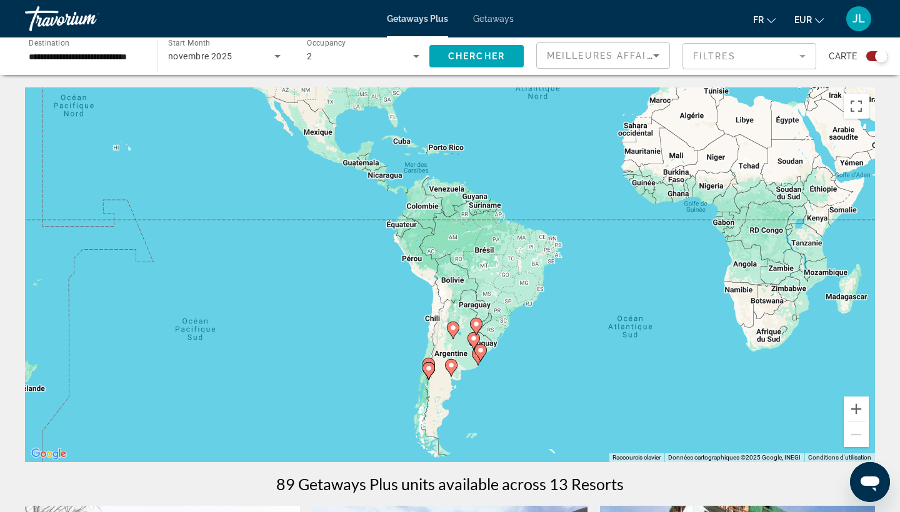
drag, startPoint x: 533, startPoint y: 177, endPoint x: 579, endPoint y: 230, distance: 70.4
click at [579, 230] on div "Pour activer le glissement avec le clavier, appuyez sur Alt+Entrée. Une fois ce…" at bounding box center [450, 274] width 850 height 375
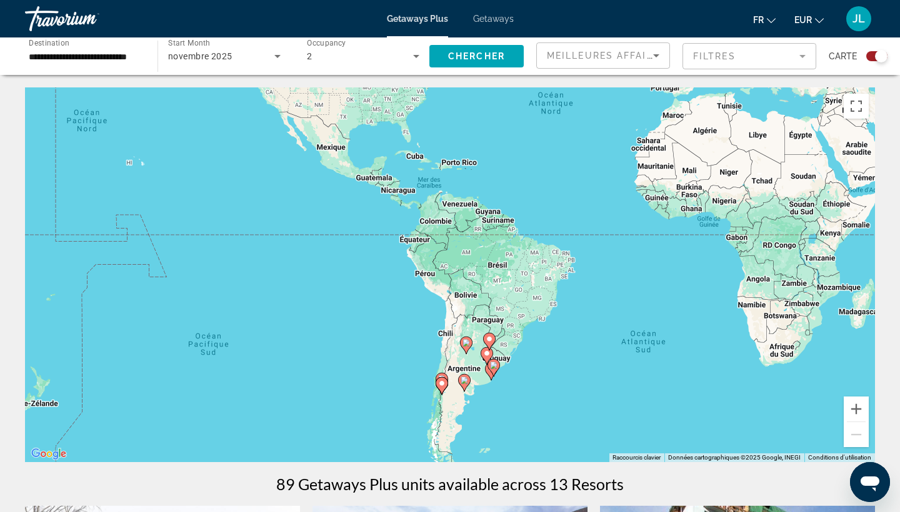
click at [412, 157] on div "Pour activer le glissement avec le clavier, appuyez sur Alt+Entrée. Une fois ce…" at bounding box center [450, 274] width 850 height 375
drag, startPoint x: 467, startPoint y: 265, endPoint x: 469, endPoint y: 322, distance: 57.5
click at [469, 322] on div "Pour activer le glissement avec le clavier, appuyez sur Alt+Entrée. Une fois ce…" at bounding box center [450, 274] width 850 height 375
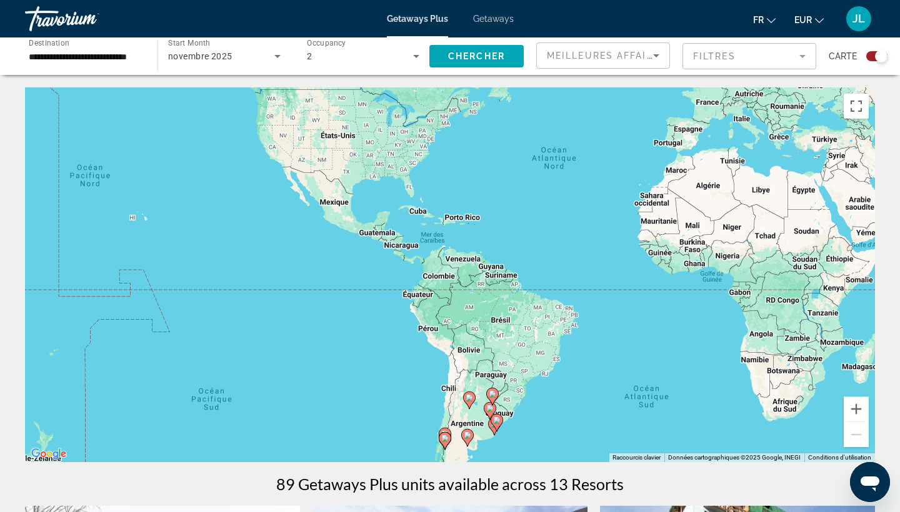
click at [440, 279] on div "Pour activer le glissement avec le clavier, appuyez sur Alt+Entrée. Une fois ce…" at bounding box center [450, 274] width 850 height 375
click at [124, 63] on input "**********" at bounding box center [85, 56] width 112 height 15
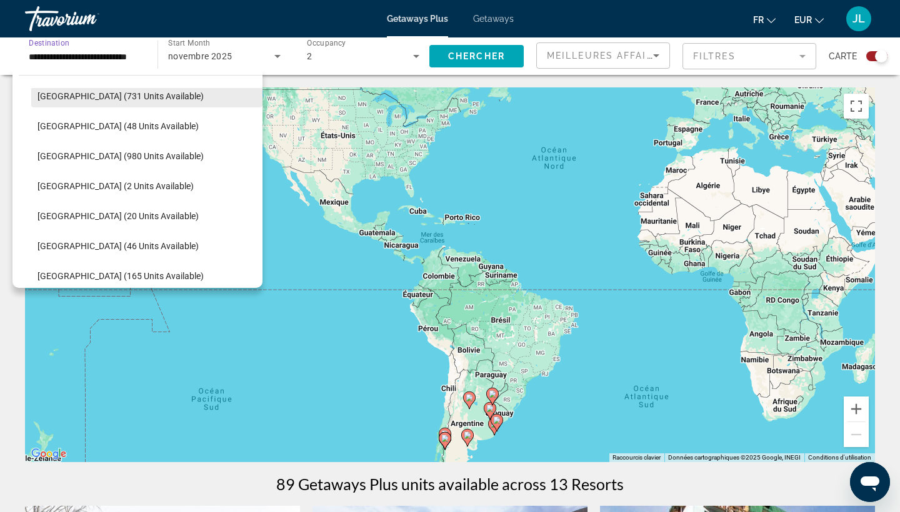
scroll to position [286, 0]
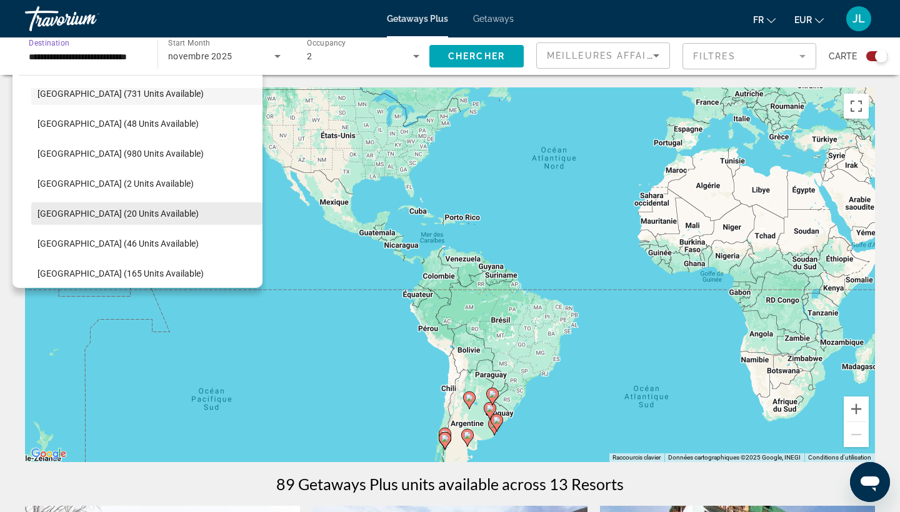
click at [131, 206] on span "Search widget" at bounding box center [146, 214] width 231 height 30
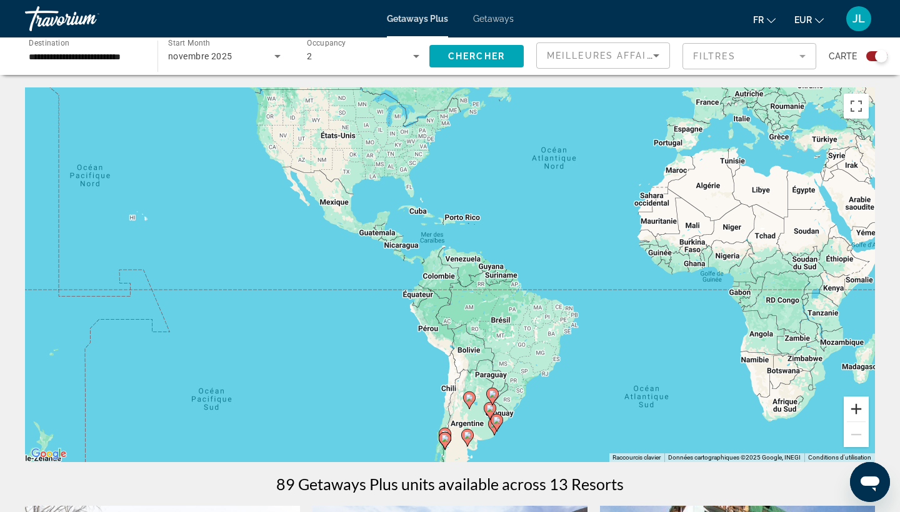
click at [858, 409] on button "Zoom avant" at bounding box center [855, 409] width 25 height 25
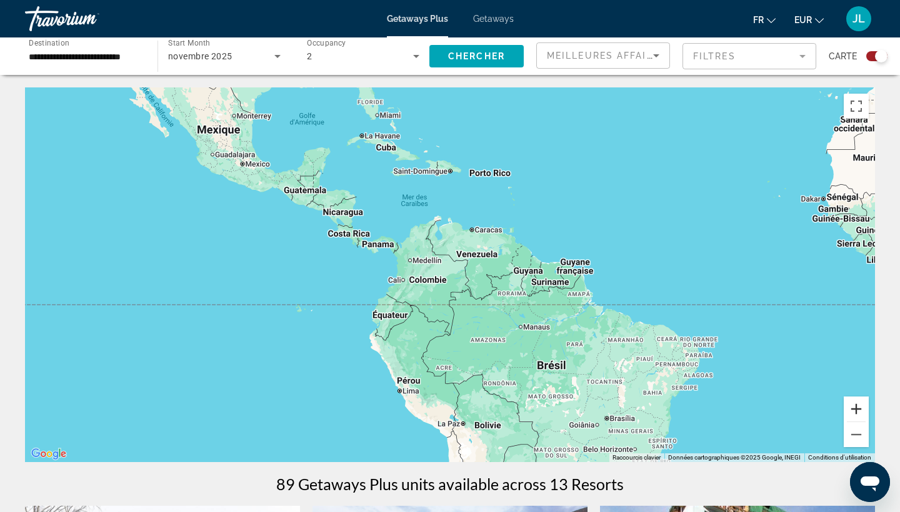
click at [858, 409] on button "Zoom avant" at bounding box center [855, 409] width 25 height 25
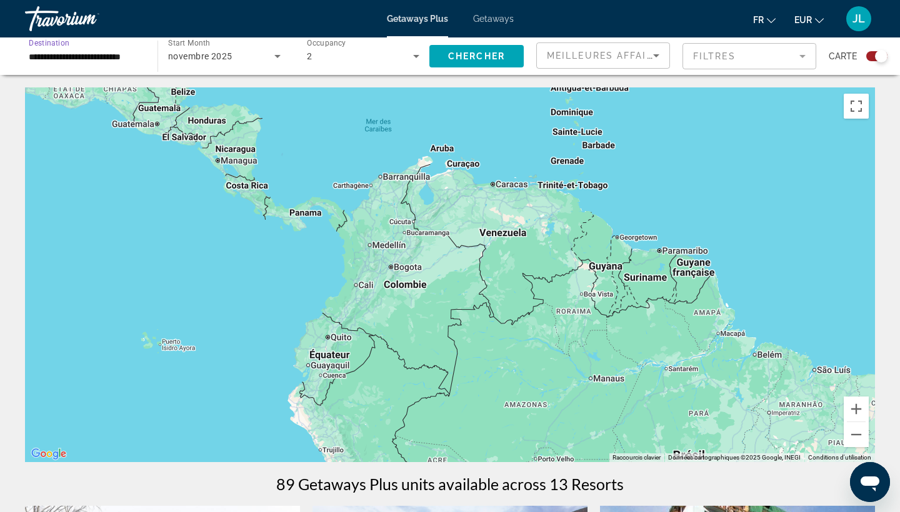
click at [123, 59] on input "**********" at bounding box center [85, 56] width 112 height 15
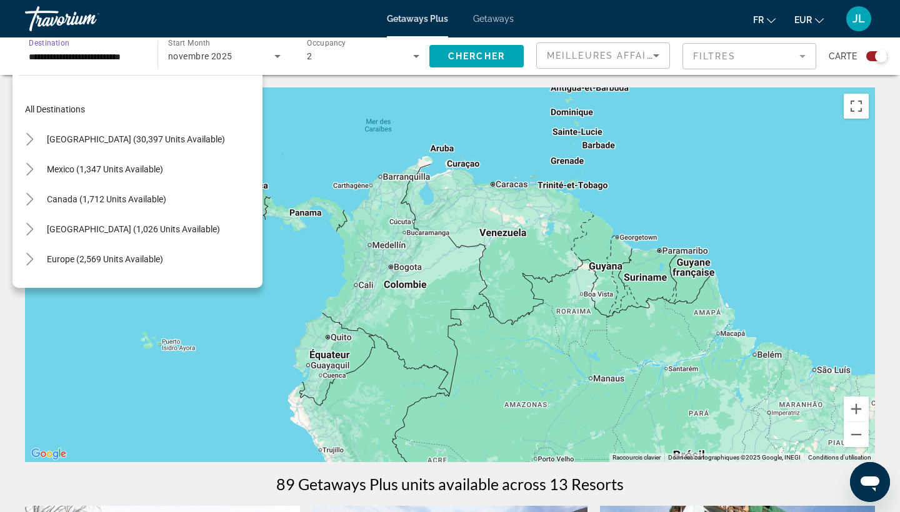
scroll to position [314, 0]
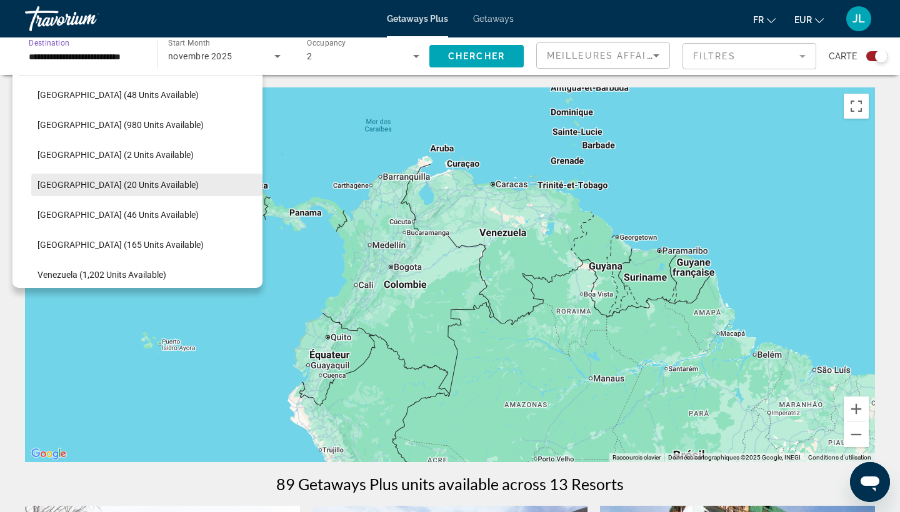
click at [129, 184] on span "[GEOGRAPHIC_DATA] (20 units available)" at bounding box center [117, 185] width 161 height 10
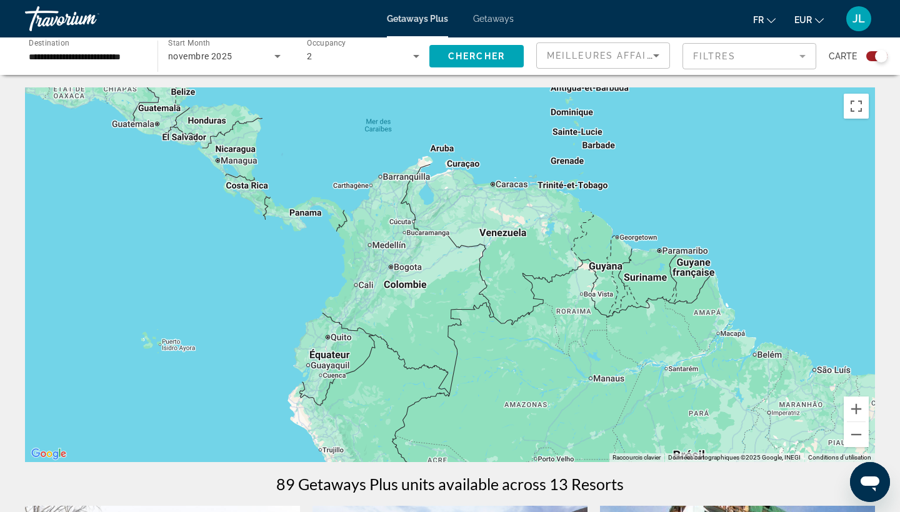
click at [407, 274] on div "Main content" at bounding box center [450, 274] width 850 height 375
click at [497, 56] on span "Chercher" at bounding box center [476, 56] width 57 height 10
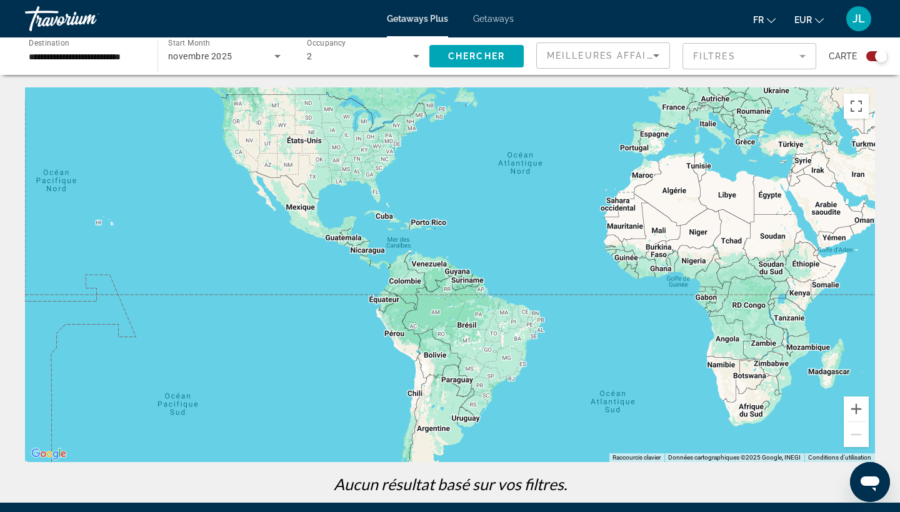
drag, startPoint x: 368, startPoint y: 264, endPoint x: 482, endPoint y: 168, distance: 149.0
click at [482, 168] on div "Main content" at bounding box center [450, 274] width 850 height 375
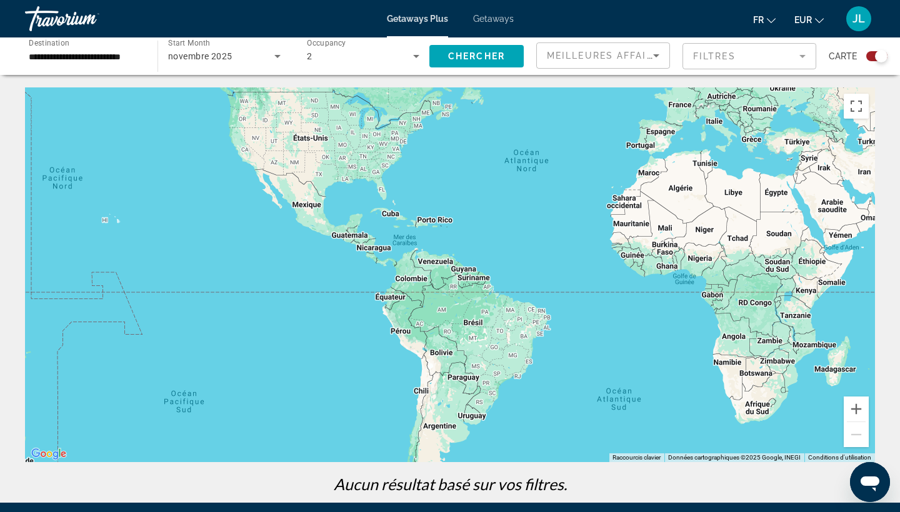
click at [132, 54] on input "**********" at bounding box center [85, 56] width 112 height 15
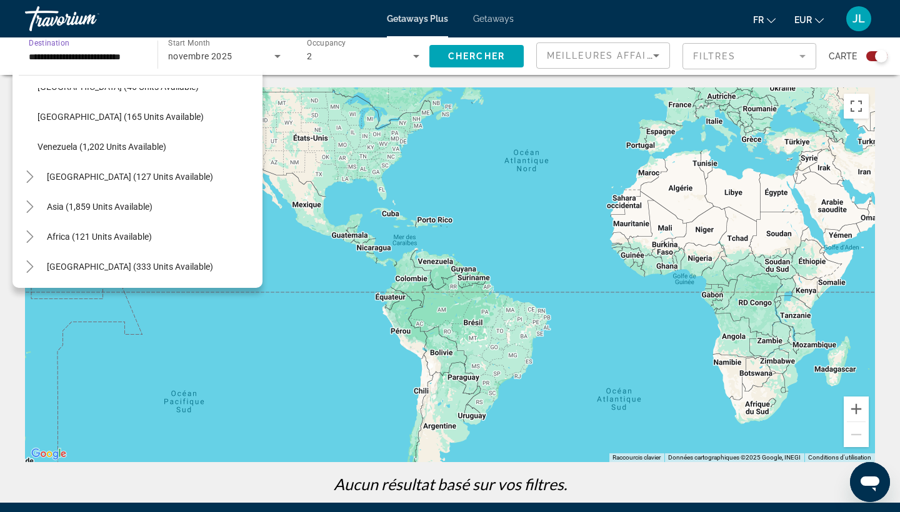
scroll to position [442, 0]
click at [31, 202] on icon "Toggle Asia (1,859 units available)" at bounding box center [30, 207] width 12 height 12
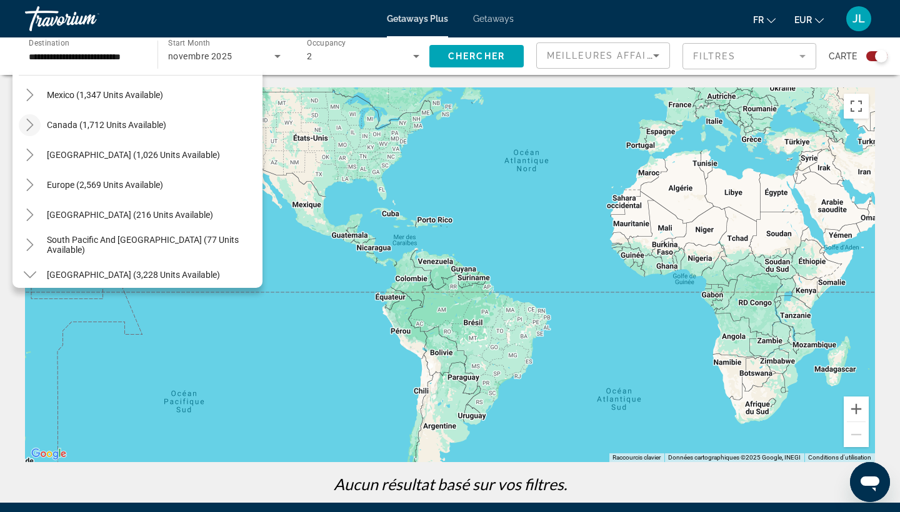
scroll to position [77, 0]
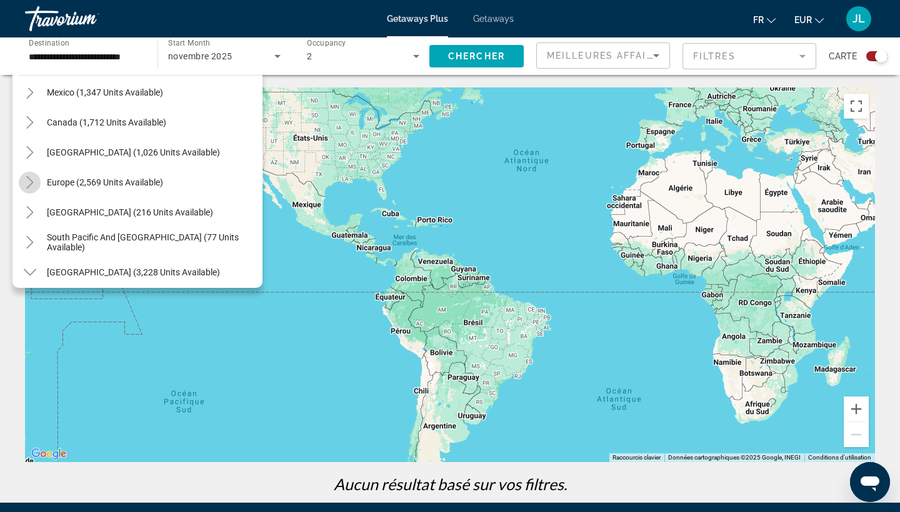
click at [27, 186] on icon "Toggle Europe (2,569 units available)" at bounding box center [30, 182] width 12 height 12
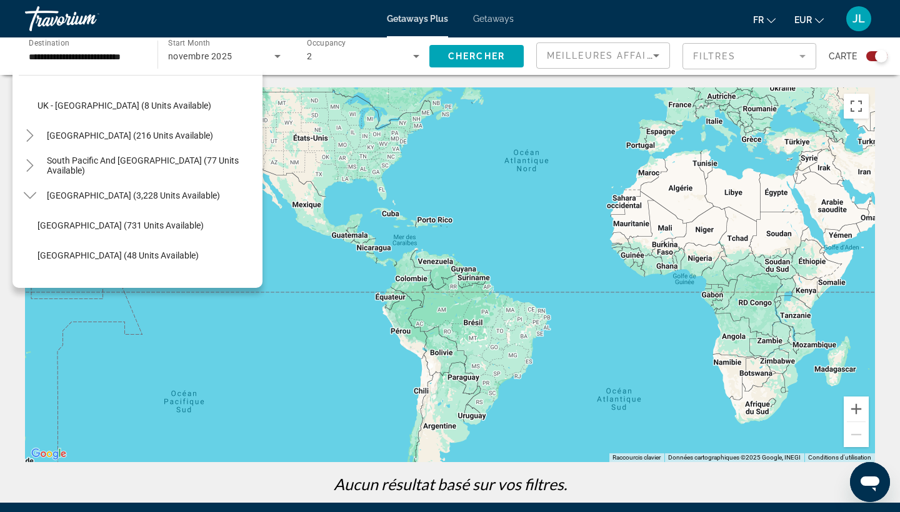
scroll to position [742, 0]
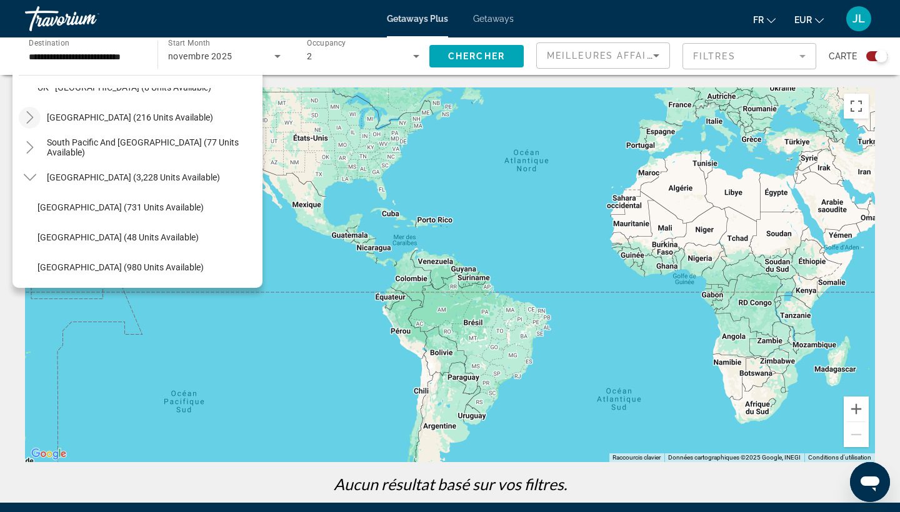
click at [31, 112] on icon "Toggle Australia (216 units available)" at bounding box center [30, 117] width 12 height 12
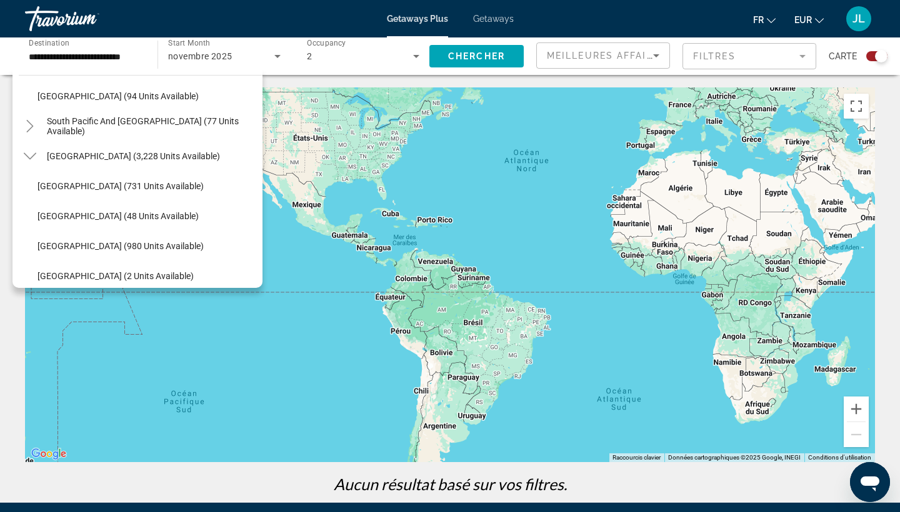
scroll to position [915, 0]
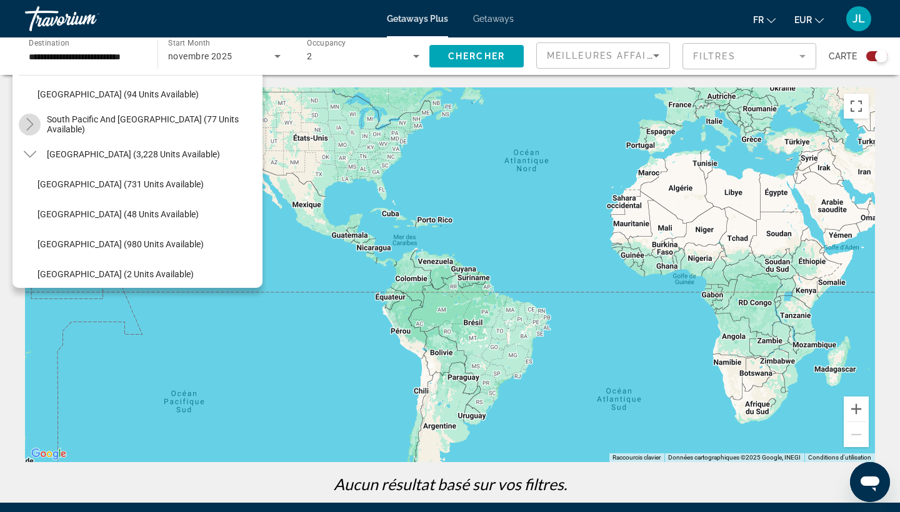
click at [33, 117] on mat-icon "Toggle South Pacific and Oceania (77 units available)" at bounding box center [30, 125] width 22 height 22
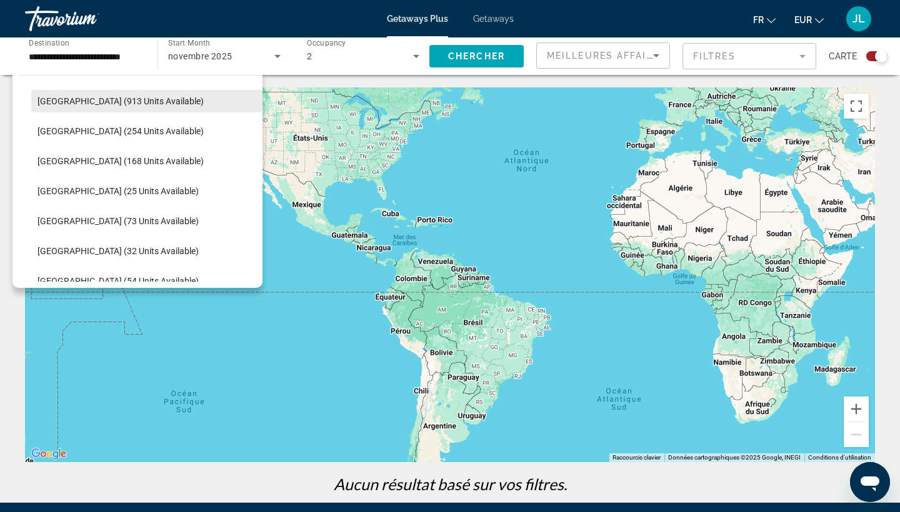
scroll to position [1451, 0]
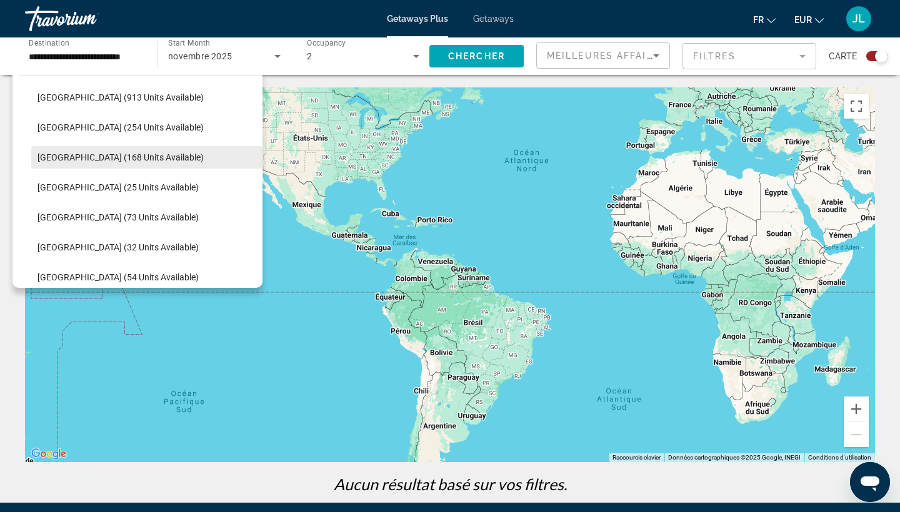
click at [57, 162] on span "[GEOGRAPHIC_DATA] (168 units available)" at bounding box center [120, 157] width 166 height 10
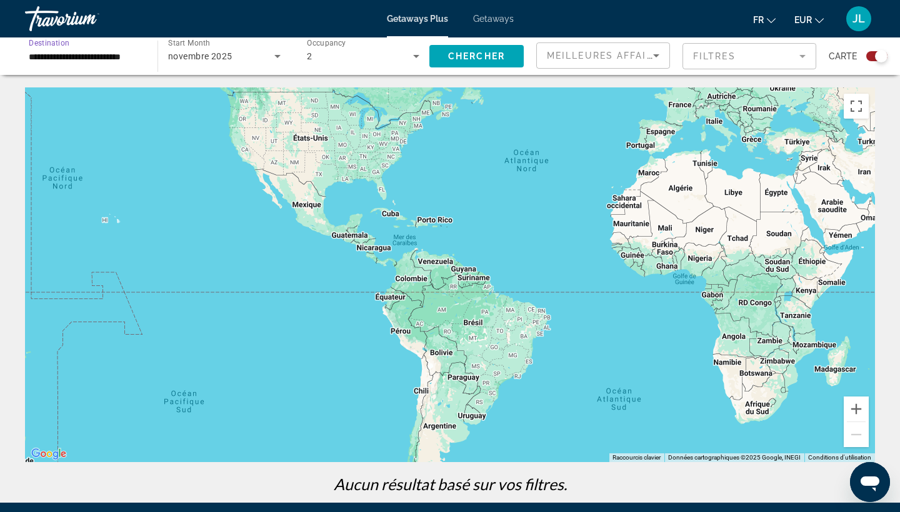
type input "**********"
click at [471, 47] on span "Search widget" at bounding box center [476, 56] width 94 height 30
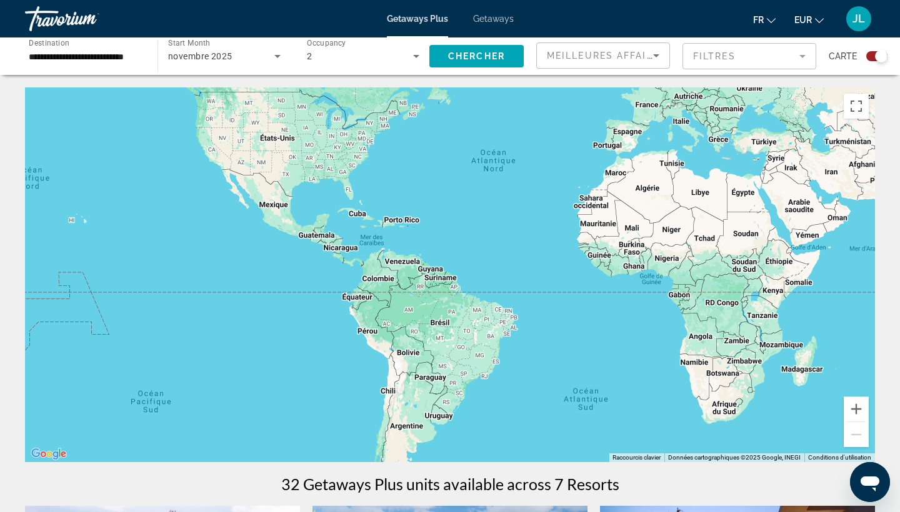
drag, startPoint x: 645, startPoint y: 314, endPoint x: 360, endPoint y: 301, distance: 285.2
click at [361, 301] on div "Main content" at bounding box center [450, 274] width 850 height 375
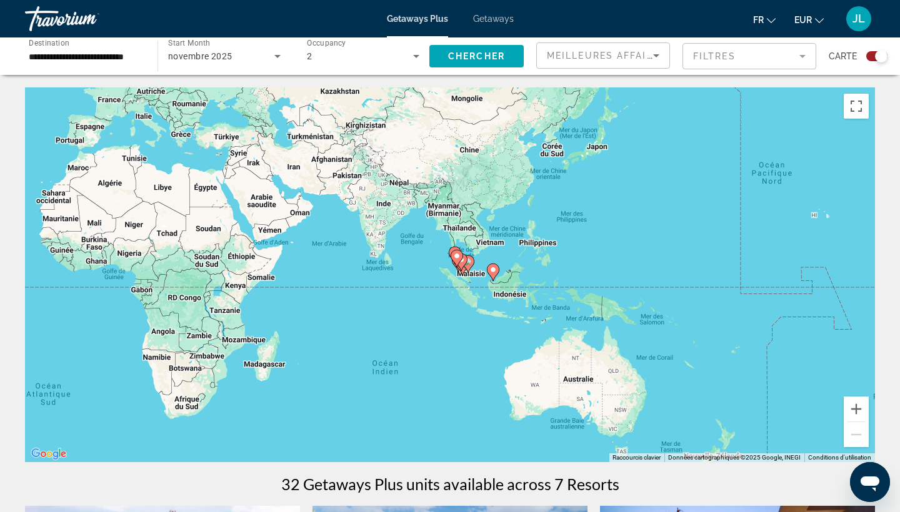
drag, startPoint x: 504, startPoint y: 307, endPoint x: 350, endPoint y: 342, distance: 157.6
click at [350, 342] on div "Pour activer le glissement avec le clavier, appuyez sur Alt+Entrée. Une fois ce…" at bounding box center [450, 274] width 850 height 375
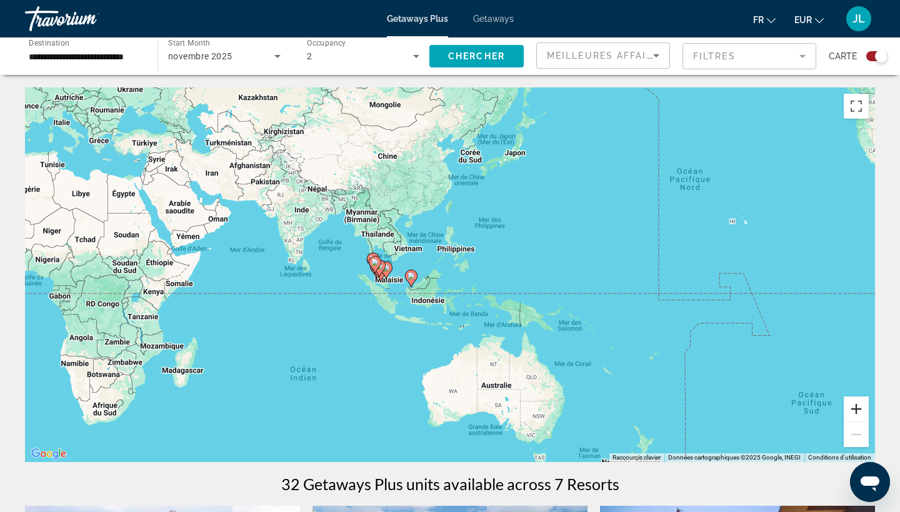
click at [855, 409] on button "Zoom avant" at bounding box center [855, 409] width 25 height 25
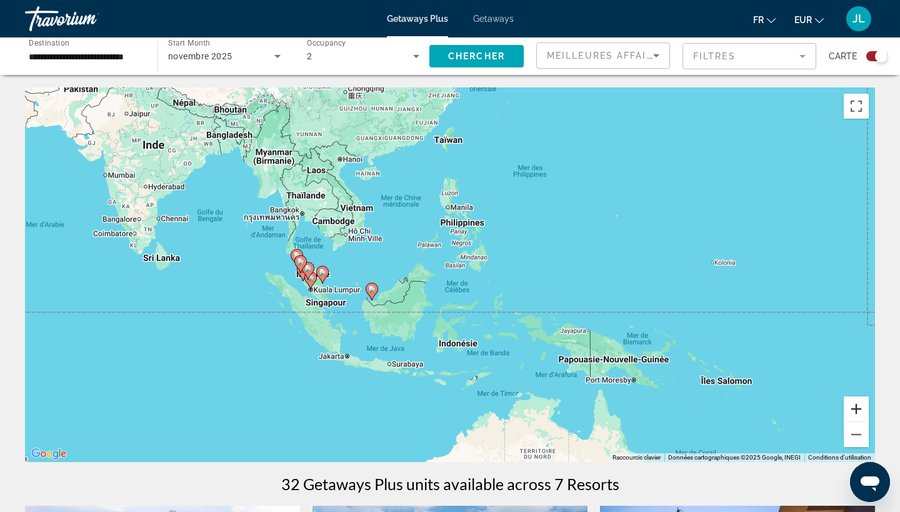
click at [855, 409] on button "Zoom avant" at bounding box center [855, 409] width 25 height 25
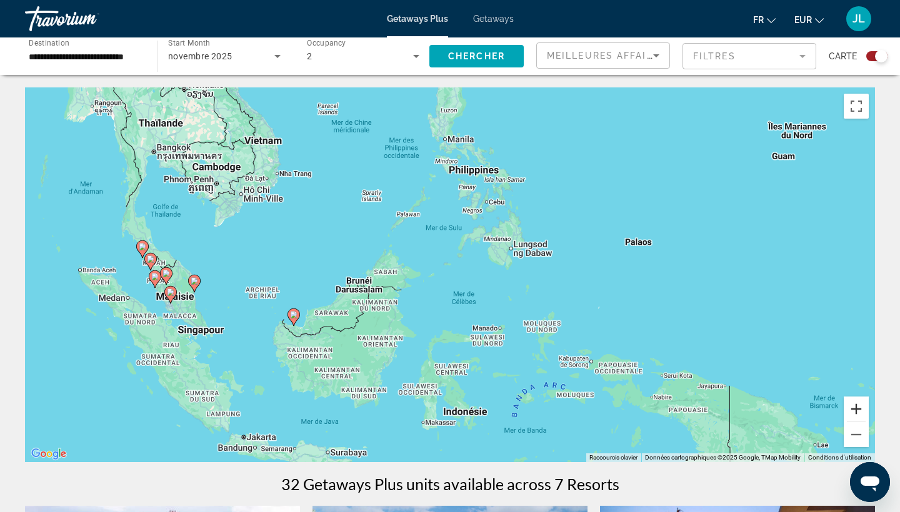
click at [855, 409] on button "Zoom avant" at bounding box center [855, 409] width 25 height 25
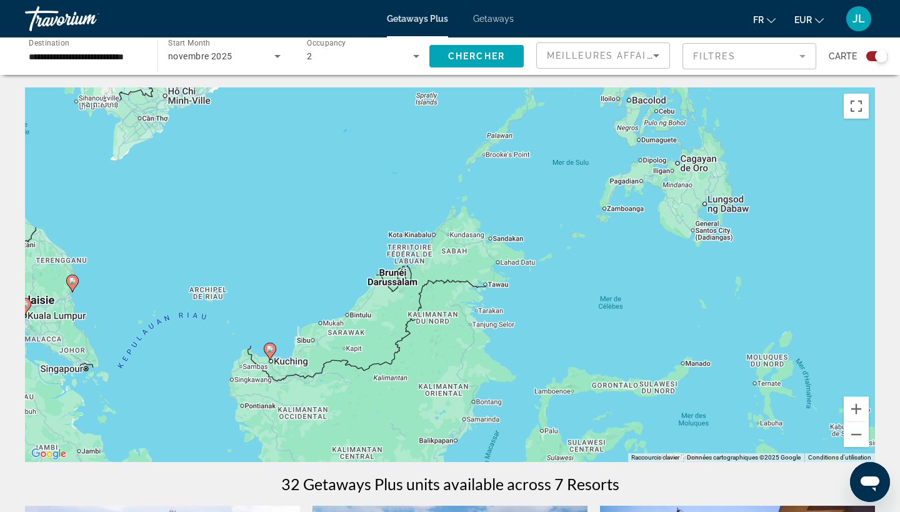
drag, startPoint x: 467, startPoint y: 379, endPoint x: 774, endPoint y: 339, distance: 309.4
click at [773, 339] on div "Pour activer le glissement avec le clavier, appuyez sur Alt+Entrée. Une fois ce…" at bounding box center [450, 274] width 850 height 375
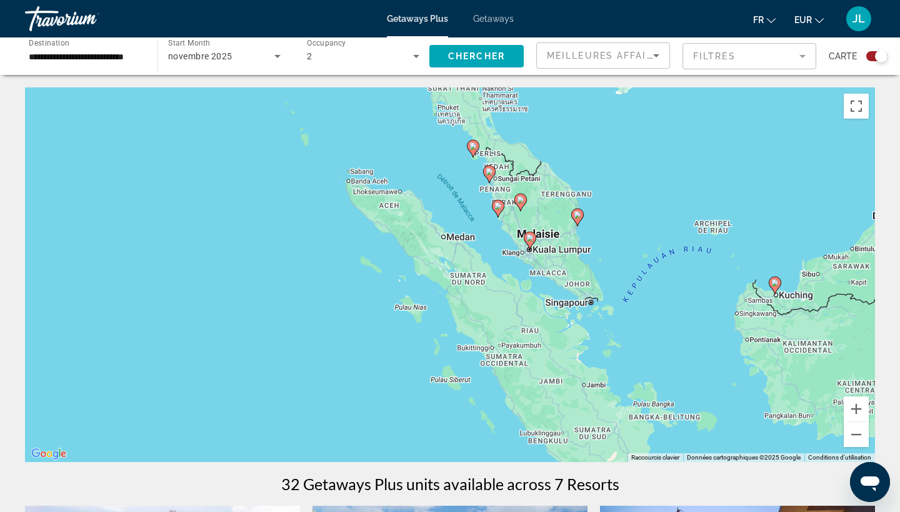
drag, startPoint x: 702, startPoint y: 304, endPoint x: 656, endPoint y: 307, distance: 45.8
click at [656, 306] on div "Pour activer le glissement avec le clavier, appuyez sur Alt+Entrée. Une fois ce…" at bounding box center [450, 274] width 850 height 375
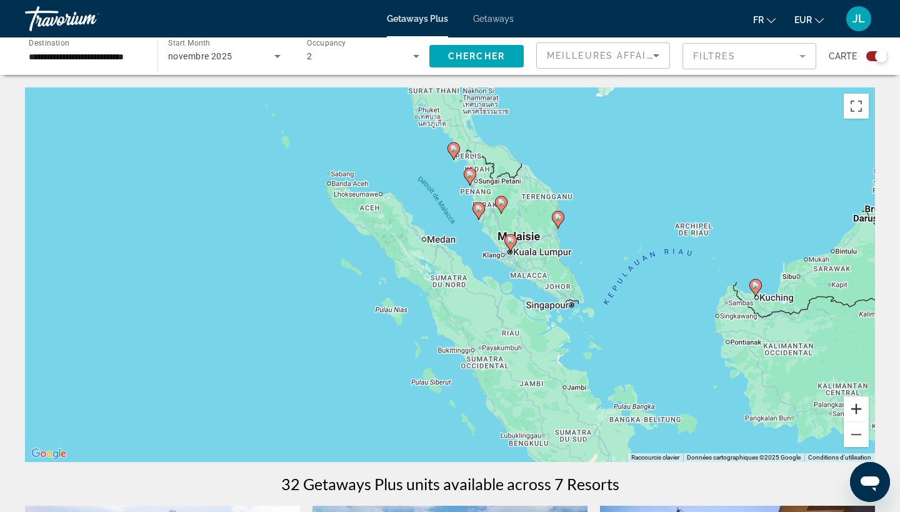
click at [856, 402] on button "Zoom avant" at bounding box center [855, 409] width 25 height 25
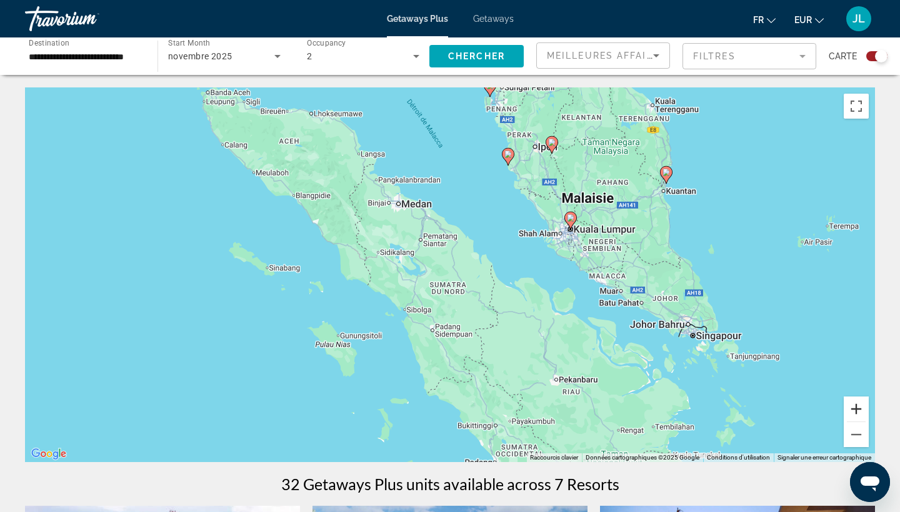
click at [856, 402] on button "Zoom avant" at bounding box center [855, 409] width 25 height 25
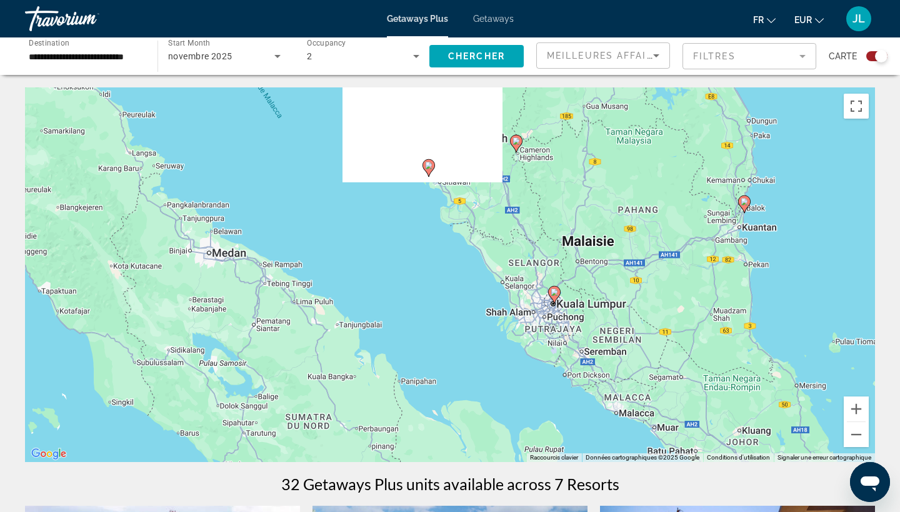
drag, startPoint x: 762, startPoint y: 262, endPoint x: 609, endPoint y: 415, distance: 216.5
click at [610, 407] on div "Pour activer le glissement avec le clavier, appuyez sur Alt+Entrée. Une fois ce…" at bounding box center [450, 274] width 850 height 375
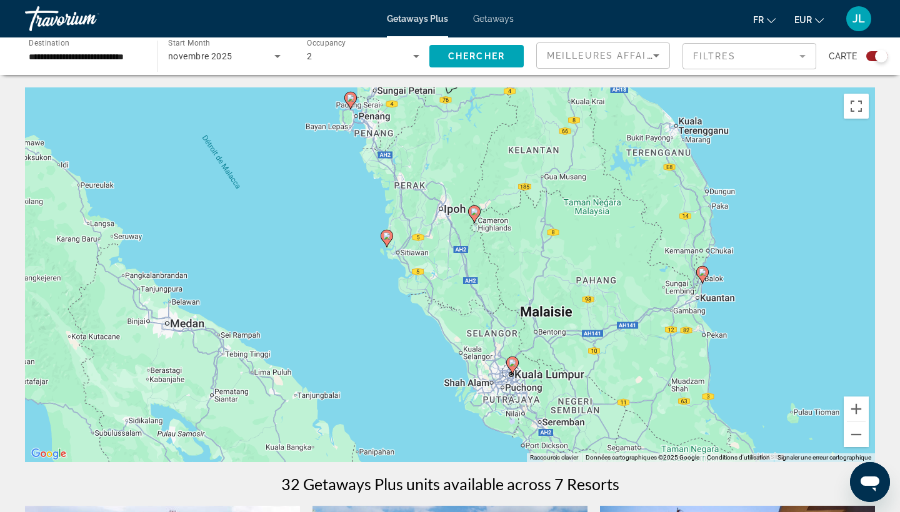
click at [512, 366] on image "Main content" at bounding box center [512, 362] width 7 height 7
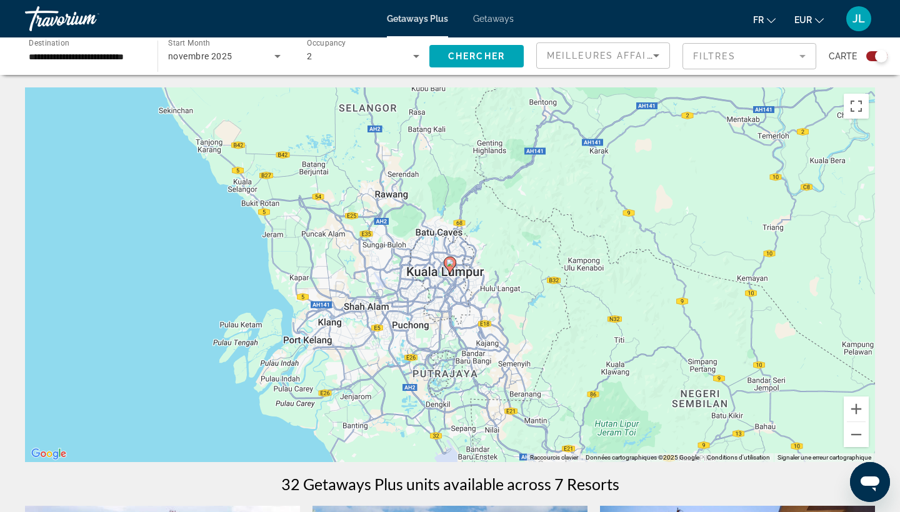
click at [452, 266] on image "Main content" at bounding box center [449, 262] width 7 height 7
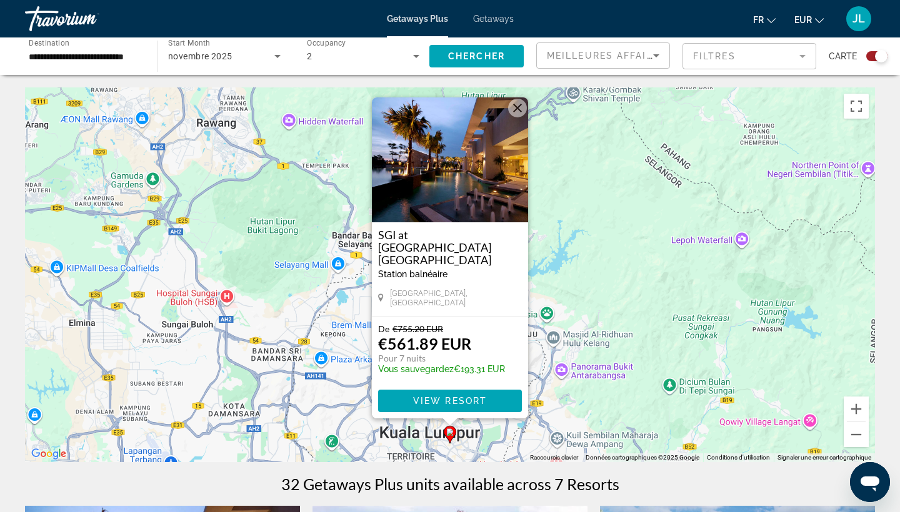
click at [462, 196] on img "Main content" at bounding box center [450, 159] width 156 height 125
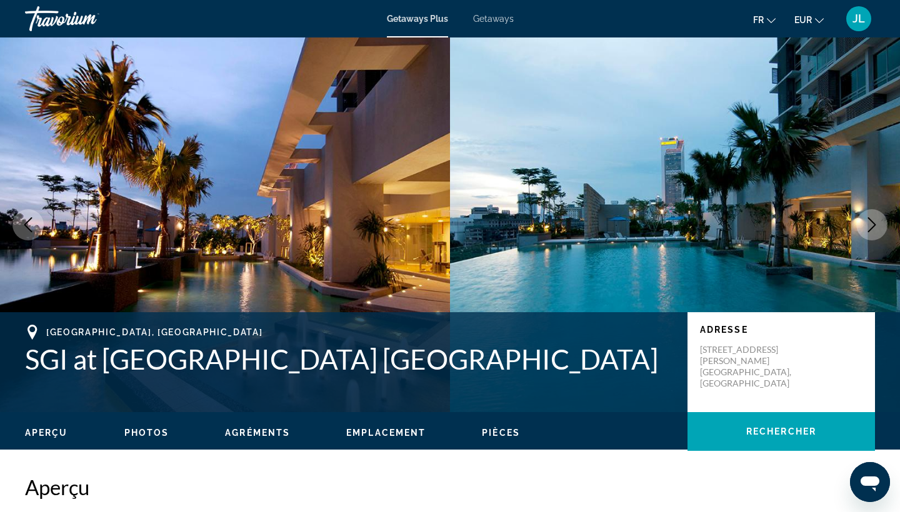
drag, startPoint x: 22, startPoint y: 355, endPoint x: 574, endPoint y: 359, distance: 551.7
click at [574, 359] on div "[GEOGRAPHIC_DATA], [GEOGRAPHIC_DATA] at [GEOGRAPHIC_DATA] [GEOGRAPHIC_DATA] Adr…" at bounding box center [450, 362] width 900 height 75
copy h1 "SGI at [GEOGRAPHIC_DATA] [GEOGRAPHIC_DATA]"
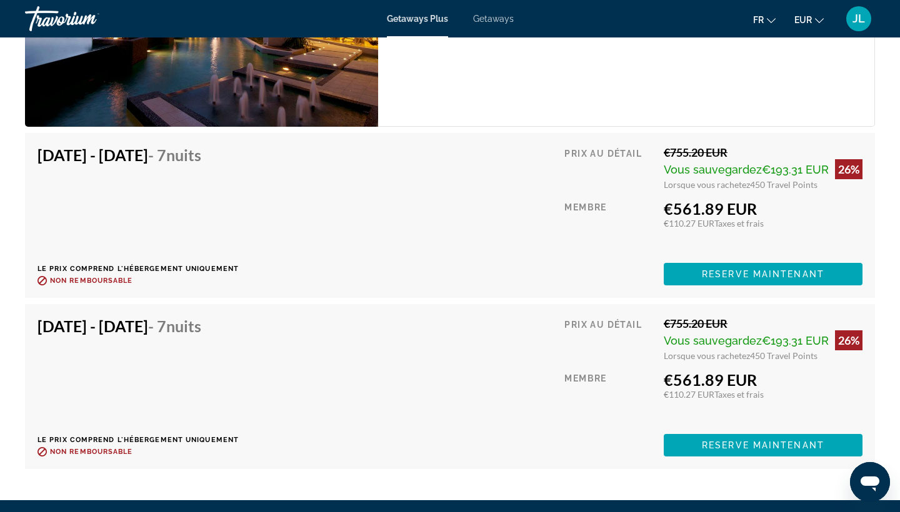
scroll to position [2087, 0]
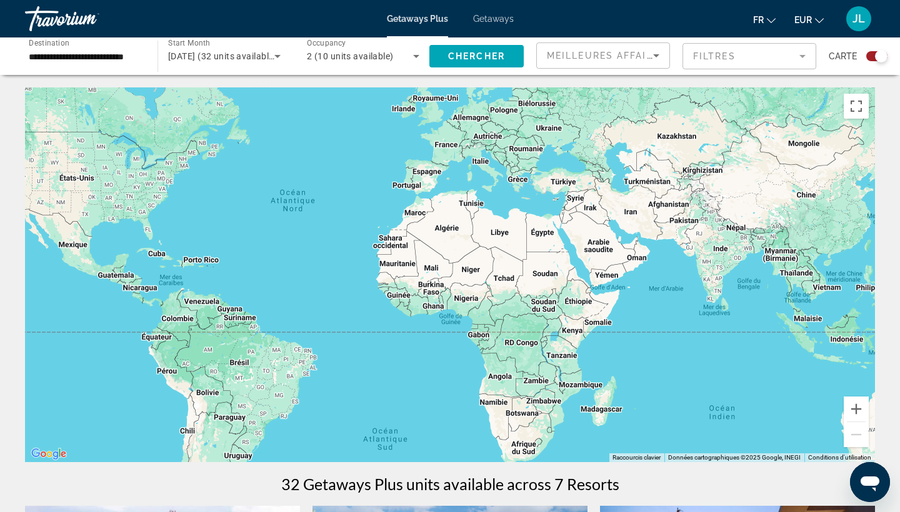
drag, startPoint x: 477, startPoint y: 309, endPoint x: 266, endPoint y: 224, distance: 226.8
click at [267, 224] on div "Main content" at bounding box center [450, 274] width 850 height 375
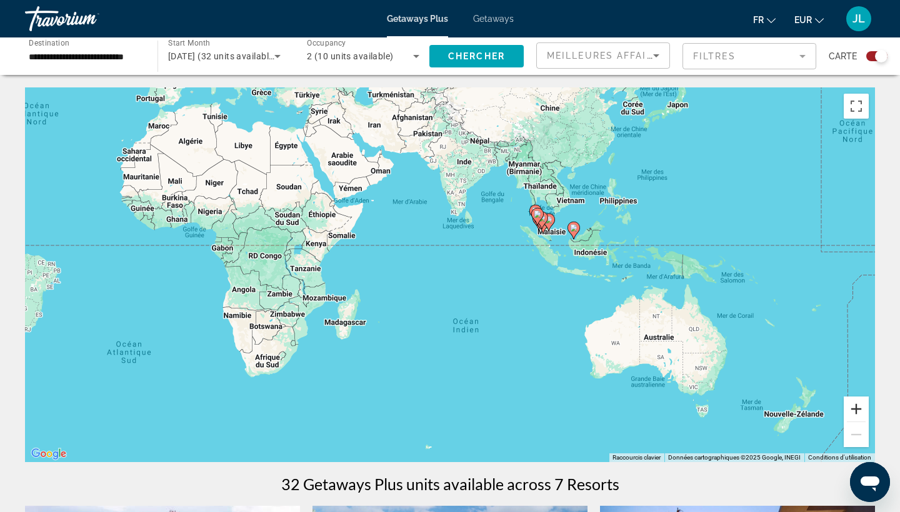
click at [864, 414] on button "Zoom avant" at bounding box center [855, 409] width 25 height 25
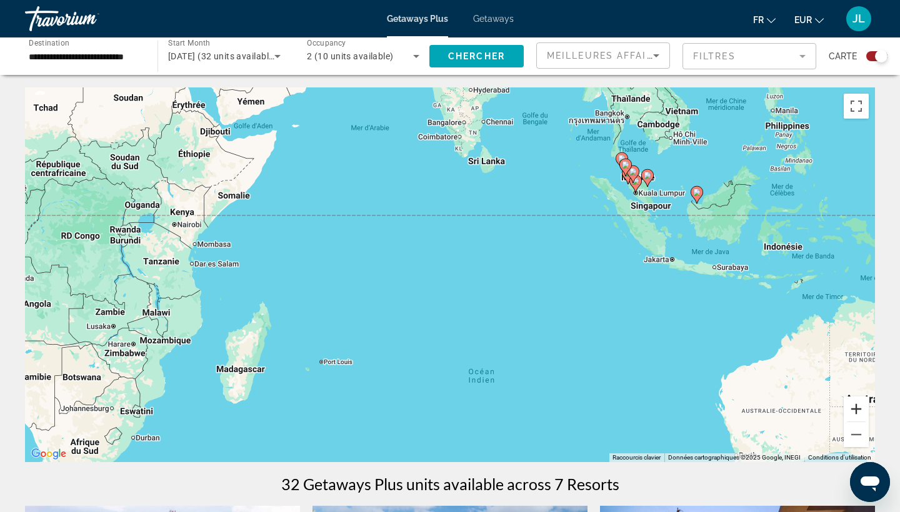
click at [857, 406] on button "Zoom avant" at bounding box center [855, 409] width 25 height 25
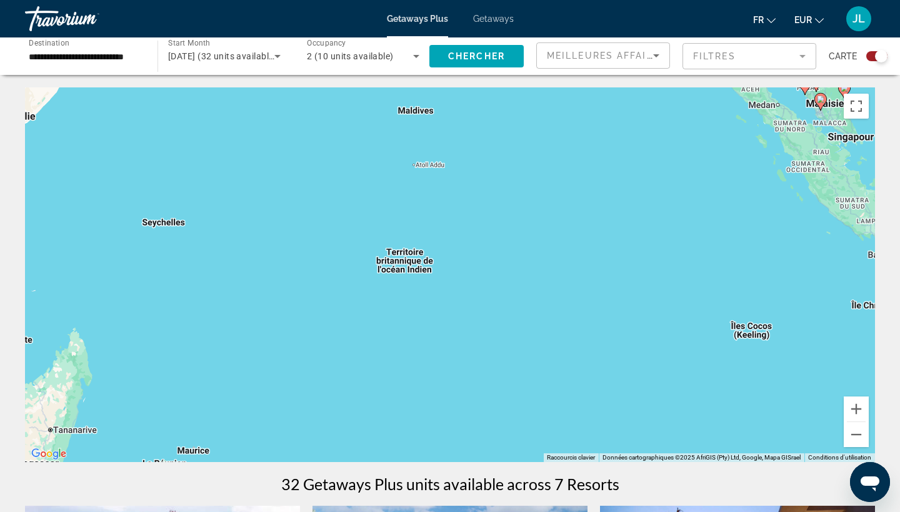
drag, startPoint x: 733, startPoint y: 164, endPoint x: 561, endPoint y: 267, distance: 200.7
click at [562, 266] on div "Pour activer le glissement avec le clavier, appuyez sur Alt+Entrée. Une fois ce…" at bounding box center [450, 274] width 850 height 375
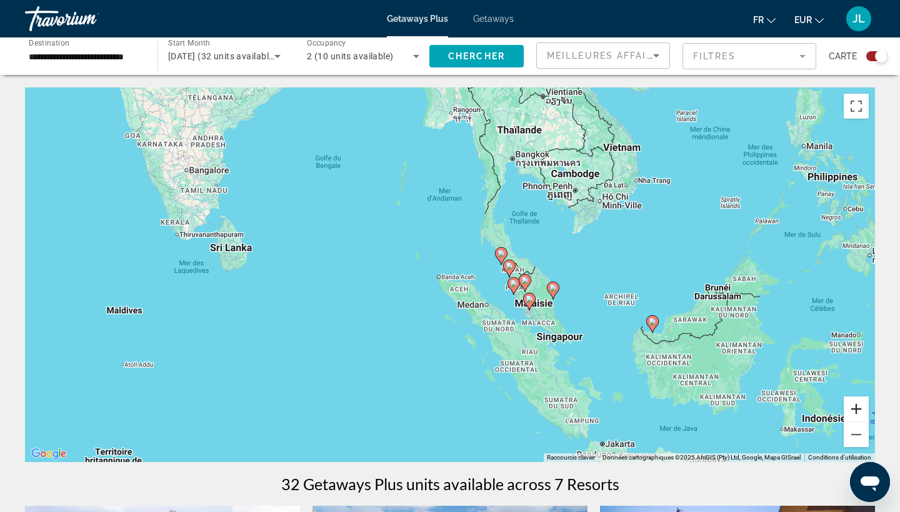
click at [854, 407] on button "Zoom avant" at bounding box center [855, 409] width 25 height 25
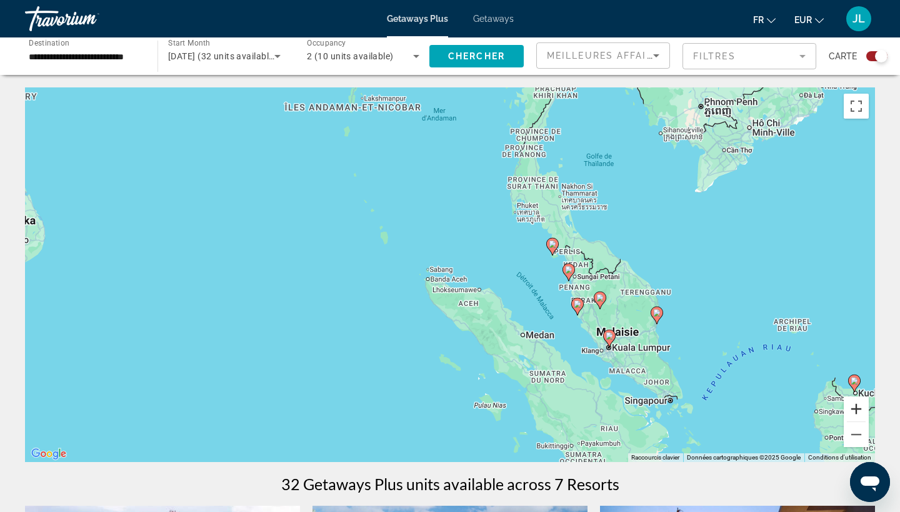
click at [854, 407] on button "Zoom avant" at bounding box center [855, 409] width 25 height 25
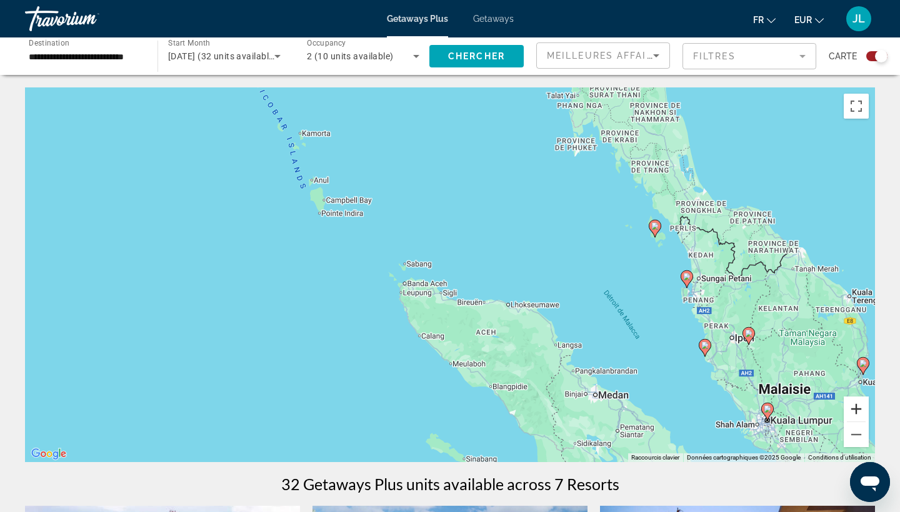
click at [854, 407] on button "Zoom avant" at bounding box center [855, 409] width 25 height 25
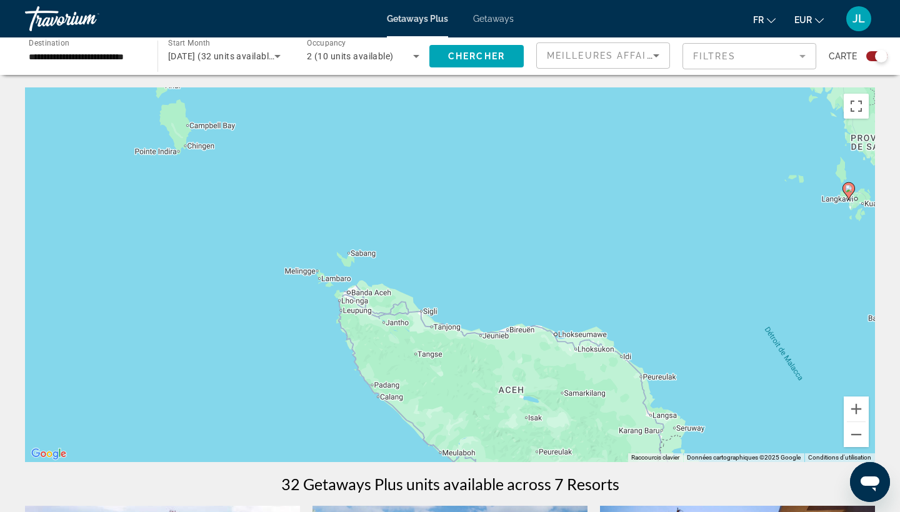
drag, startPoint x: 734, startPoint y: 306, endPoint x: 607, endPoint y: 311, distance: 127.0
click at [609, 311] on div "Pour activer le glissement avec le clavier, appuyez sur Alt+Entrée. Une fois ce…" at bounding box center [450, 274] width 850 height 375
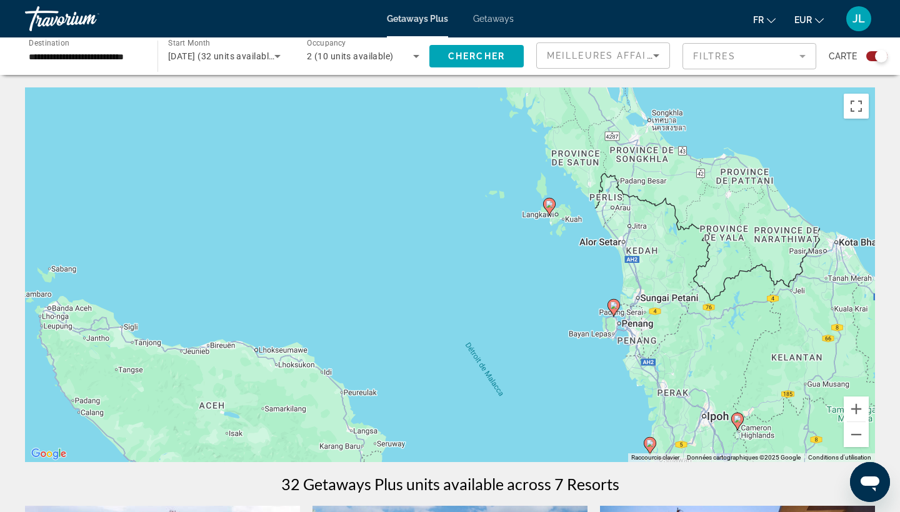
click at [552, 206] on image "Main content" at bounding box center [548, 204] width 7 height 7
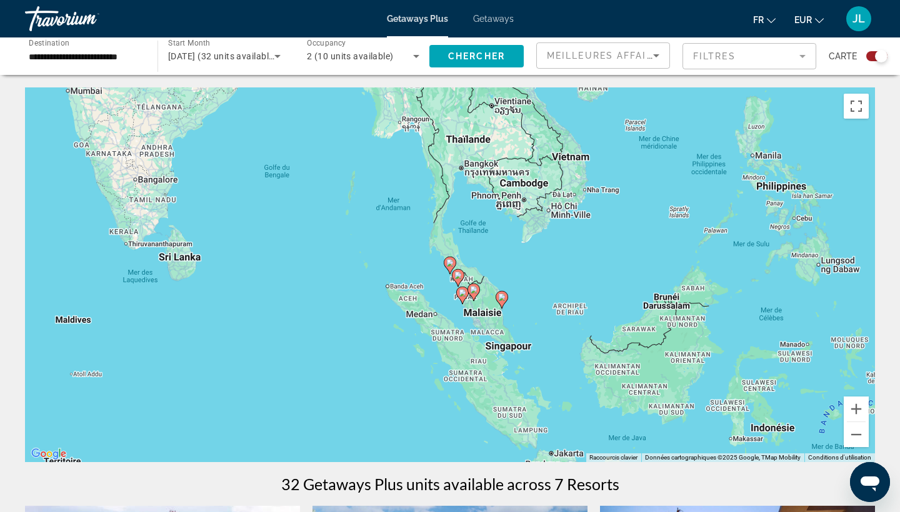
click at [453, 268] on icon "Main content" at bounding box center [449, 265] width 11 height 16
type input "**********"
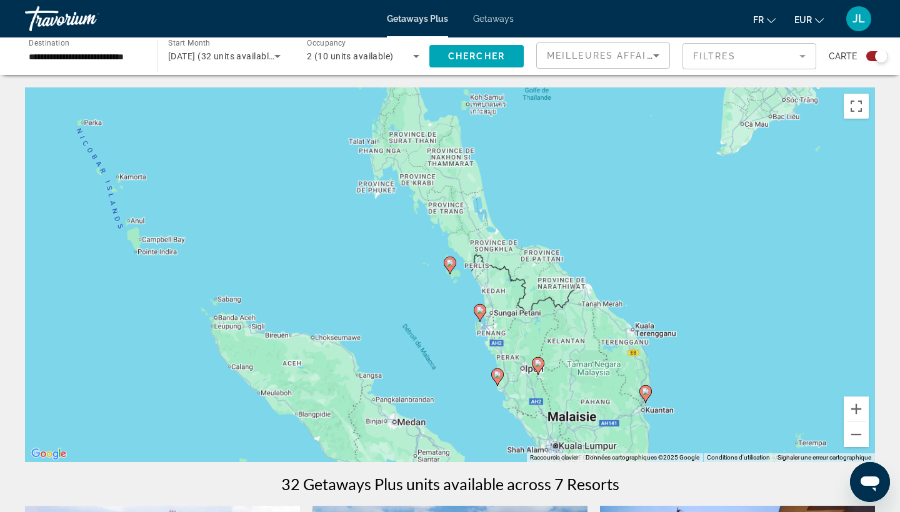
click at [450, 264] on image "Main content" at bounding box center [449, 262] width 7 height 7
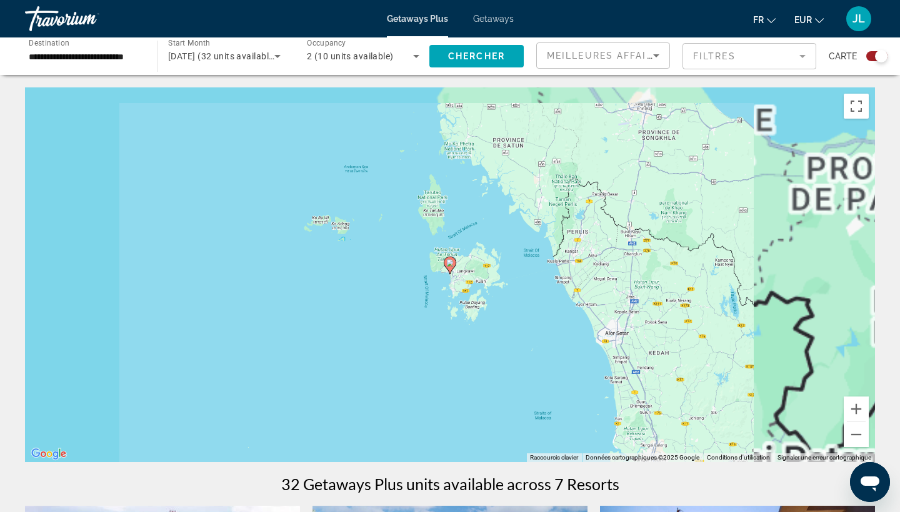
click at [450, 264] on image "Main content" at bounding box center [449, 262] width 7 height 7
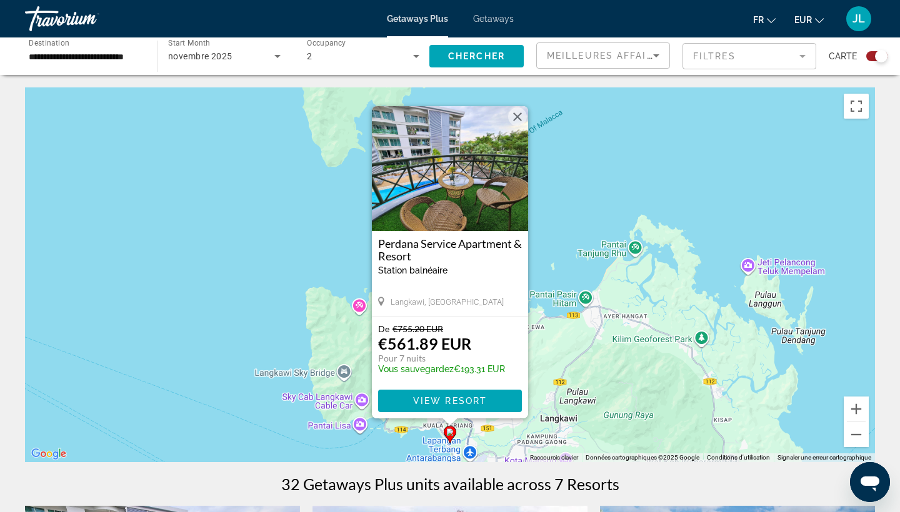
click at [515, 117] on button "Fermer" at bounding box center [517, 116] width 19 height 19
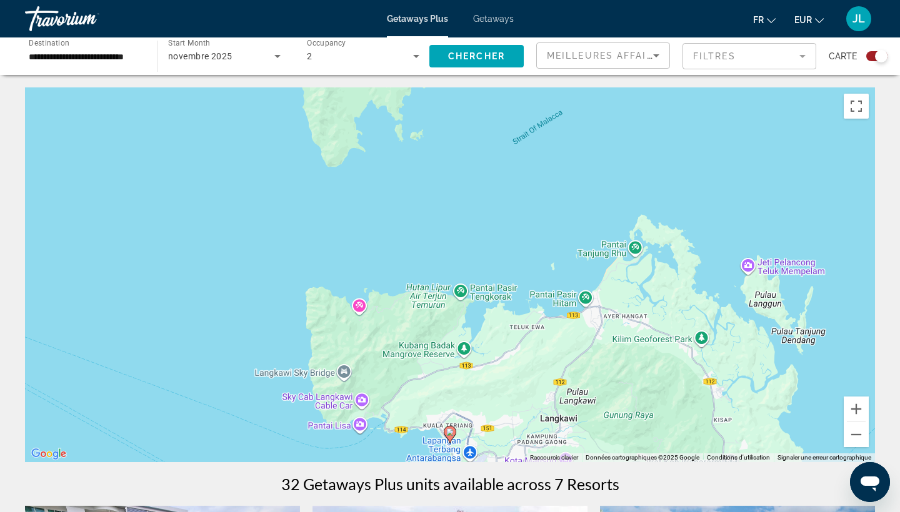
drag, startPoint x: 605, startPoint y: 312, endPoint x: 474, endPoint y: 157, distance: 203.0
click at [478, 159] on div "Pour naviguer, appuyez sur les touches fléchées. Pour activer le glissement ave…" at bounding box center [450, 274] width 850 height 375
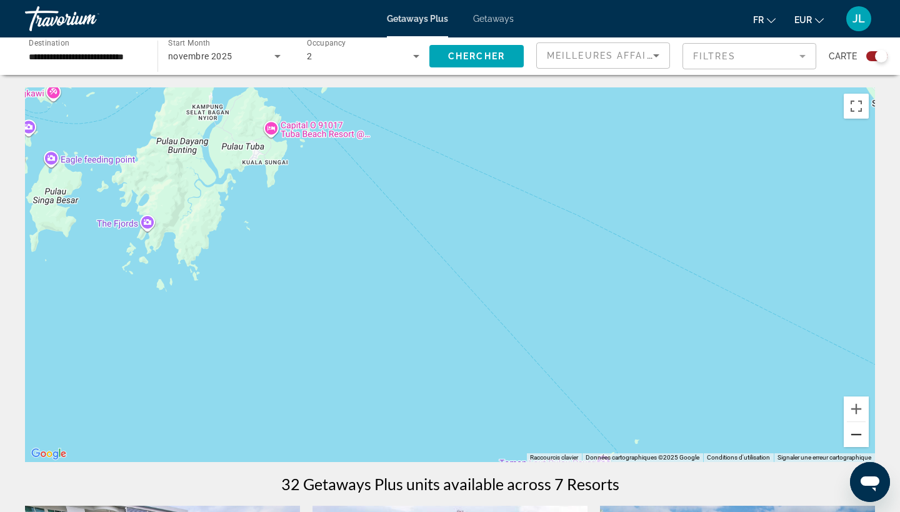
click at [853, 434] on button "Zoom arrière" at bounding box center [855, 434] width 25 height 25
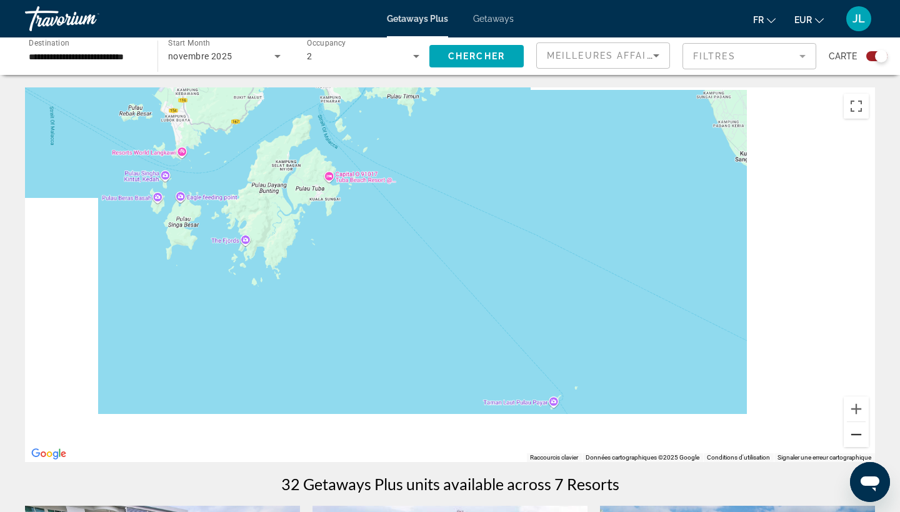
click at [853, 434] on button "Zoom arrière" at bounding box center [855, 434] width 25 height 25
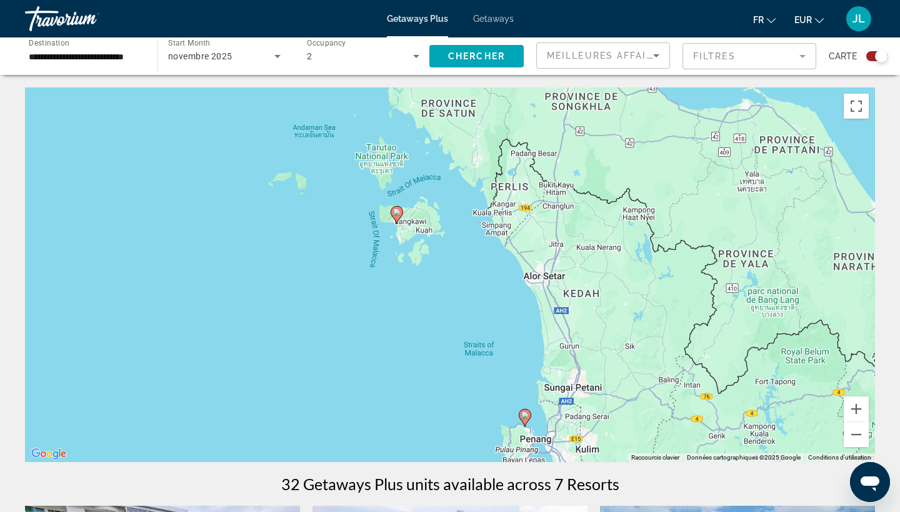
drag, startPoint x: 674, startPoint y: 371, endPoint x: 670, endPoint y: 157, distance: 213.7
click at [670, 157] on div "Pour activer le glissement avec le clavier, appuyez sur Alt+Entrée. Une fois ce…" at bounding box center [450, 274] width 850 height 375
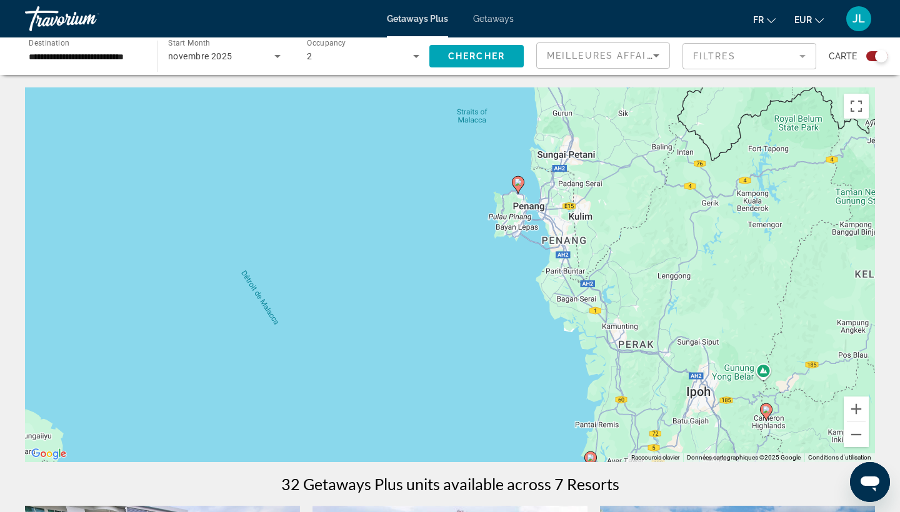
click at [522, 184] on icon "Main content" at bounding box center [517, 185] width 11 height 16
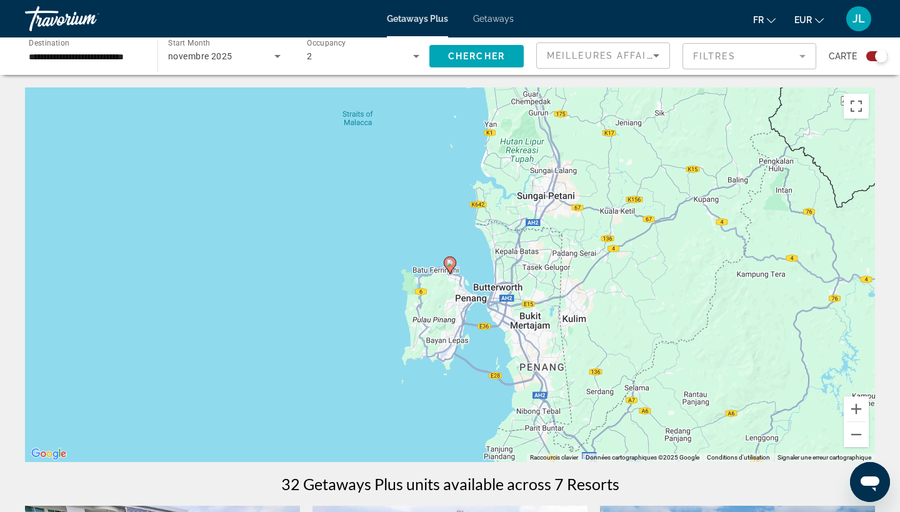
click at [450, 266] on image "Main content" at bounding box center [449, 262] width 7 height 7
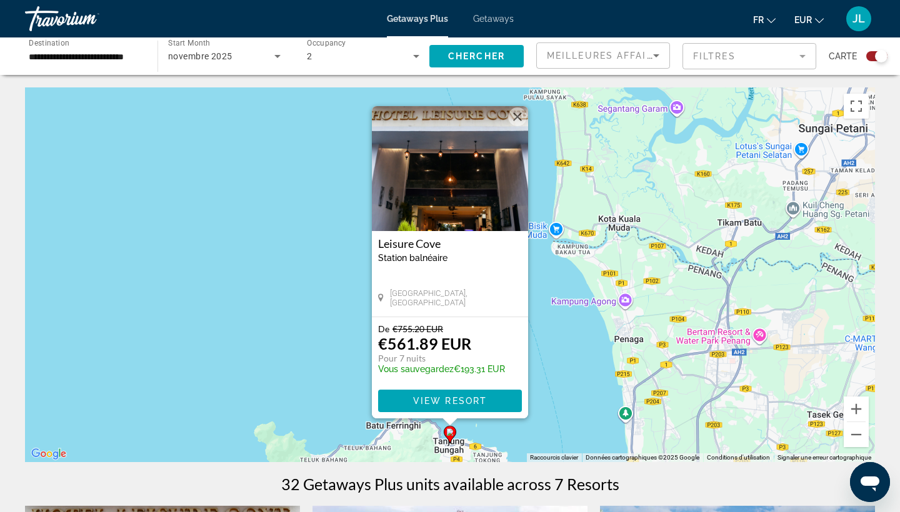
click at [515, 119] on button "Fermer" at bounding box center [517, 116] width 19 height 19
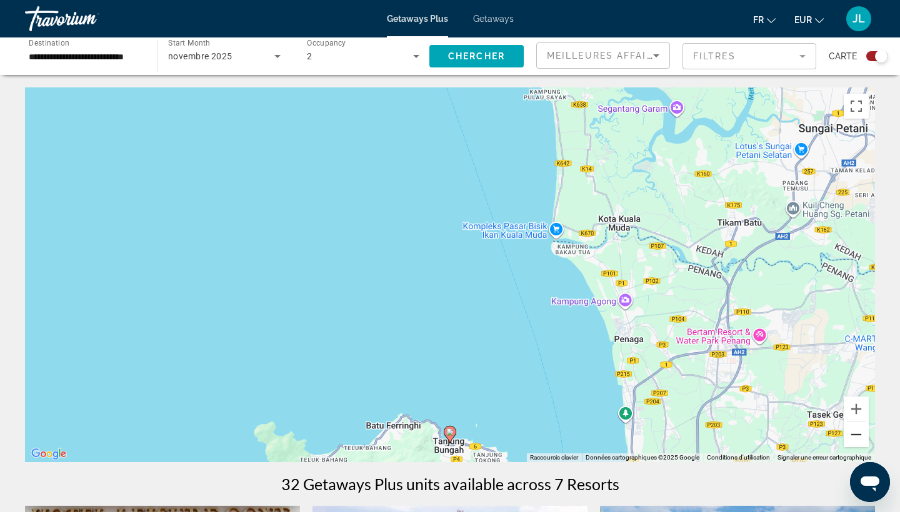
click at [855, 434] on button "Zoom arrière" at bounding box center [855, 434] width 25 height 25
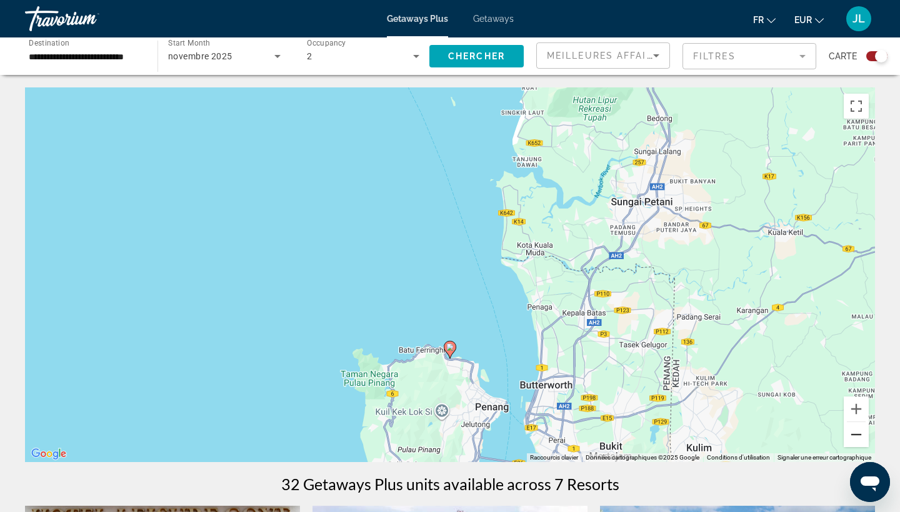
click at [855, 434] on button "Zoom arrière" at bounding box center [855, 434] width 25 height 25
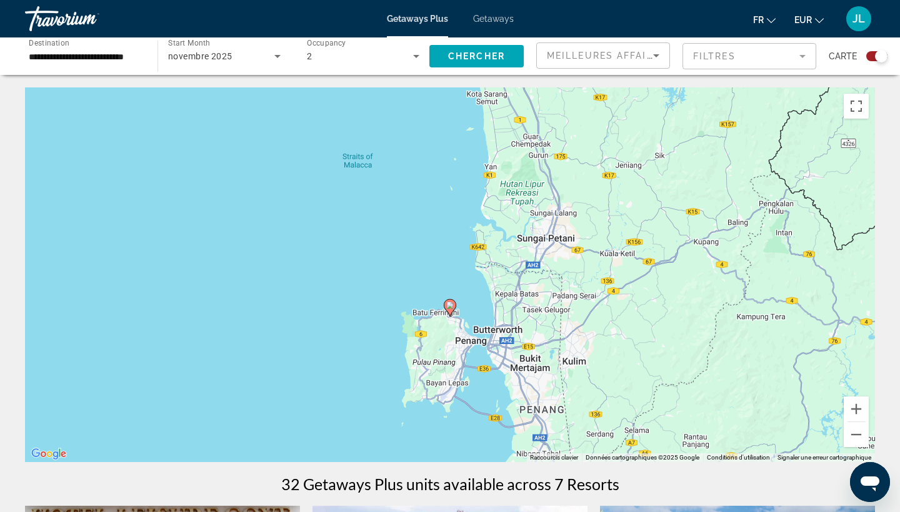
drag, startPoint x: 682, startPoint y: 394, endPoint x: 675, endPoint y: 282, distance: 112.7
click at [675, 283] on div "Pour activer le glissement avec le clavier, appuyez sur Alt+Entrée. Une fois ce…" at bounding box center [450, 274] width 850 height 375
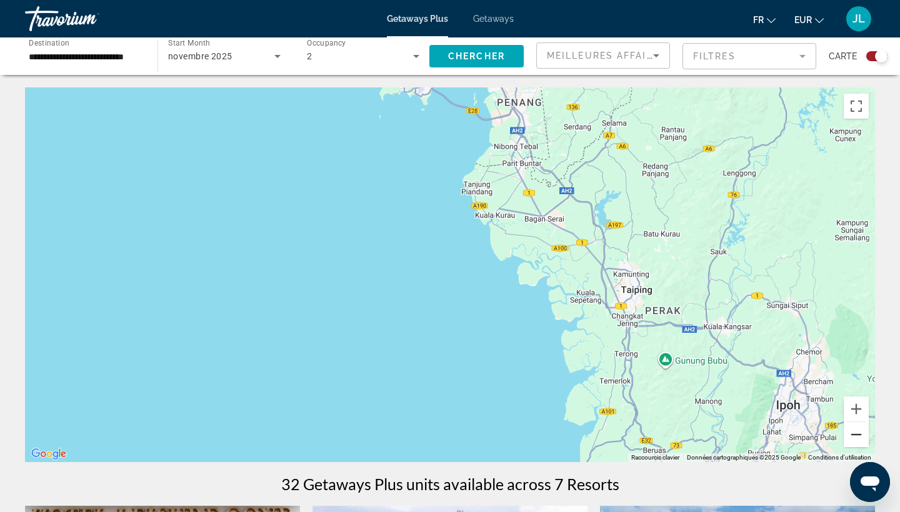
click at [863, 433] on button "Zoom arrière" at bounding box center [855, 434] width 25 height 25
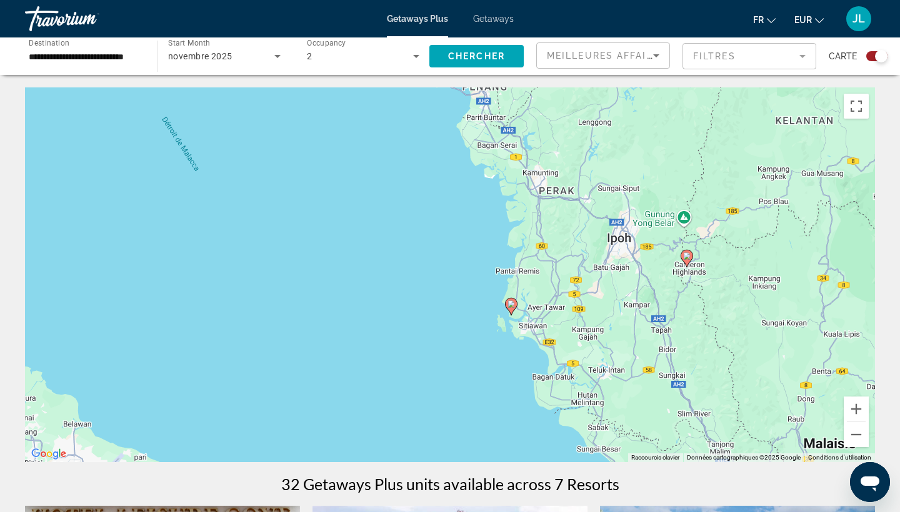
drag, startPoint x: 730, startPoint y: 418, endPoint x: 722, endPoint y: 286, distance: 132.7
click at [722, 286] on div "Pour activer le glissement avec le clavier, appuyez sur Alt+Entrée. Une fois ce…" at bounding box center [450, 274] width 850 height 375
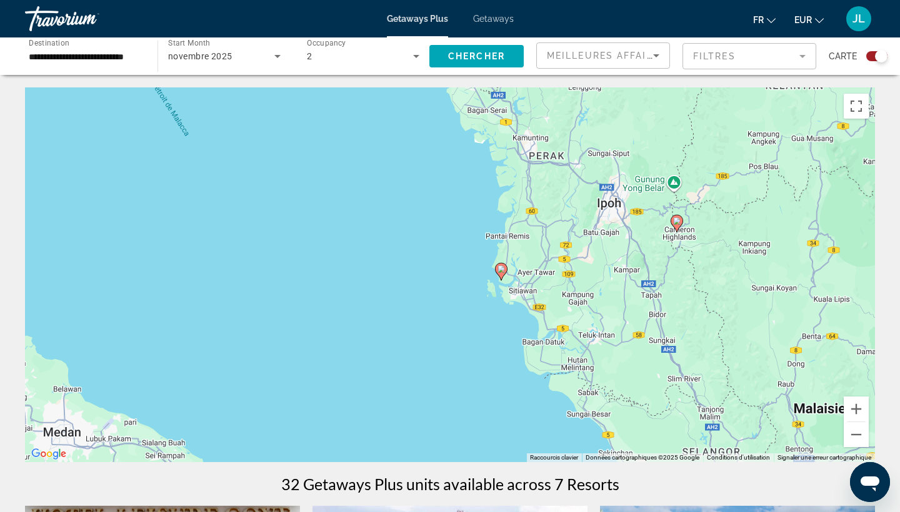
click at [504, 273] on icon "Main content" at bounding box center [500, 272] width 11 height 16
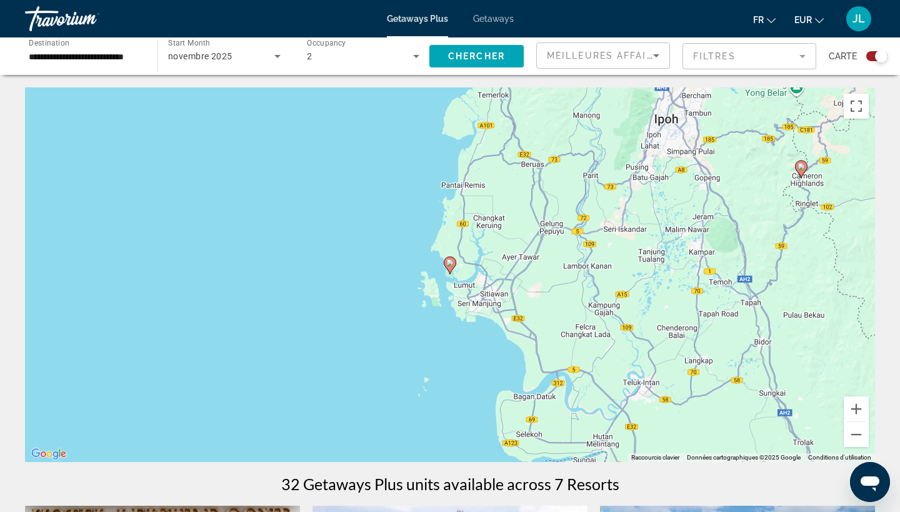
click at [450, 267] on icon "Main content" at bounding box center [449, 265] width 11 height 16
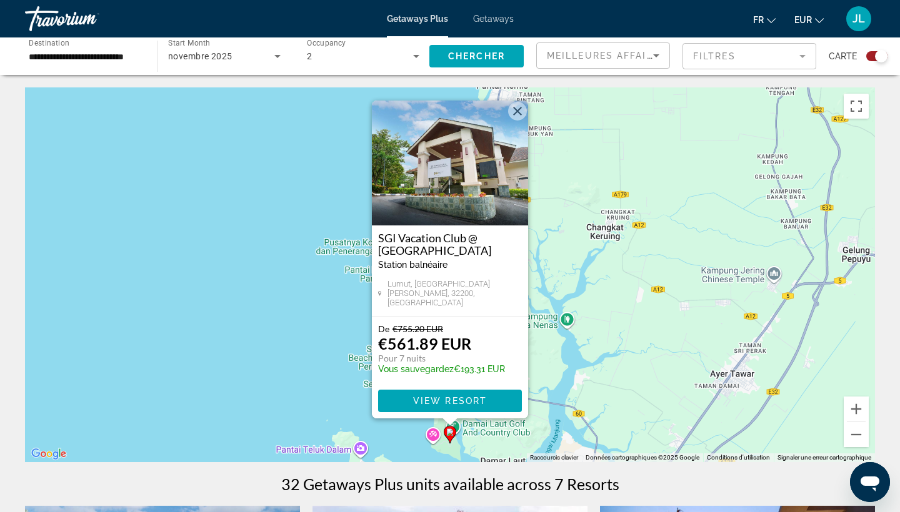
click at [511, 116] on button "Fermer" at bounding box center [517, 111] width 19 height 19
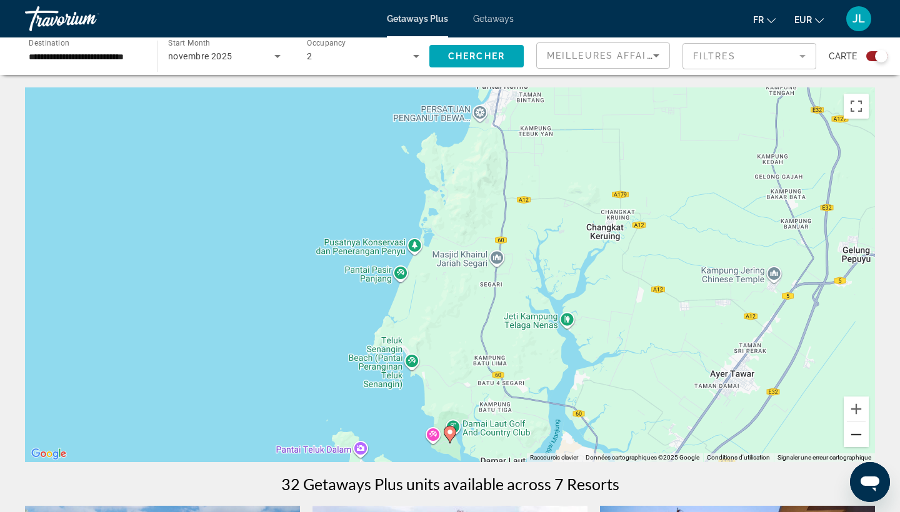
click at [850, 430] on button "Zoom arrière" at bounding box center [855, 434] width 25 height 25
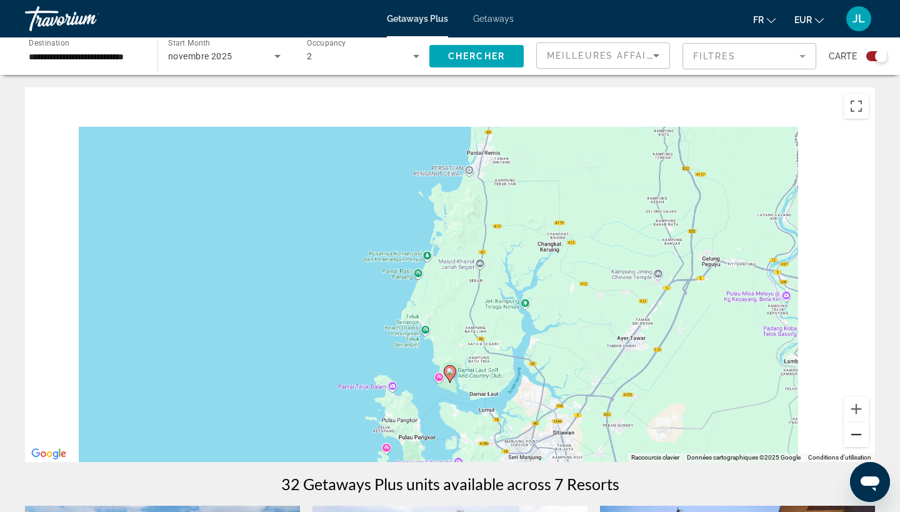
click at [850, 430] on button "Zoom arrière" at bounding box center [855, 434] width 25 height 25
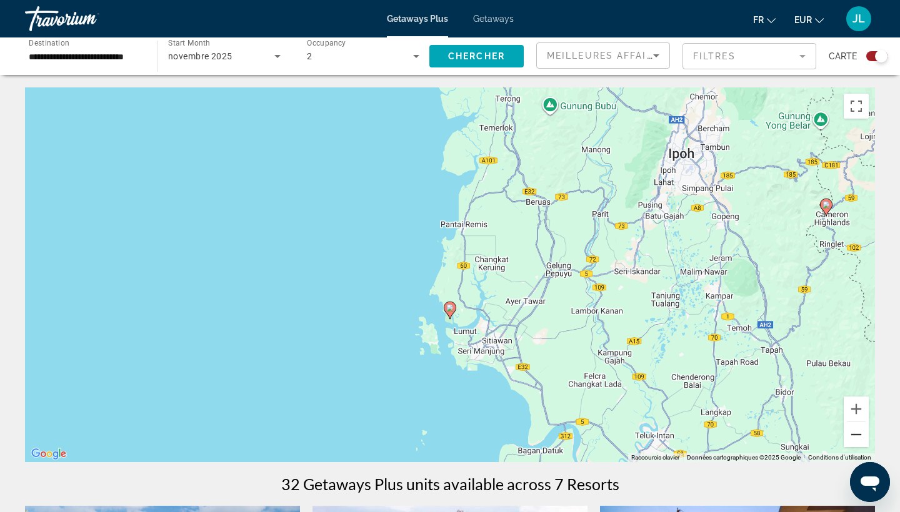
click at [850, 430] on button "Zoom arrière" at bounding box center [855, 434] width 25 height 25
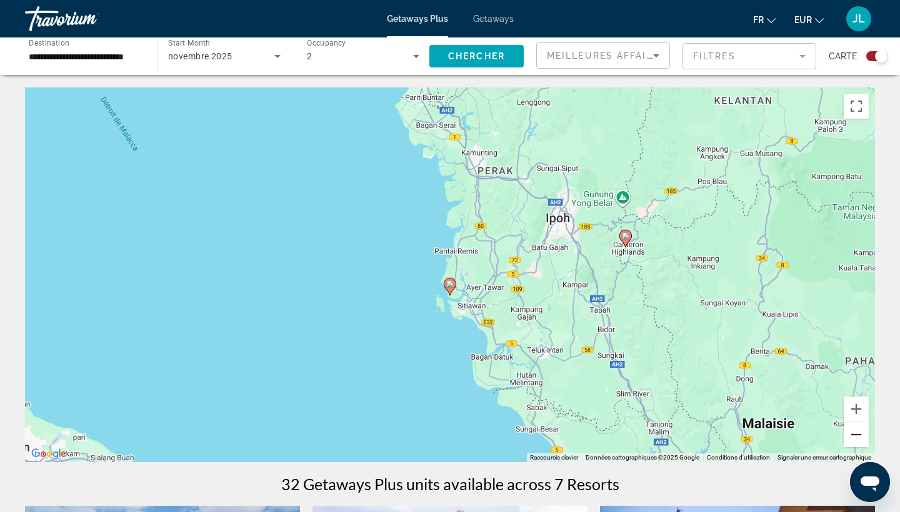
click at [850, 430] on button "Zoom arrière" at bounding box center [855, 434] width 25 height 25
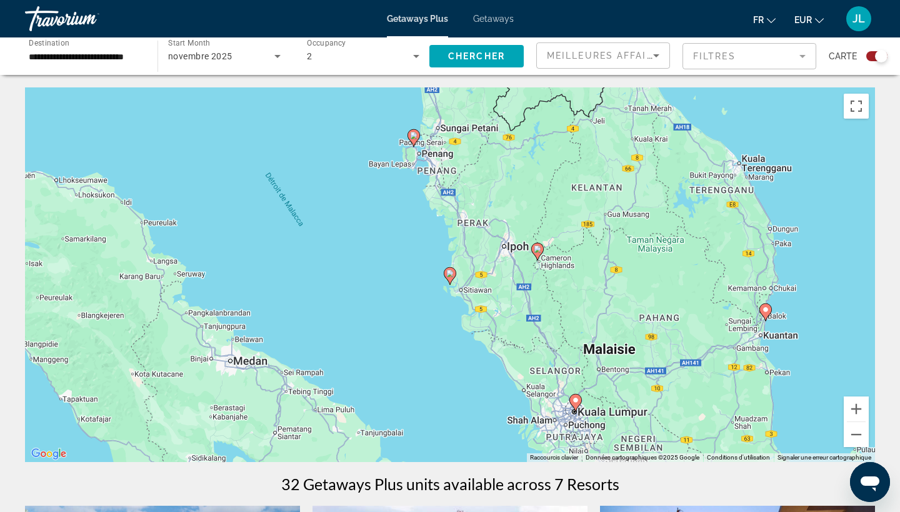
click at [539, 250] on image "Main content" at bounding box center [537, 249] width 7 height 7
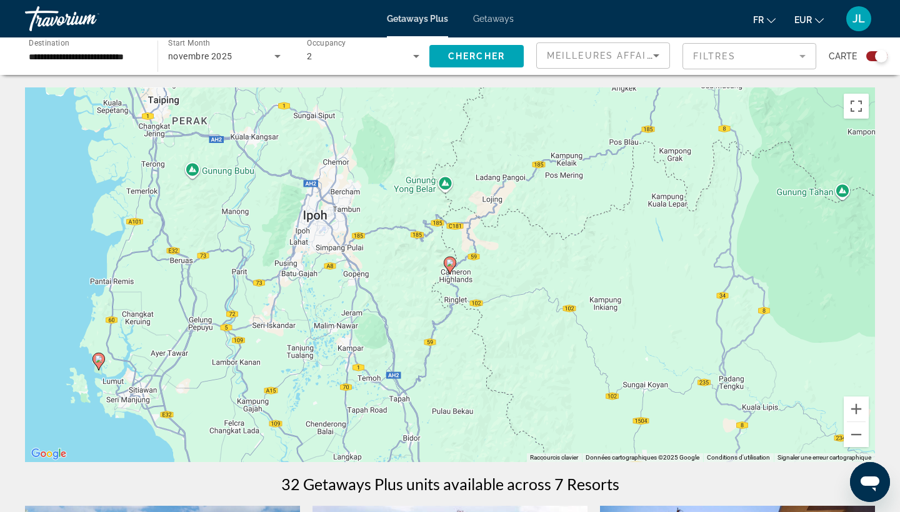
click at [451, 263] on image "Main content" at bounding box center [449, 262] width 7 height 7
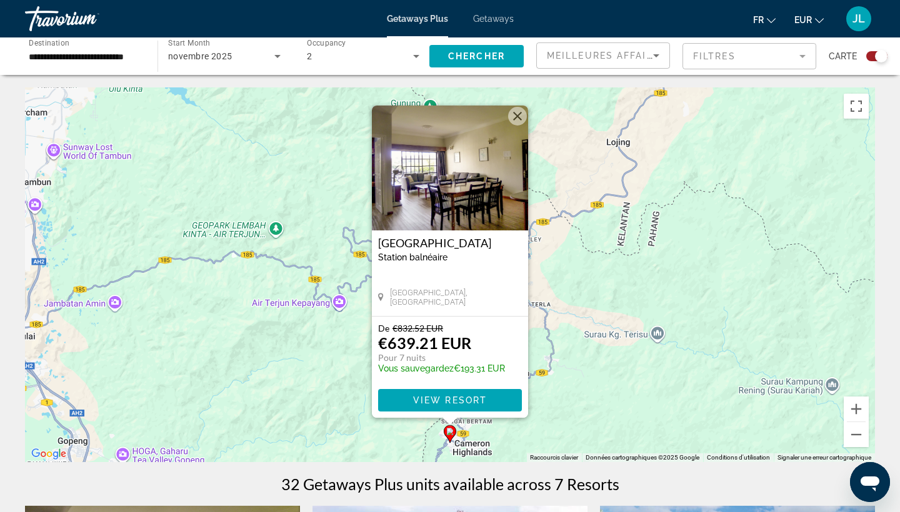
click at [513, 121] on button "Fermer" at bounding box center [517, 116] width 19 height 19
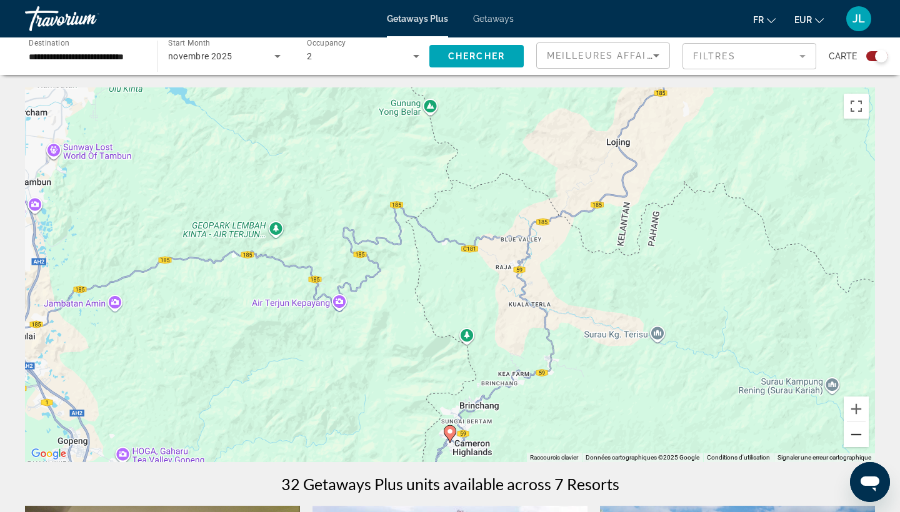
click at [852, 436] on button "Zoom arrière" at bounding box center [855, 434] width 25 height 25
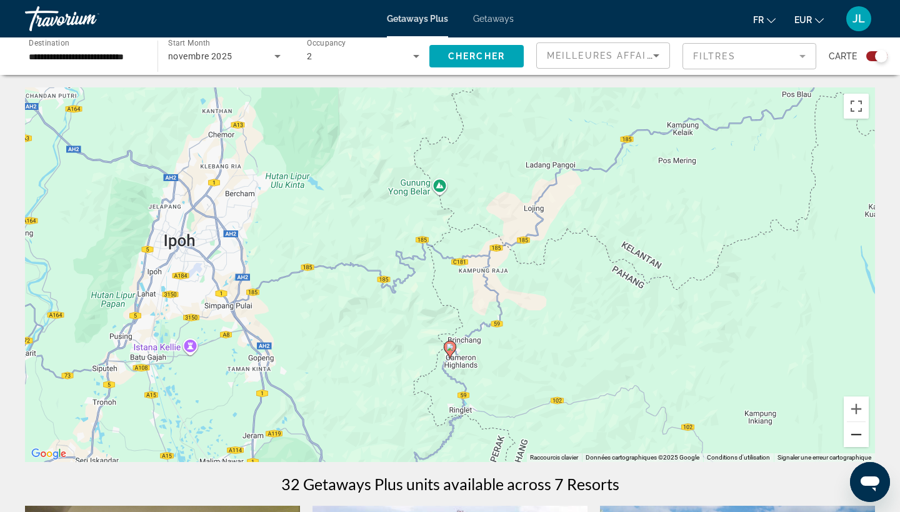
click at [852, 436] on button "Zoom arrière" at bounding box center [855, 434] width 25 height 25
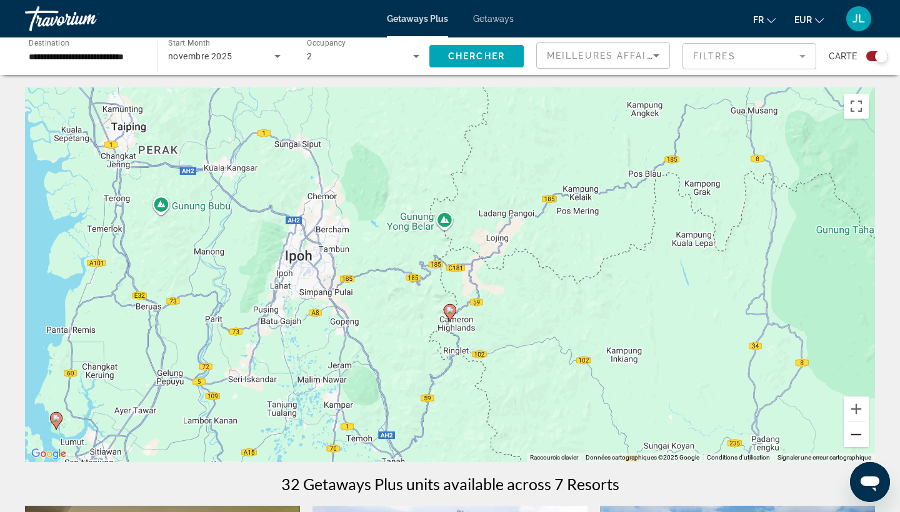
click at [852, 436] on button "Zoom arrière" at bounding box center [855, 434] width 25 height 25
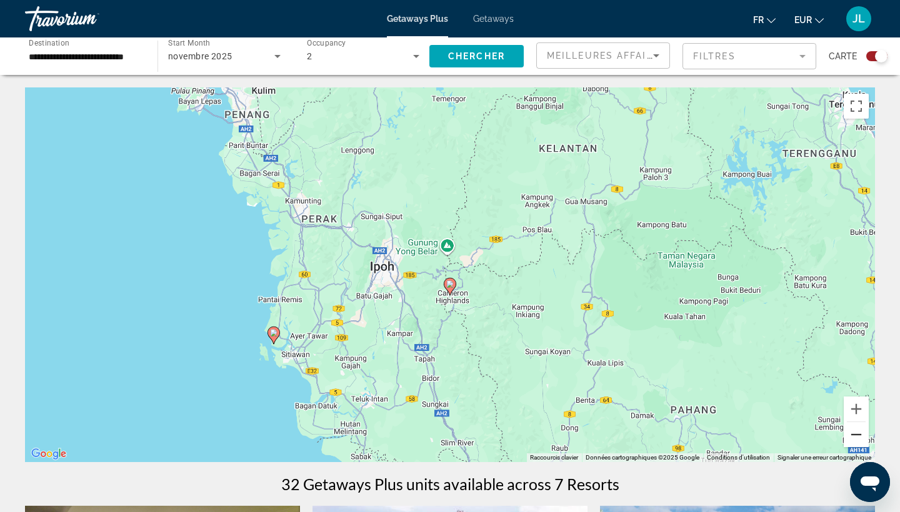
click at [852, 436] on button "Zoom arrière" at bounding box center [855, 434] width 25 height 25
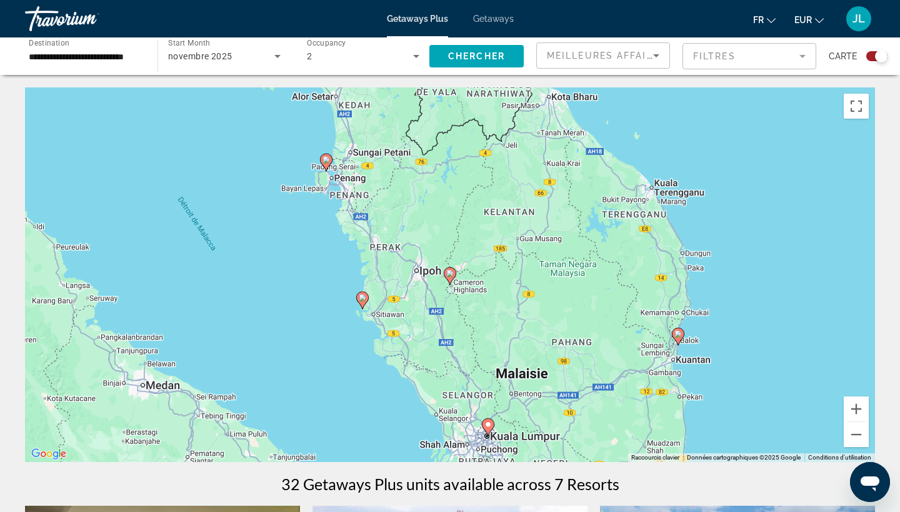
click at [682, 335] on icon "Main content" at bounding box center [677, 337] width 11 height 16
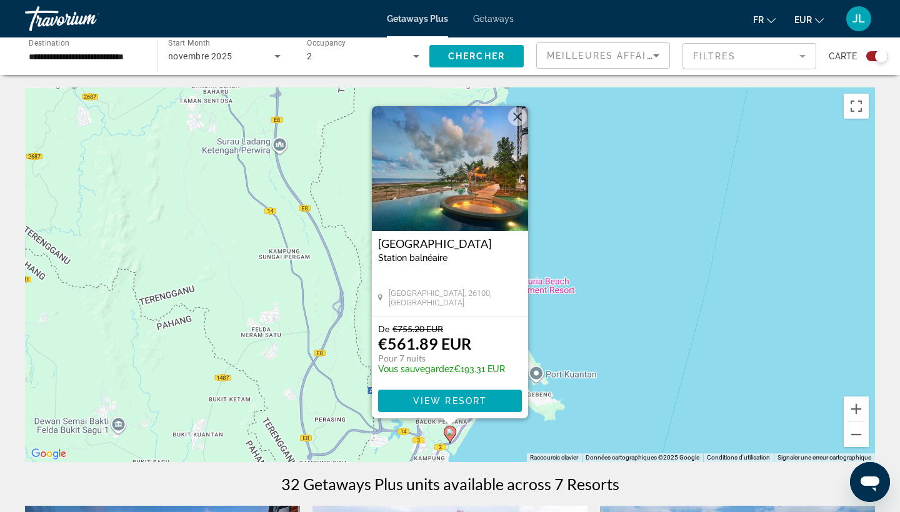
click at [387, 250] on h3 "[GEOGRAPHIC_DATA]" at bounding box center [450, 243] width 144 height 12
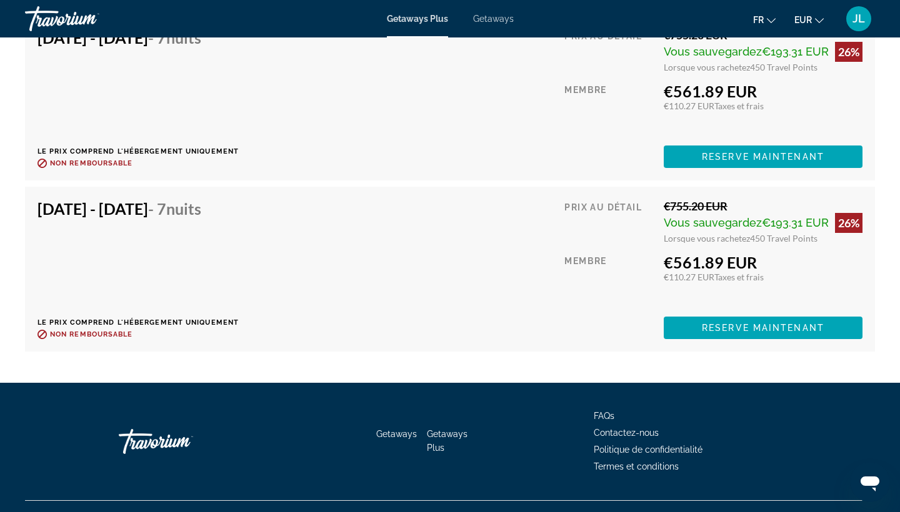
scroll to position [2052, 0]
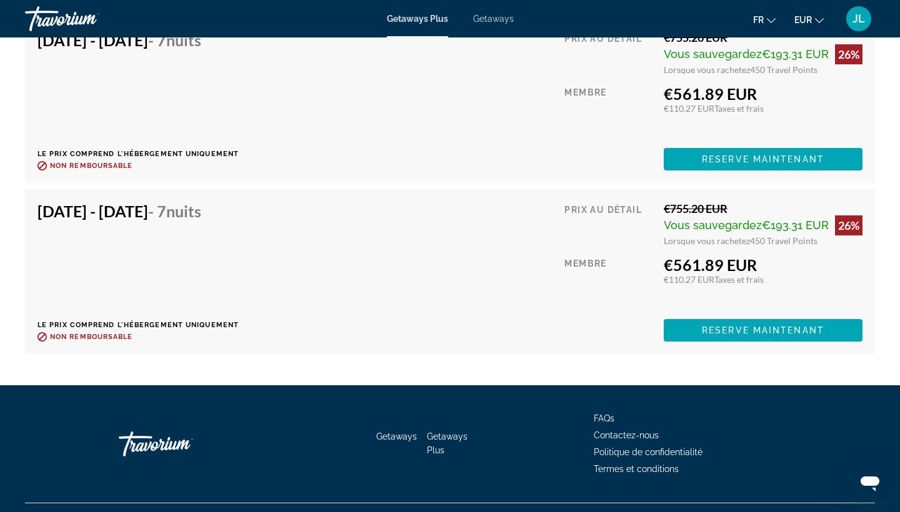
click at [483, 22] on span "Getaways" at bounding box center [493, 19] width 41 height 10
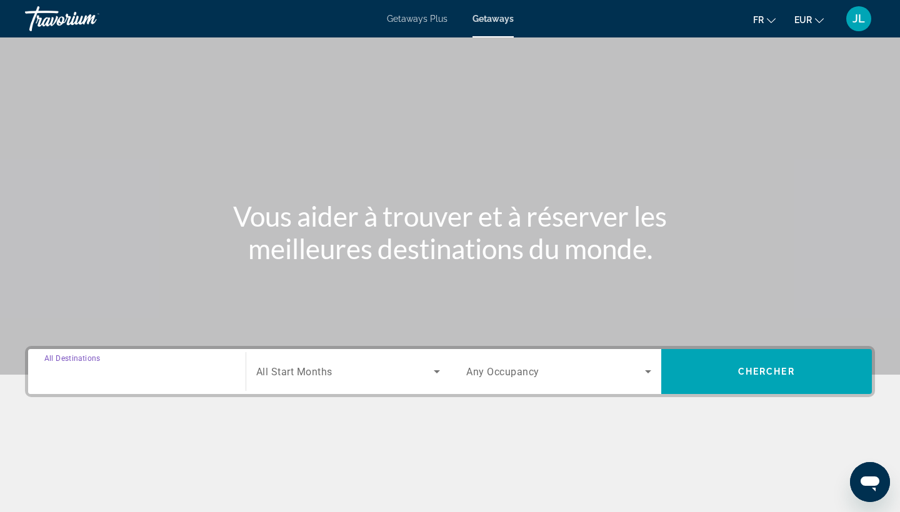
click at [175, 367] on input "Destination All Destinations" at bounding box center [136, 372] width 185 height 15
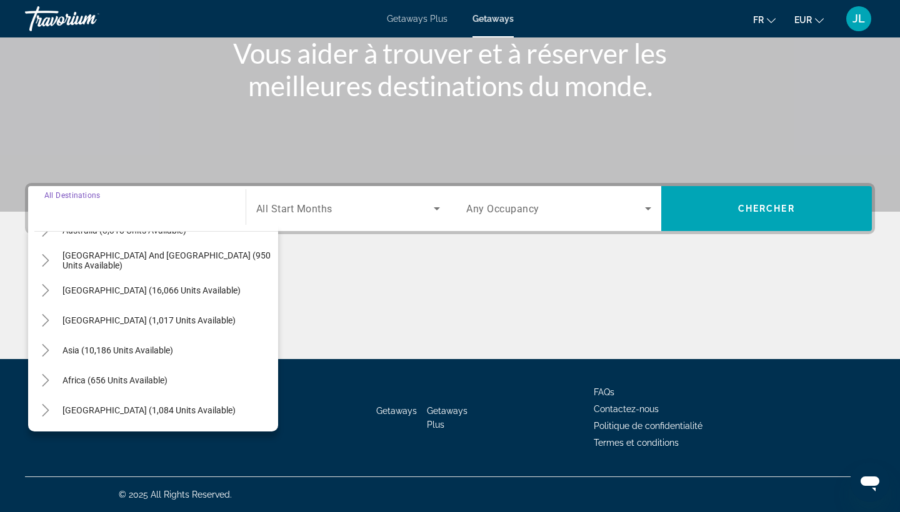
scroll to position [202, 0]
click at [44, 291] on icon "Toggle South America (16,066 units available)" at bounding box center [45, 290] width 12 height 12
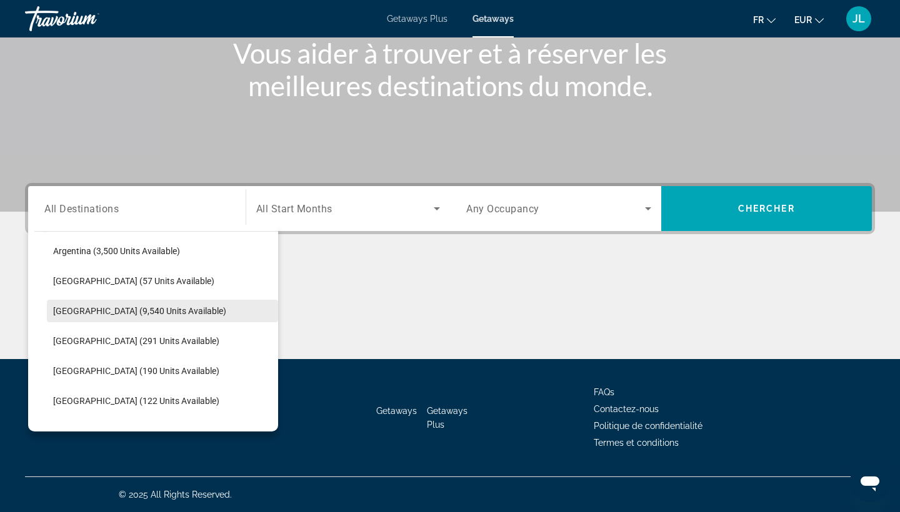
scroll to position [276, 0]
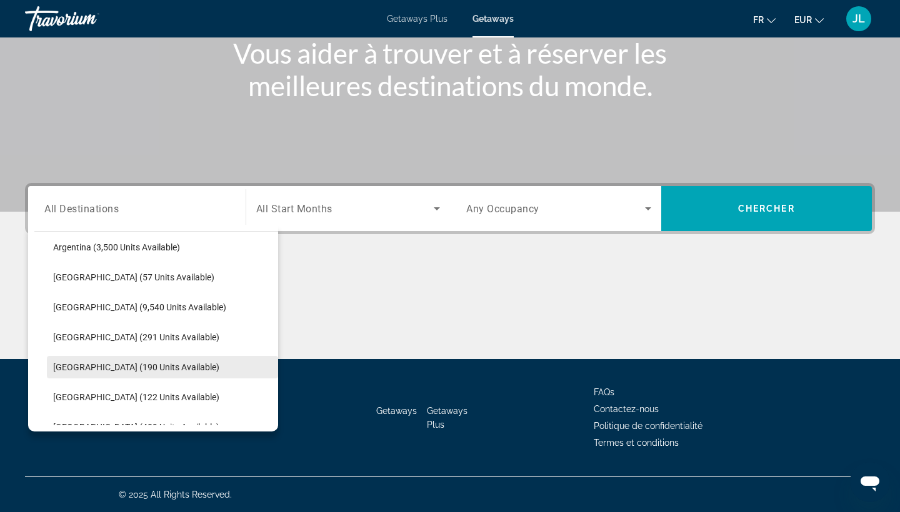
click at [90, 371] on span "[GEOGRAPHIC_DATA] (190 units available)" at bounding box center [136, 367] width 166 height 10
type input "**********"
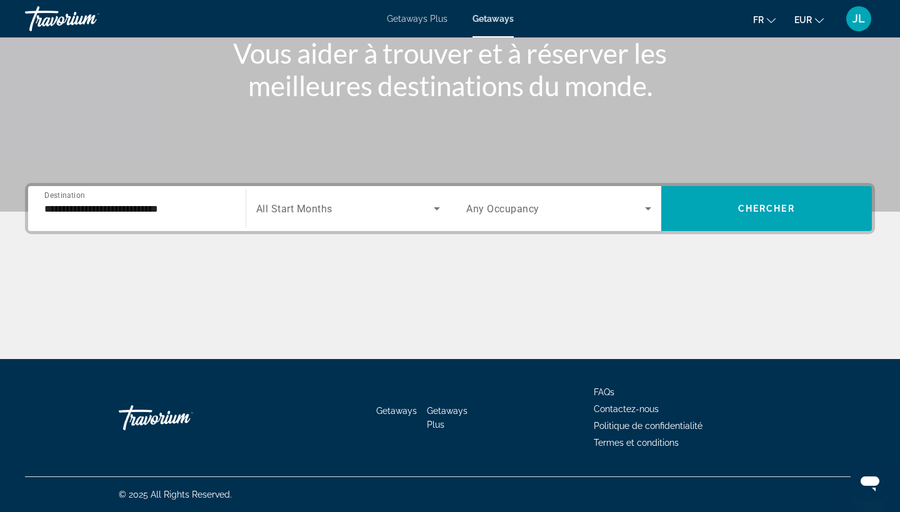
click at [402, 199] on div "Search widget" at bounding box center [348, 208] width 184 height 35
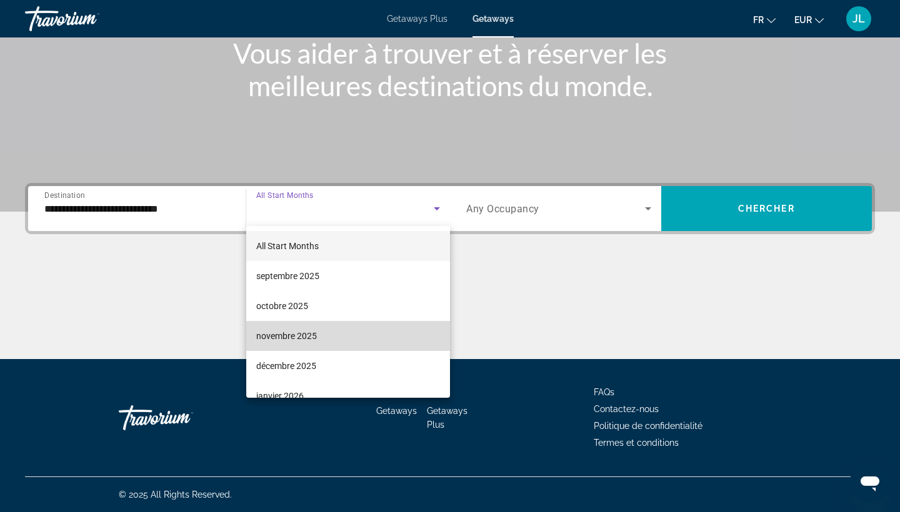
click at [340, 331] on mat-option "novembre 2025" at bounding box center [348, 336] width 204 height 30
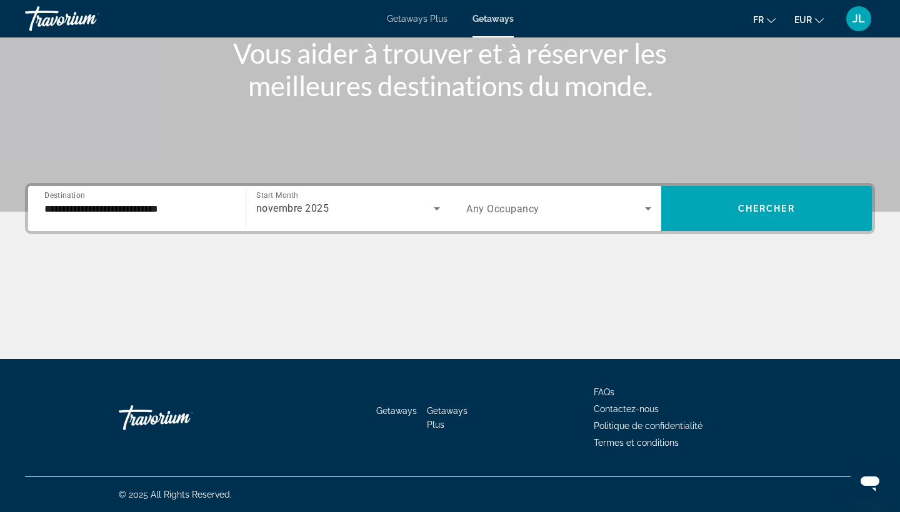
click at [495, 219] on div "Search widget" at bounding box center [558, 208] width 185 height 35
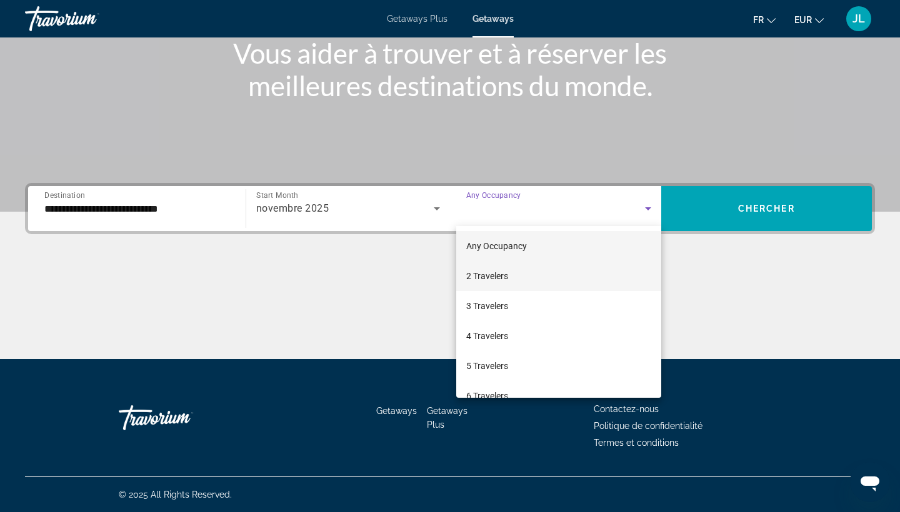
click at [489, 278] on span "2 Travelers" at bounding box center [487, 276] width 42 height 15
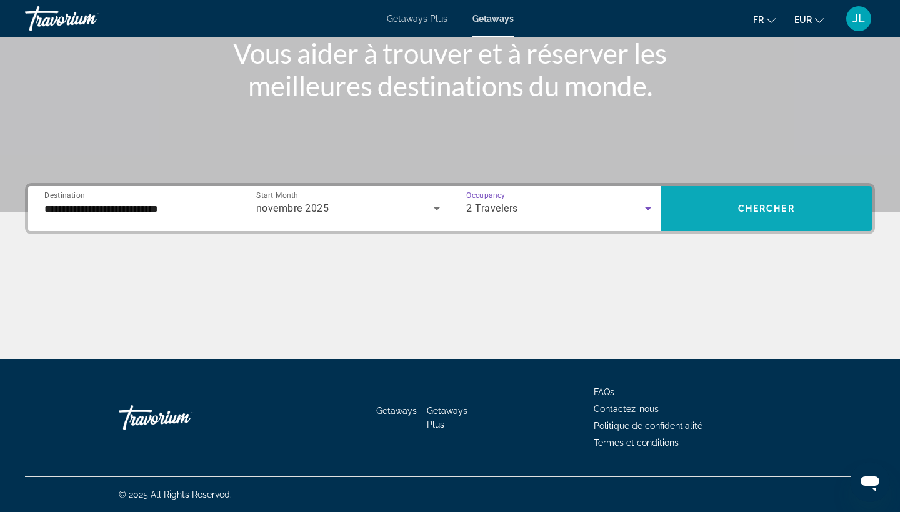
click at [705, 208] on span "Search widget" at bounding box center [766, 209] width 211 height 30
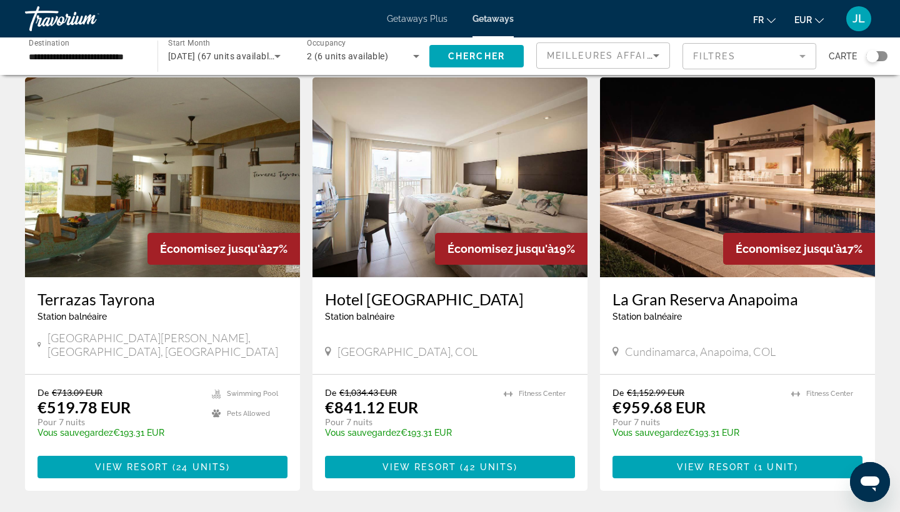
scroll to position [39, 0]
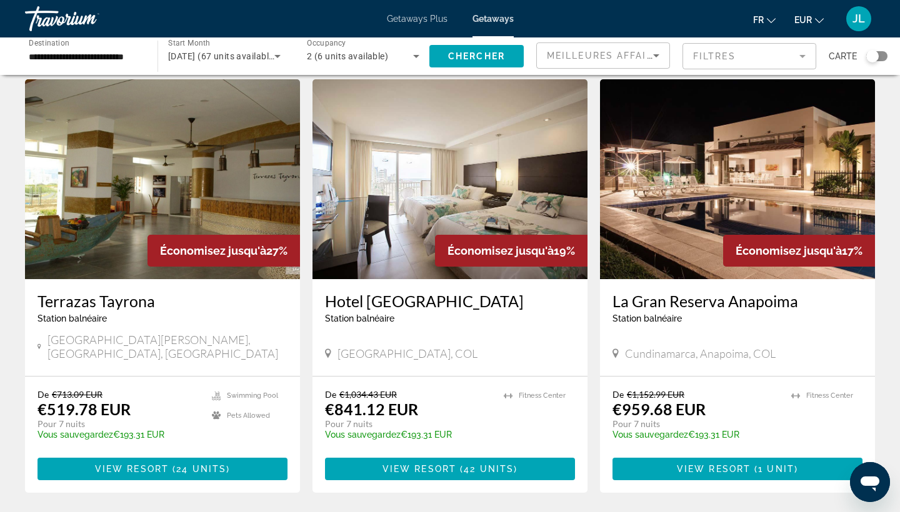
click at [615, 298] on h3 "La Gran Reserva Anapoima" at bounding box center [737, 301] width 250 height 19
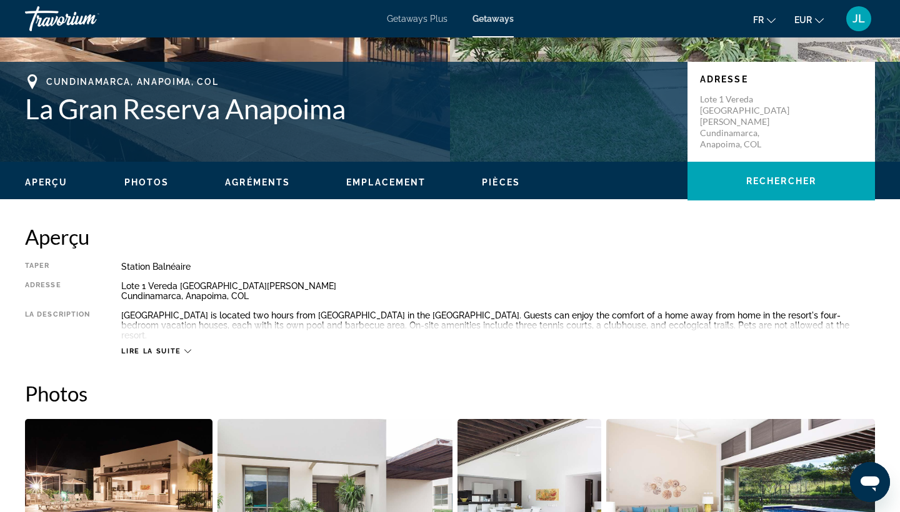
scroll to position [269, 0]
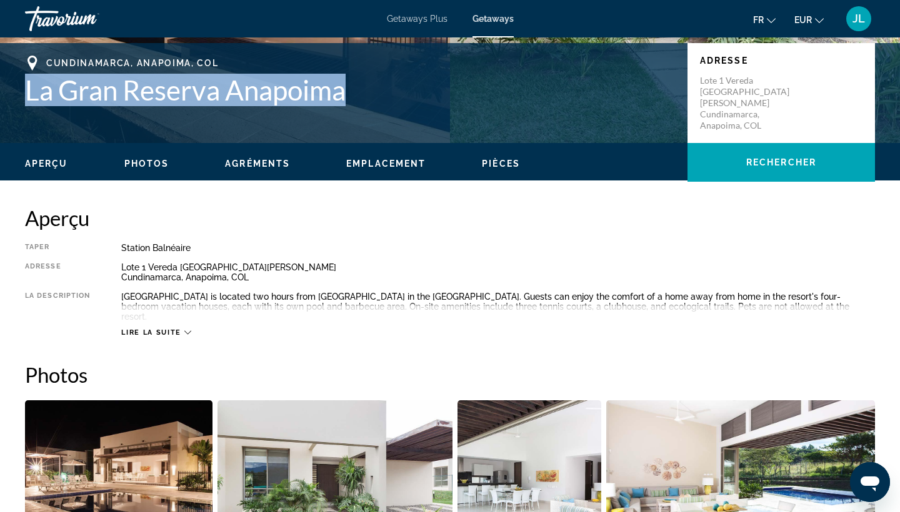
drag, startPoint x: 26, startPoint y: 85, endPoint x: 381, endPoint y: 85, distance: 354.3
click at [381, 85] on h1 "La Gran Reserva Anapoima" at bounding box center [350, 90] width 650 height 32
copy h1 "La Gran Reserva Anapoima"
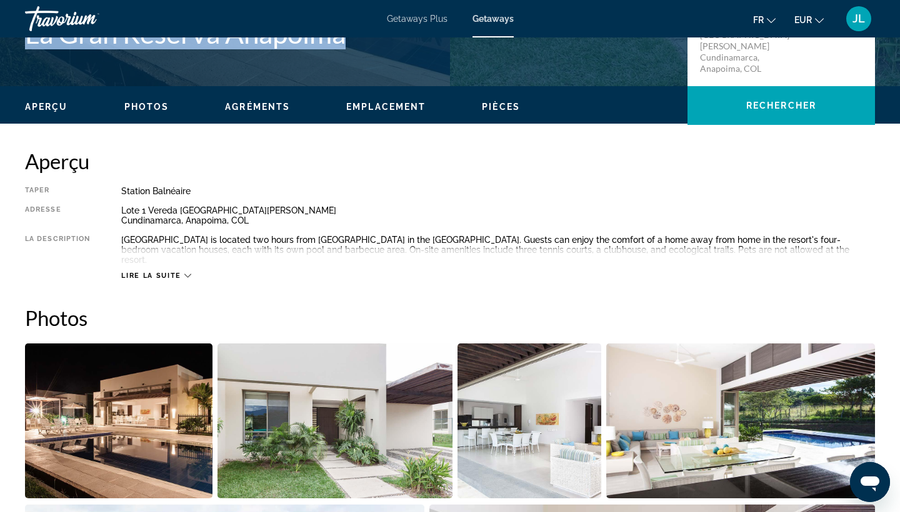
scroll to position [322, 0]
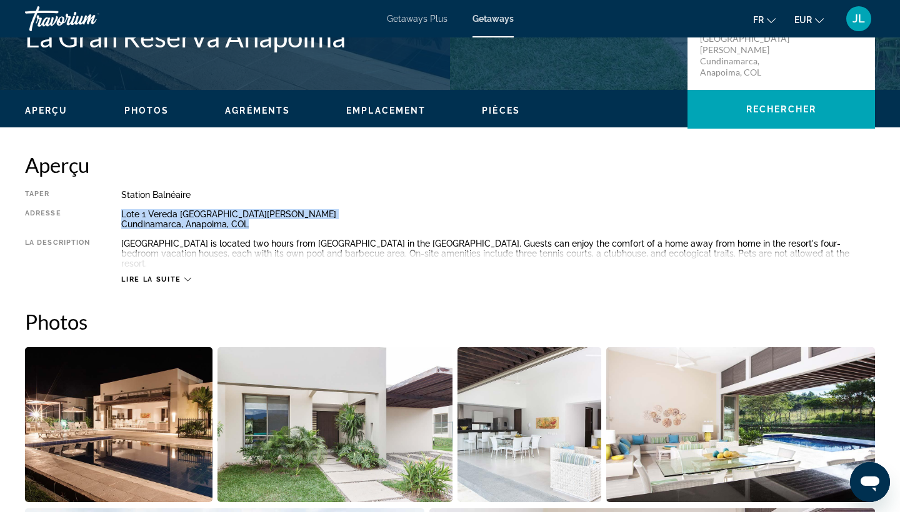
drag, startPoint x: 117, startPoint y: 216, endPoint x: 249, endPoint y: 226, distance: 132.3
click at [250, 226] on div "Taper Station balnéaire Tout inclus Pas tout compris Adresse Lote 1 Vereda [GEO…" at bounding box center [450, 237] width 850 height 94
copy div "Lote 1 Vereda Santa [PERSON_NAME], [GEOGRAPHIC_DATA], COL"
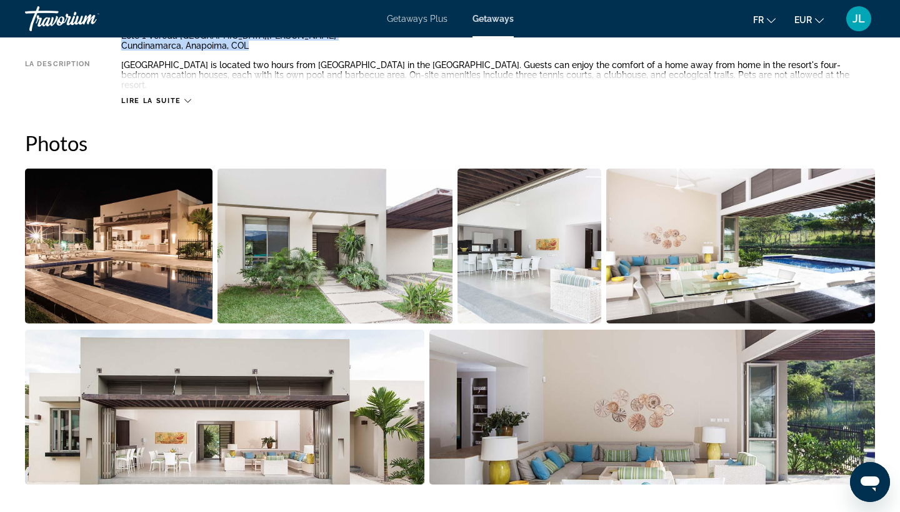
scroll to position [542, 0]
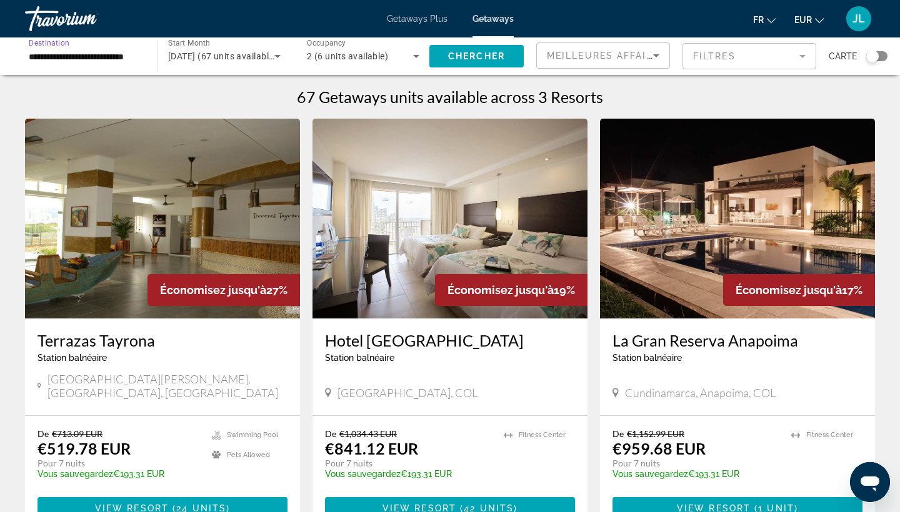
click at [103, 63] on input "**********" at bounding box center [85, 56] width 112 height 15
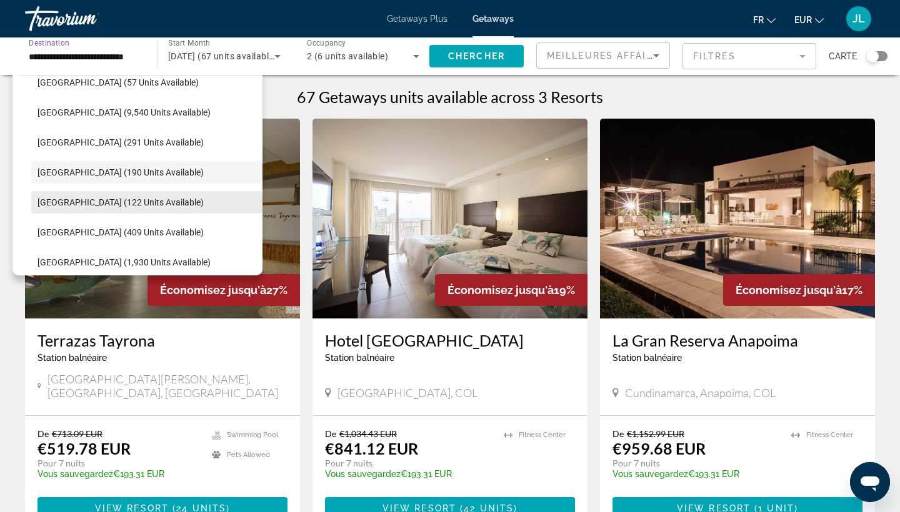
scroll to position [296, 0]
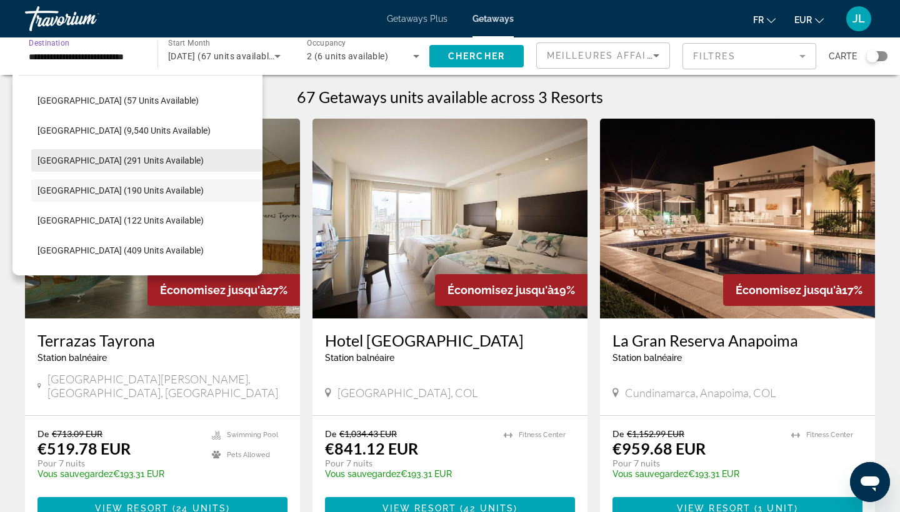
click at [86, 166] on span "Search widget" at bounding box center [146, 161] width 231 height 30
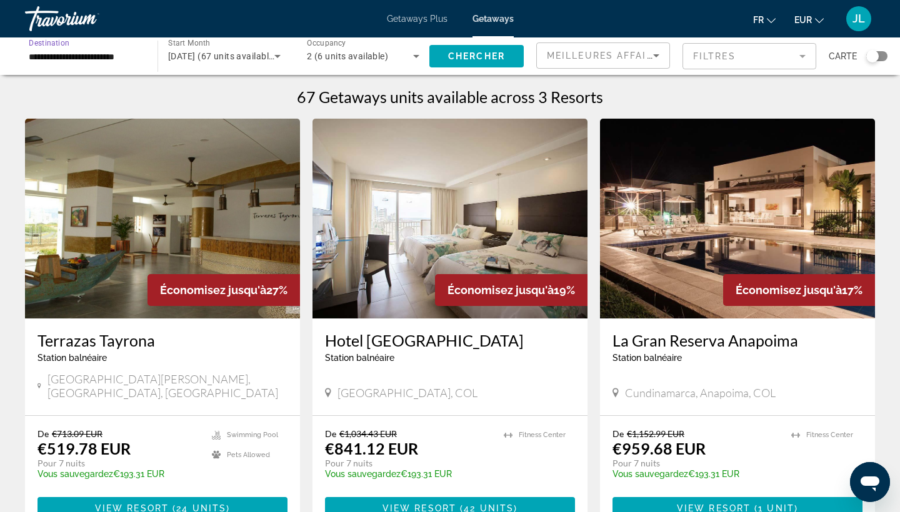
click at [479, 40] on div "Chercher" at bounding box center [482, 55] width 107 height 37
click at [479, 48] on span "Search widget" at bounding box center [476, 56] width 94 height 30
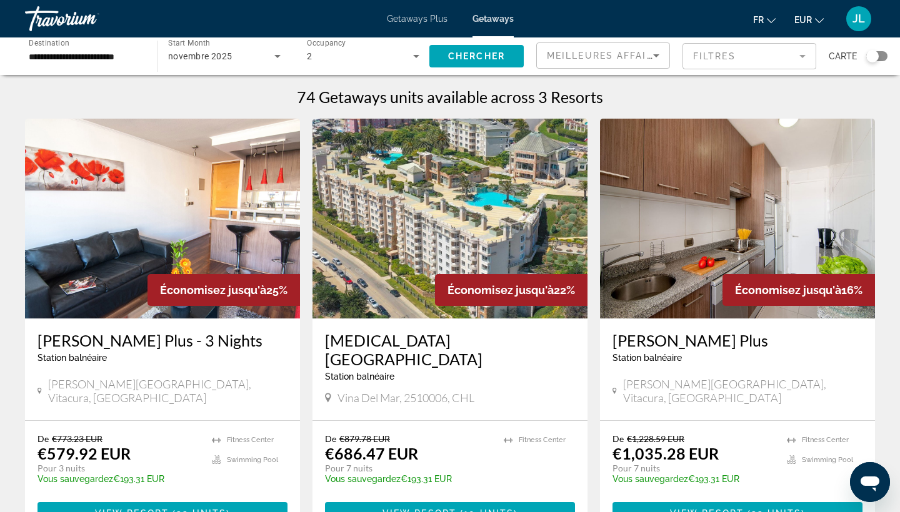
click at [76, 66] on div "**********" at bounding box center [85, 57] width 112 height 36
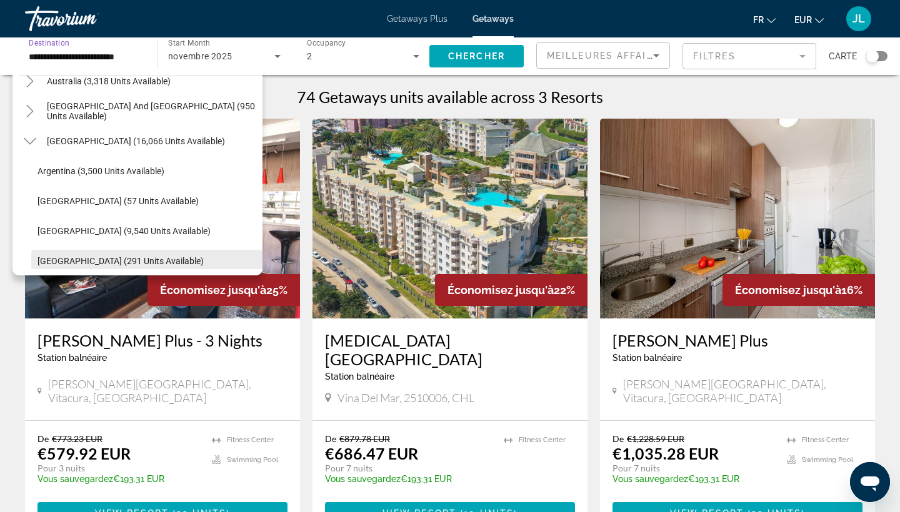
scroll to position [195, 0]
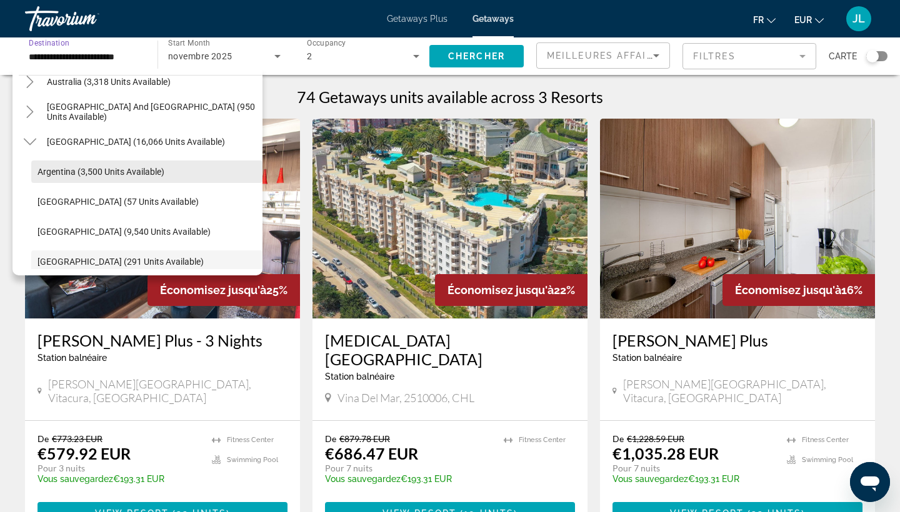
click at [81, 172] on span "Argentina (3,500 units available)" at bounding box center [100, 172] width 127 height 10
type input "**********"
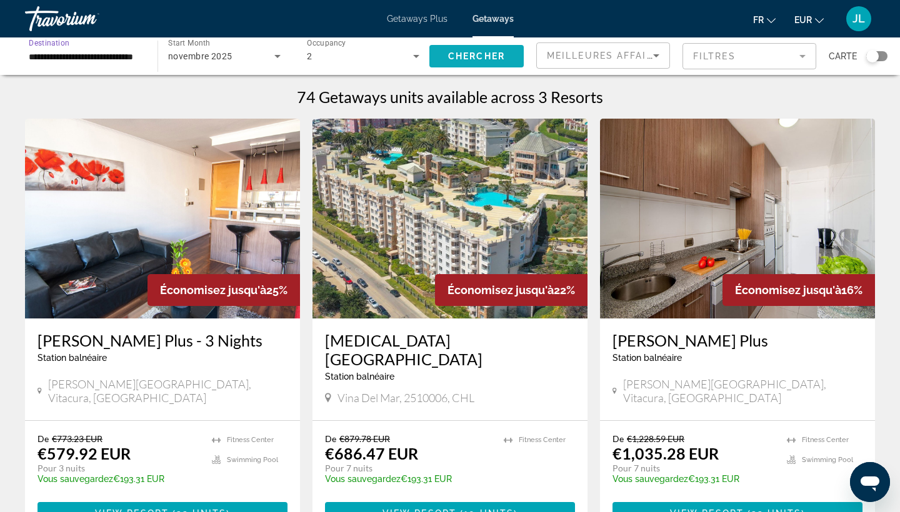
click at [450, 52] on span "Chercher" at bounding box center [476, 56] width 57 height 10
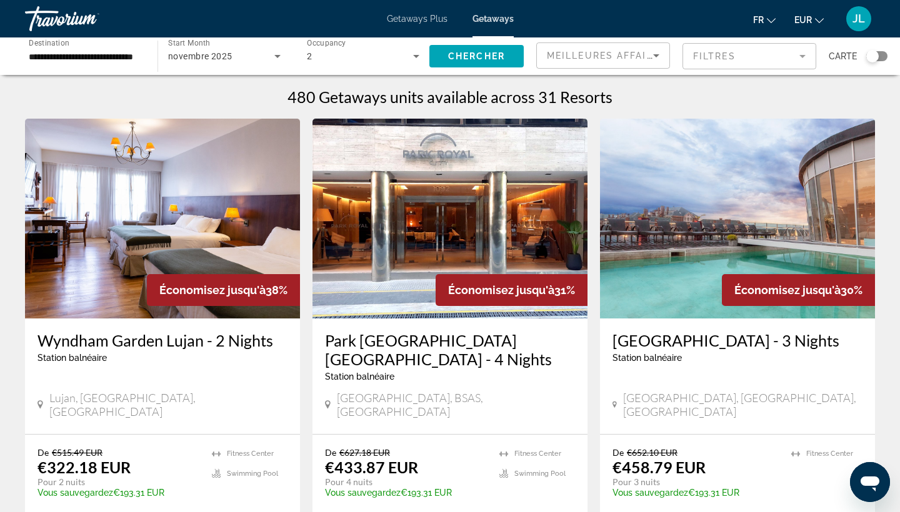
click at [789, 219] on img "Main content" at bounding box center [737, 219] width 275 height 200
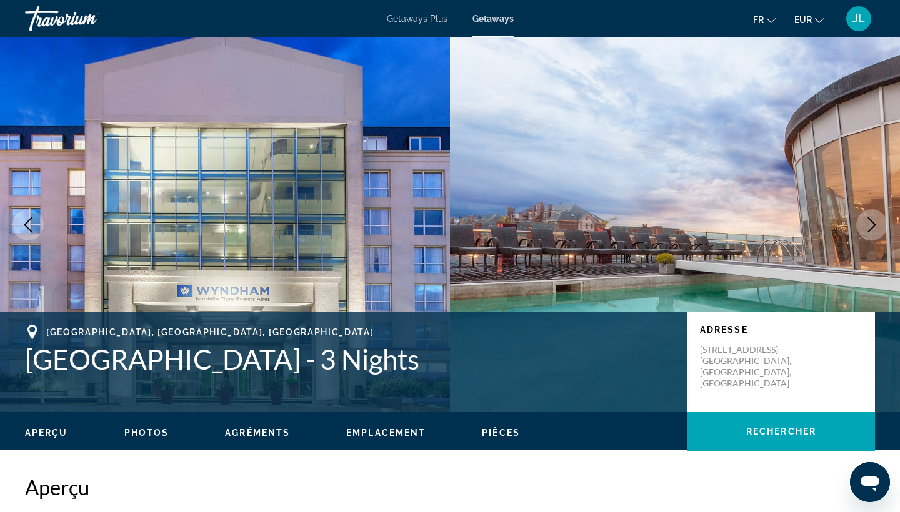
drag, startPoint x: 24, startPoint y: 356, endPoint x: 482, endPoint y: 366, distance: 458.1
click at [482, 366] on div "[GEOGRAPHIC_DATA], [GEOGRAPHIC_DATA], [GEOGRAPHIC_DATA] [GEOGRAPHIC_DATA] - 3 N…" at bounding box center [450, 362] width 900 height 75
copy h1 "[GEOGRAPHIC_DATA] - 3 Nights"
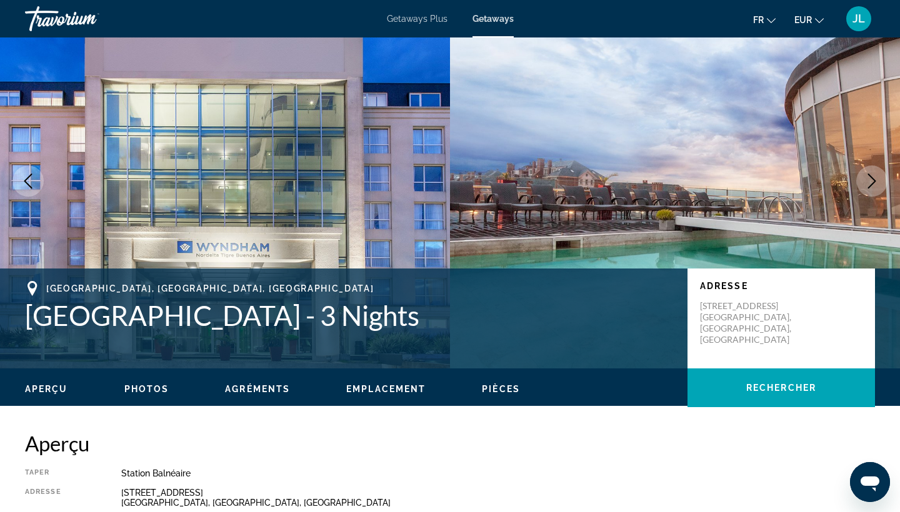
scroll to position [45, 0]
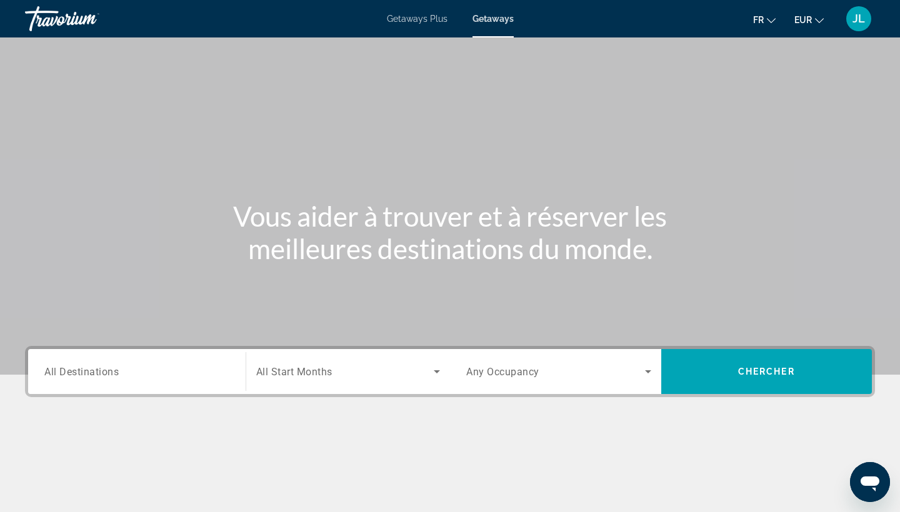
click at [135, 399] on div "Destination All Destinations Start Month All Start Months Occupancy Any Occupan…" at bounding box center [450, 434] width 900 height 176
click at [135, 384] on div "Search widget" at bounding box center [136, 372] width 185 height 36
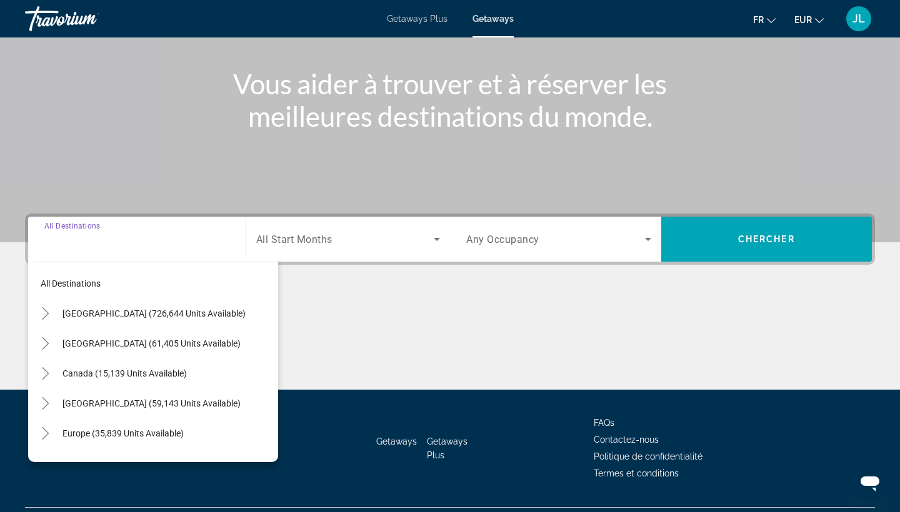
scroll to position [163, 0]
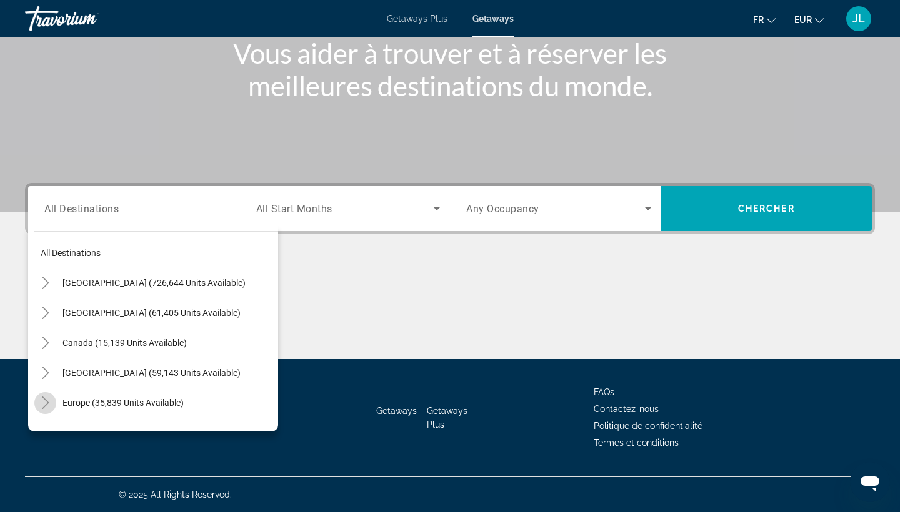
click at [48, 398] on icon "Toggle Europe (35,839 units available)" at bounding box center [45, 403] width 12 height 12
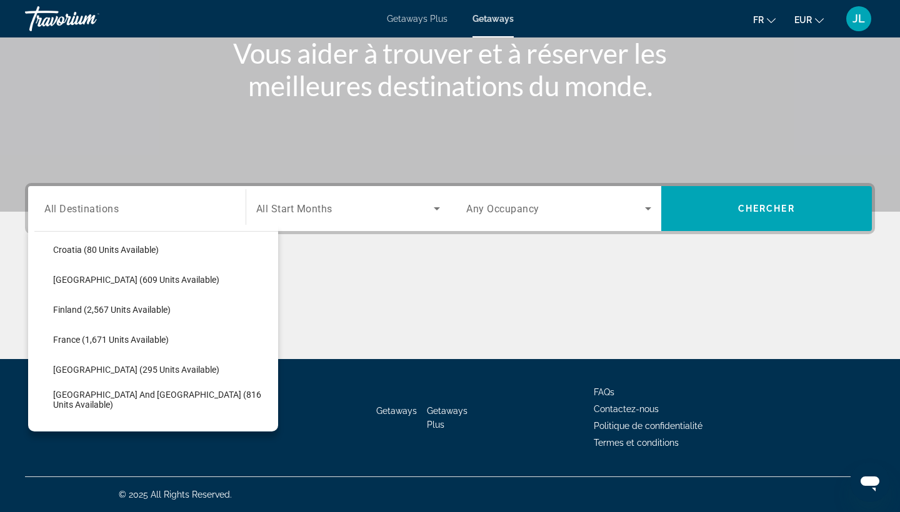
scroll to position [282, 0]
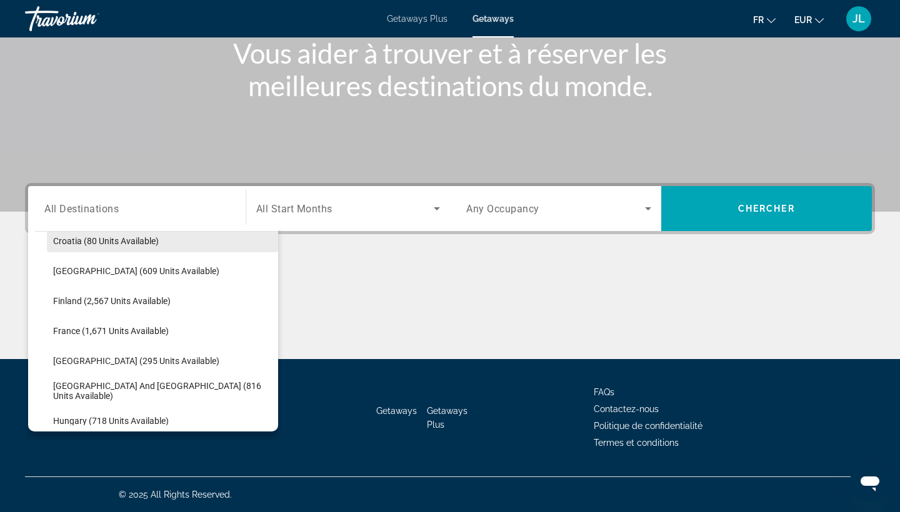
click at [91, 241] on span "Croatia (80 units available)" at bounding box center [106, 241] width 106 height 10
type input "**********"
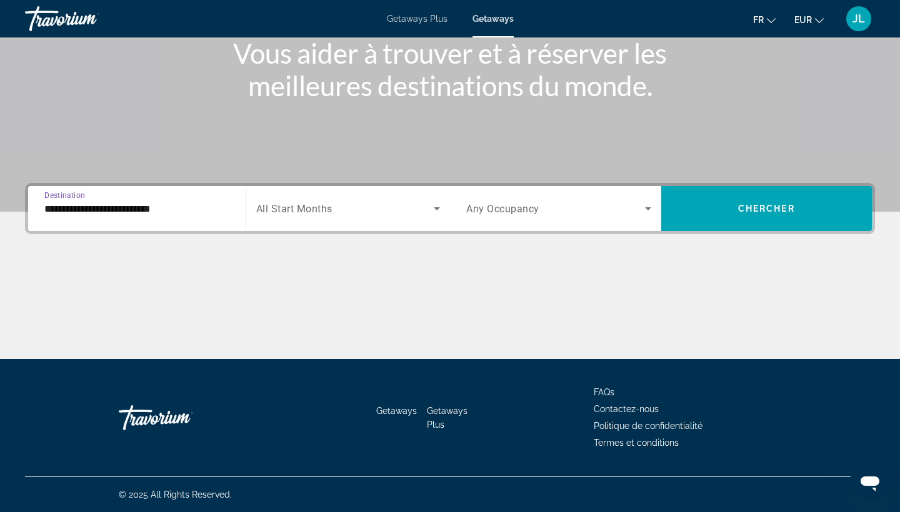
click at [372, 196] on div "Search widget" at bounding box center [348, 208] width 184 height 35
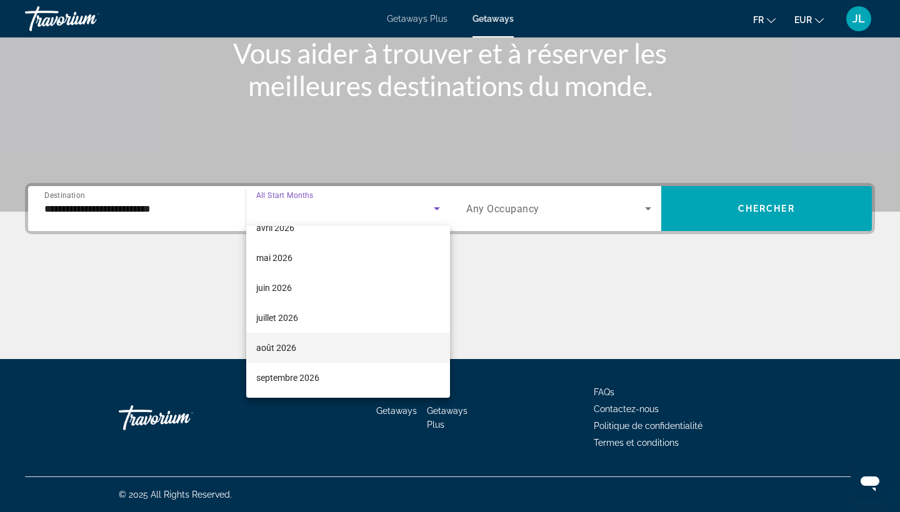
scroll to position [258, 0]
click at [317, 347] on mat-option "août 2026" at bounding box center [348, 348] width 204 height 30
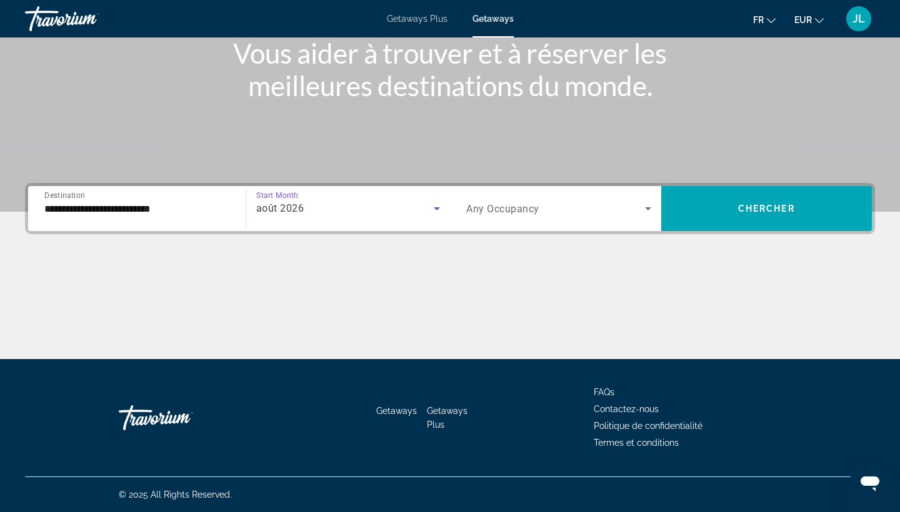
click at [486, 223] on div "Search widget" at bounding box center [558, 208] width 185 height 35
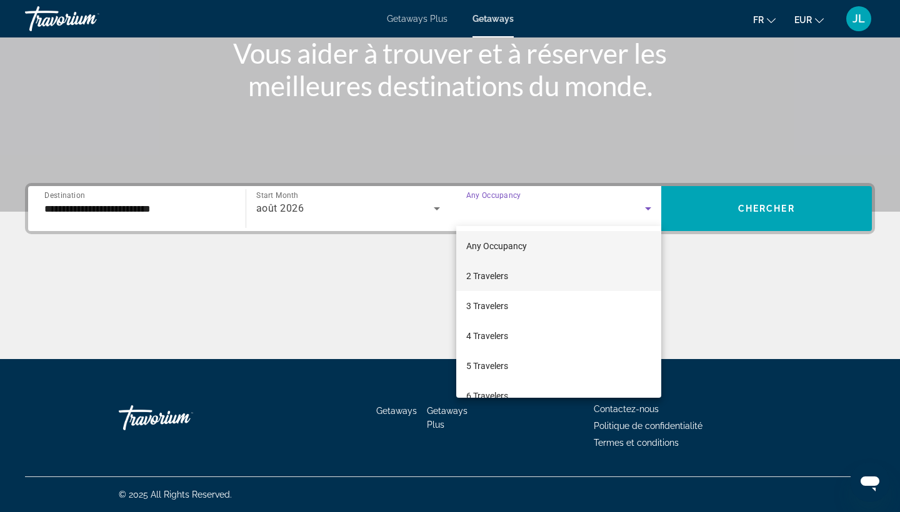
click at [487, 277] on span "2 Travelers" at bounding box center [487, 276] width 42 height 15
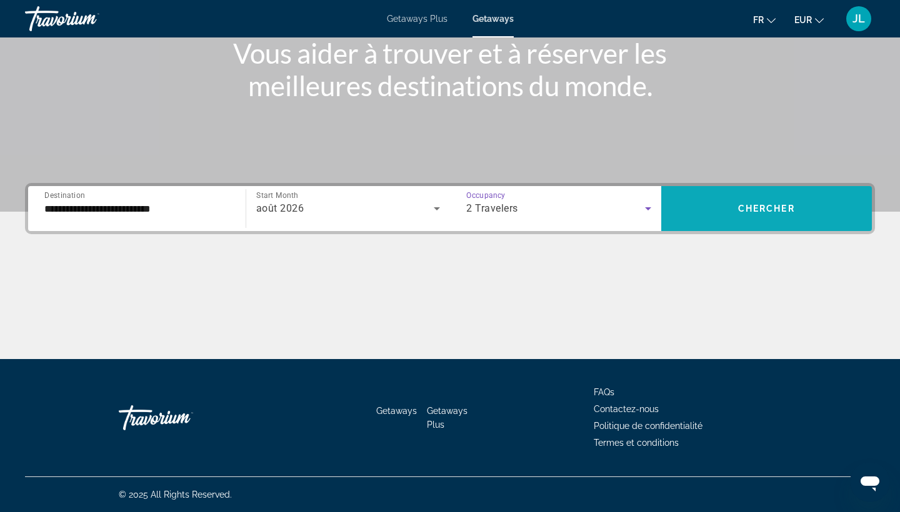
click at [734, 197] on span "Search widget" at bounding box center [766, 209] width 211 height 30
